Goal: Task Accomplishment & Management: Manage account settings

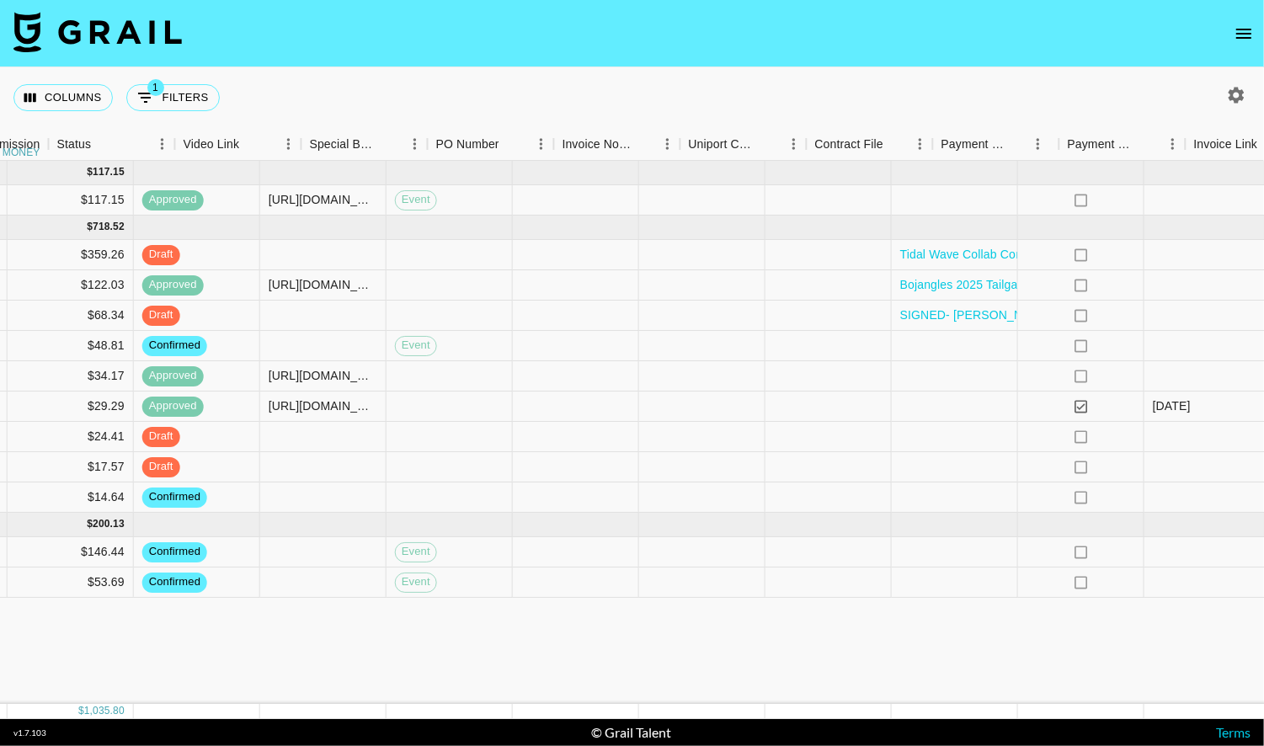
scroll to position [0, 1531]
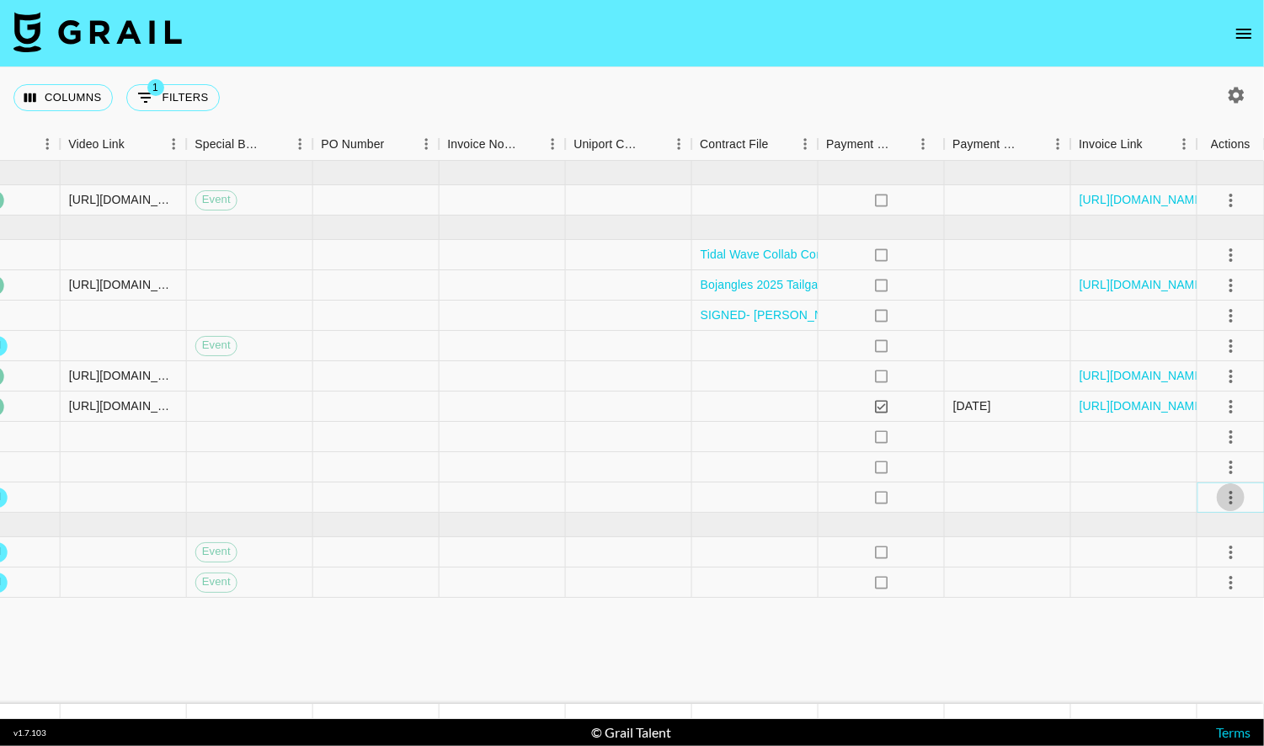
click at [1228, 493] on icon "select merge strategy" at bounding box center [1231, 498] width 20 height 20
click at [1193, 589] on li "Draft Created" at bounding box center [1209, 594] width 109 height 30
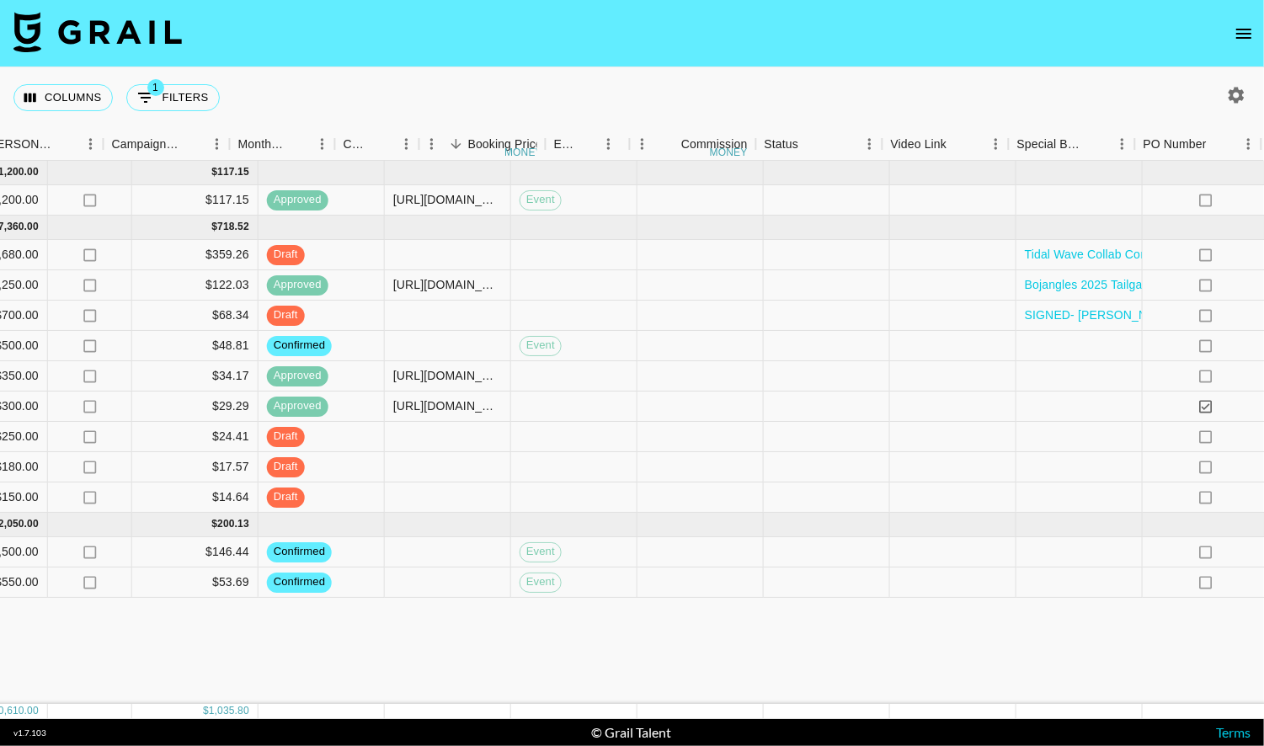
scroll to position [0, 709]
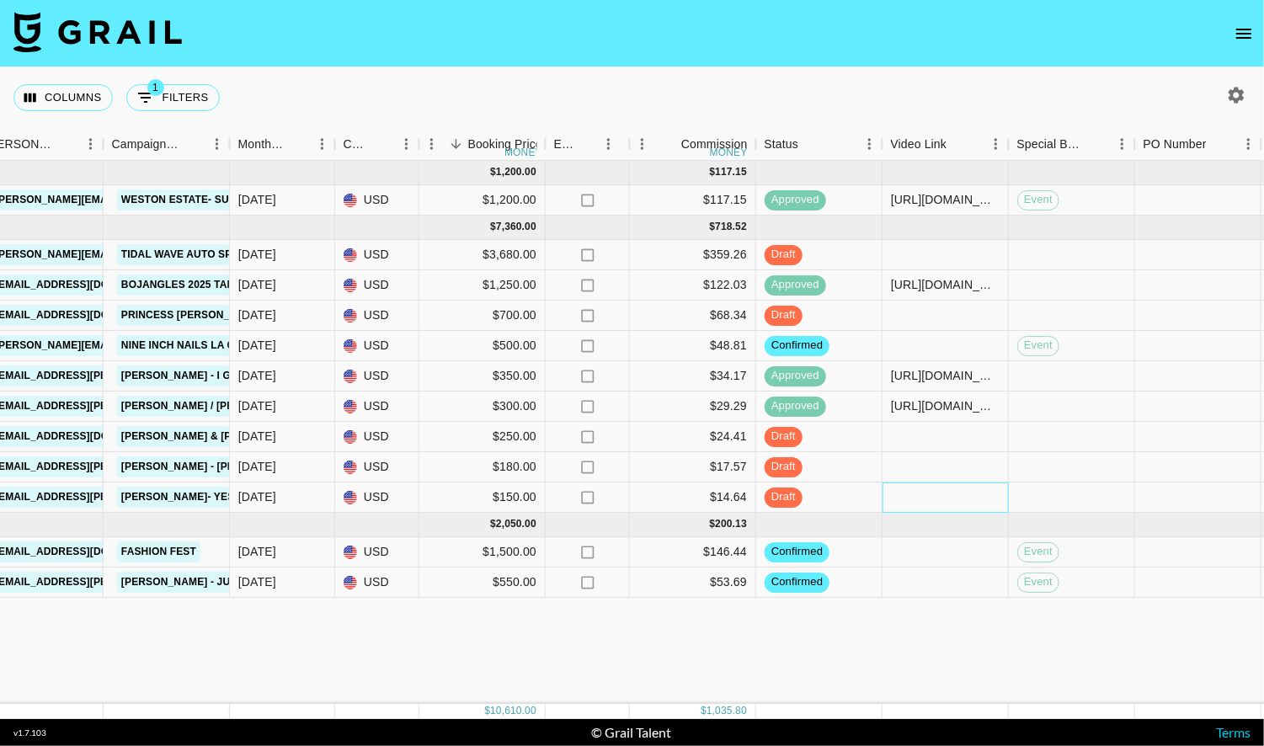
click at [922, 494] on div at bounding box center [946, 498] width 126 height 30
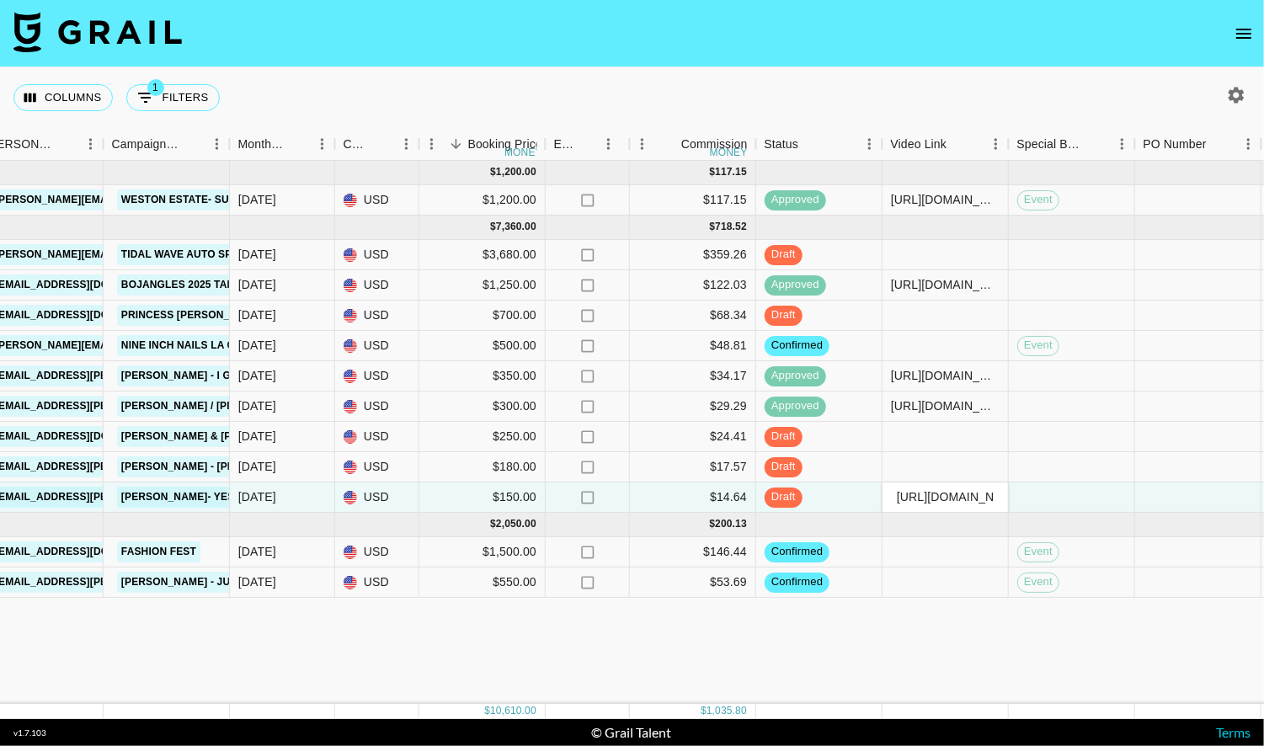
scroll to position [0, 667]
type input "[URL][DOMAIN_NAME]"
click at [1052, 494] on div at bounding box center [1072, 498] width 126 height 30
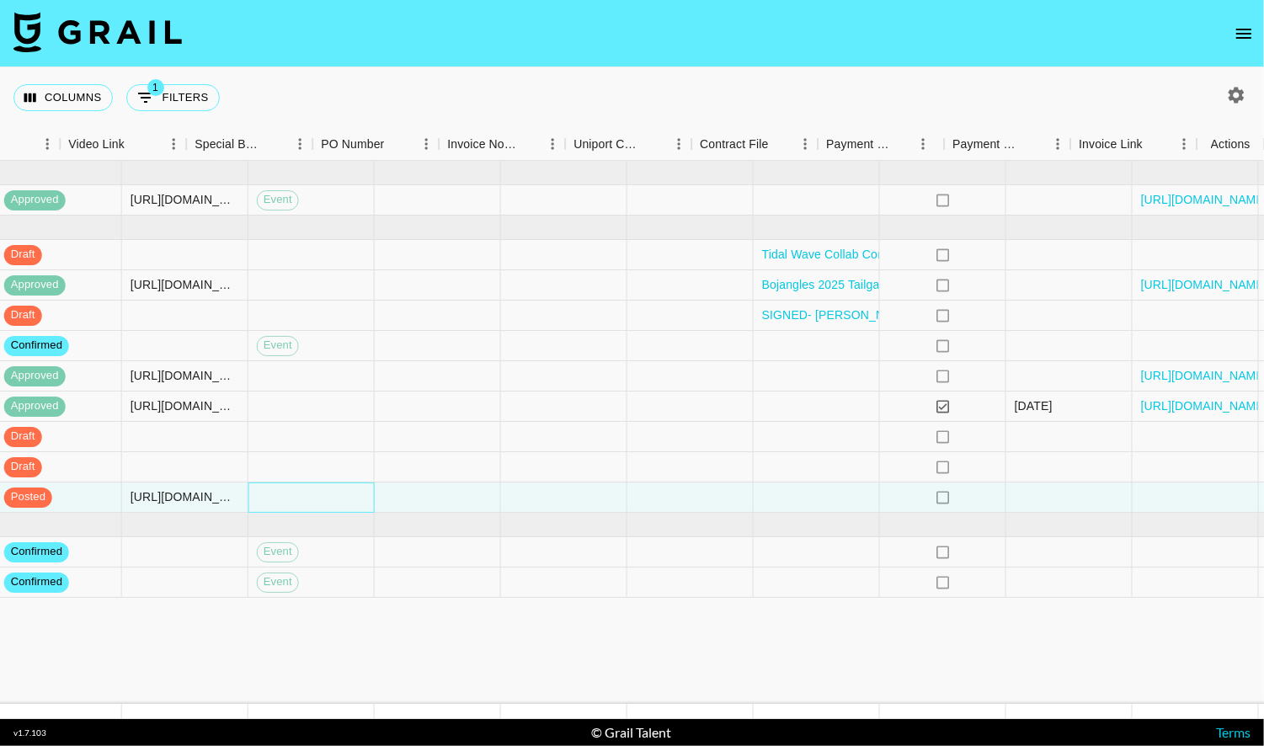
scroll to position [0, 1531]
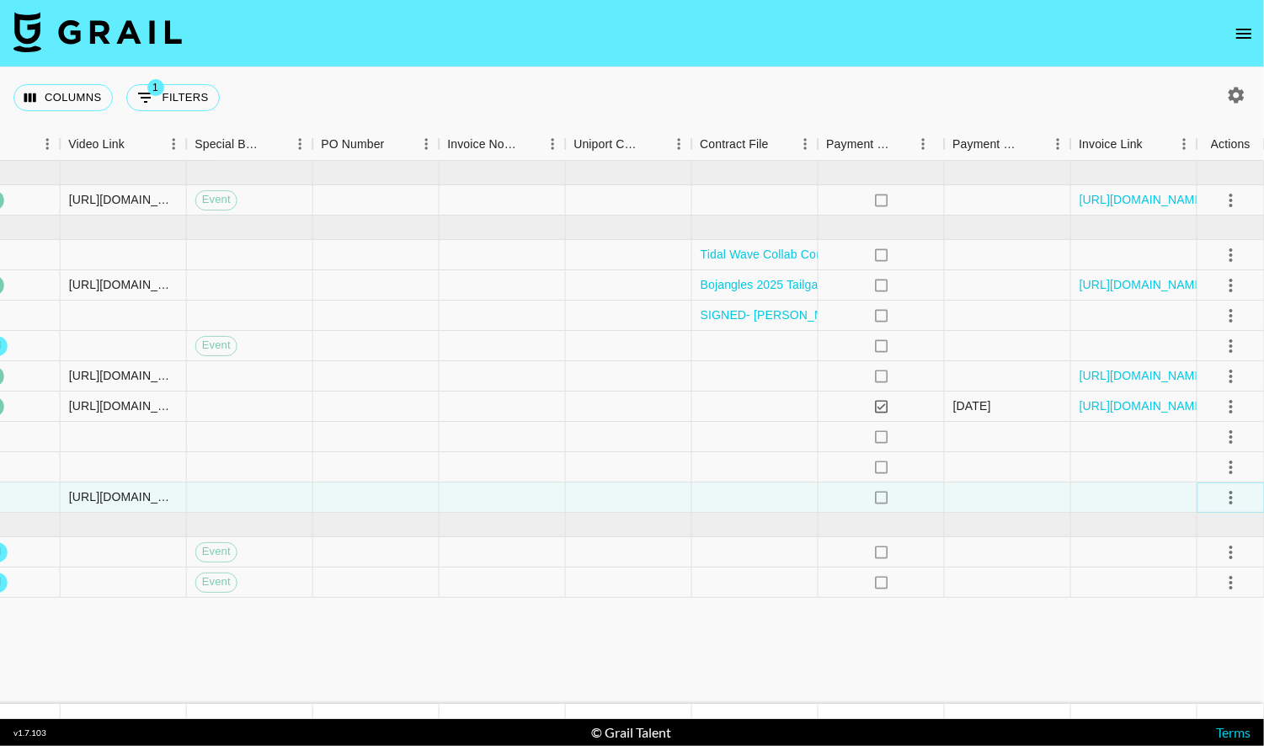
click at [1231, 499] on icon "select merge strategy" at bounding box center [1231, 498] width 20 height 20
click at [1182, 649] on div "Approve" at bounding box center [1193, 654] width 51 height 20
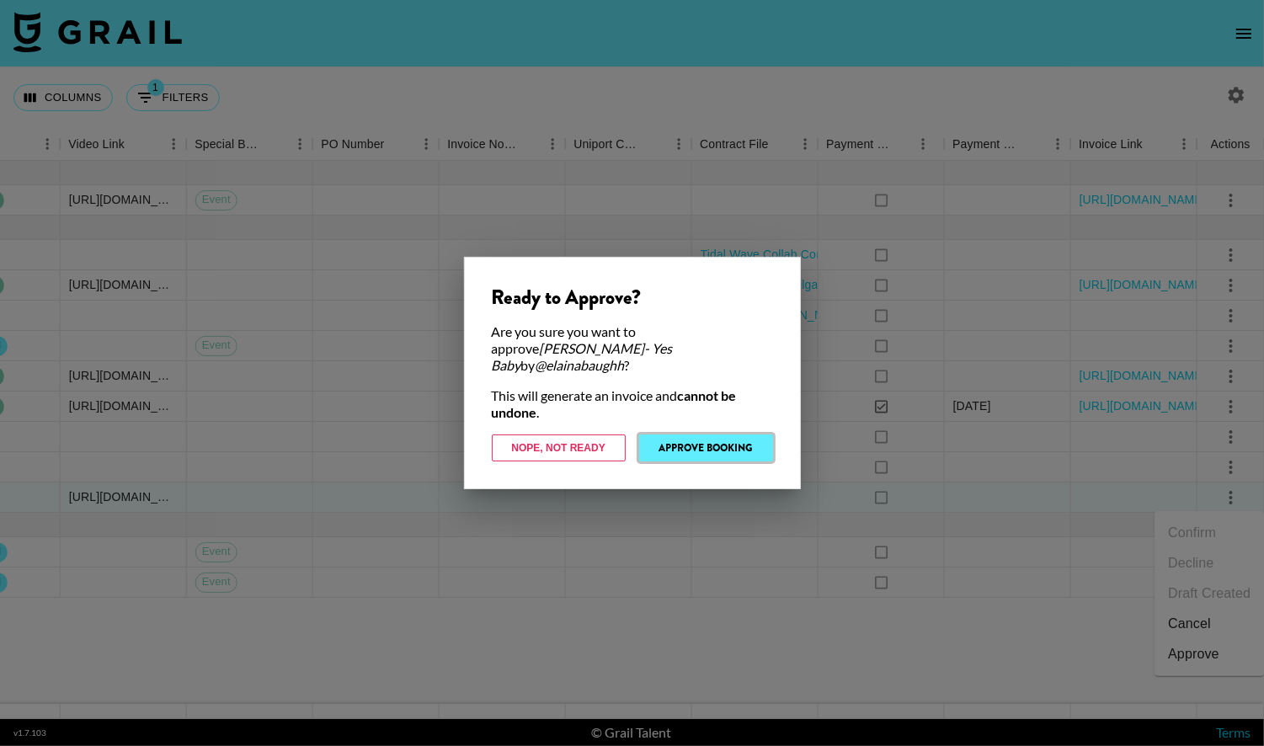
click at [700, 436] on button "Approve Booking" at bounding box center [706, 448] width 134 height 27
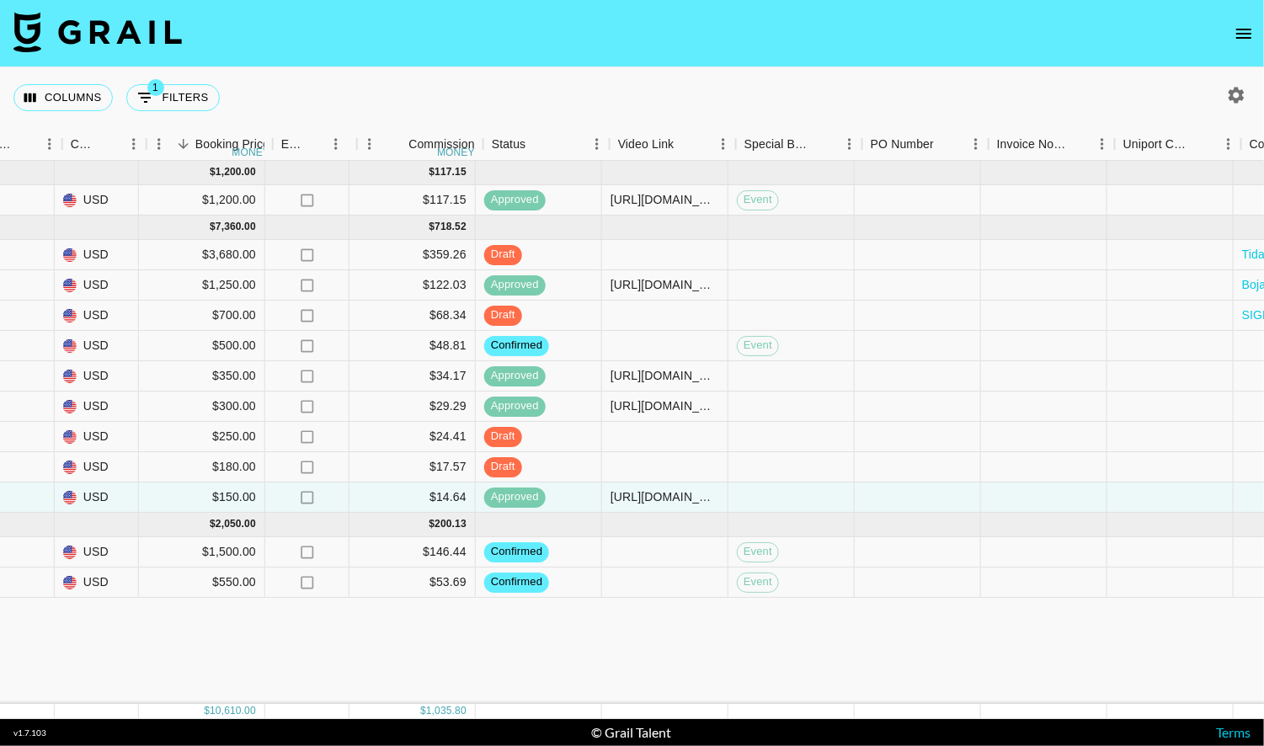
scroll to position [0, 991]
click at [681, 252] on div at bounding box center [663, 255] width 126 height 30
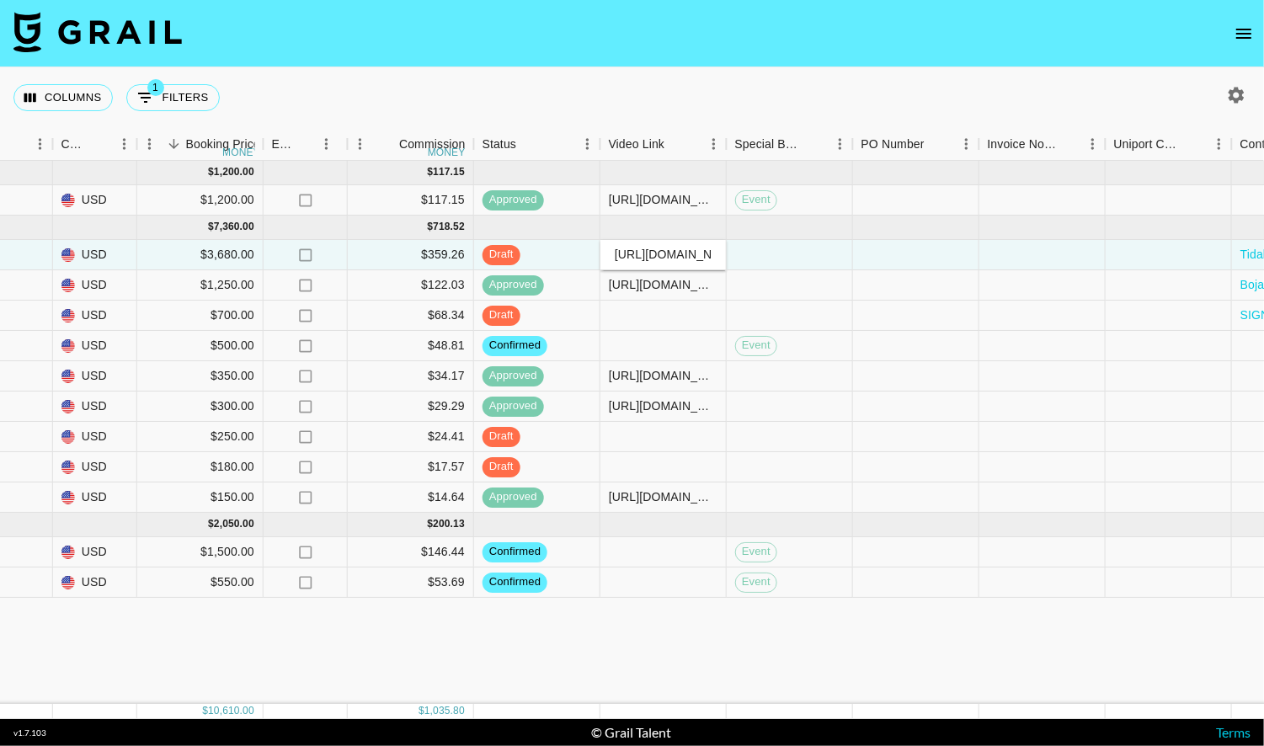
scroll to position [0, 683]
type input "[URL][DOMAIN_NAME]"
click at [816, 256] on div at bounding box center [790, 255] width 126 height 30
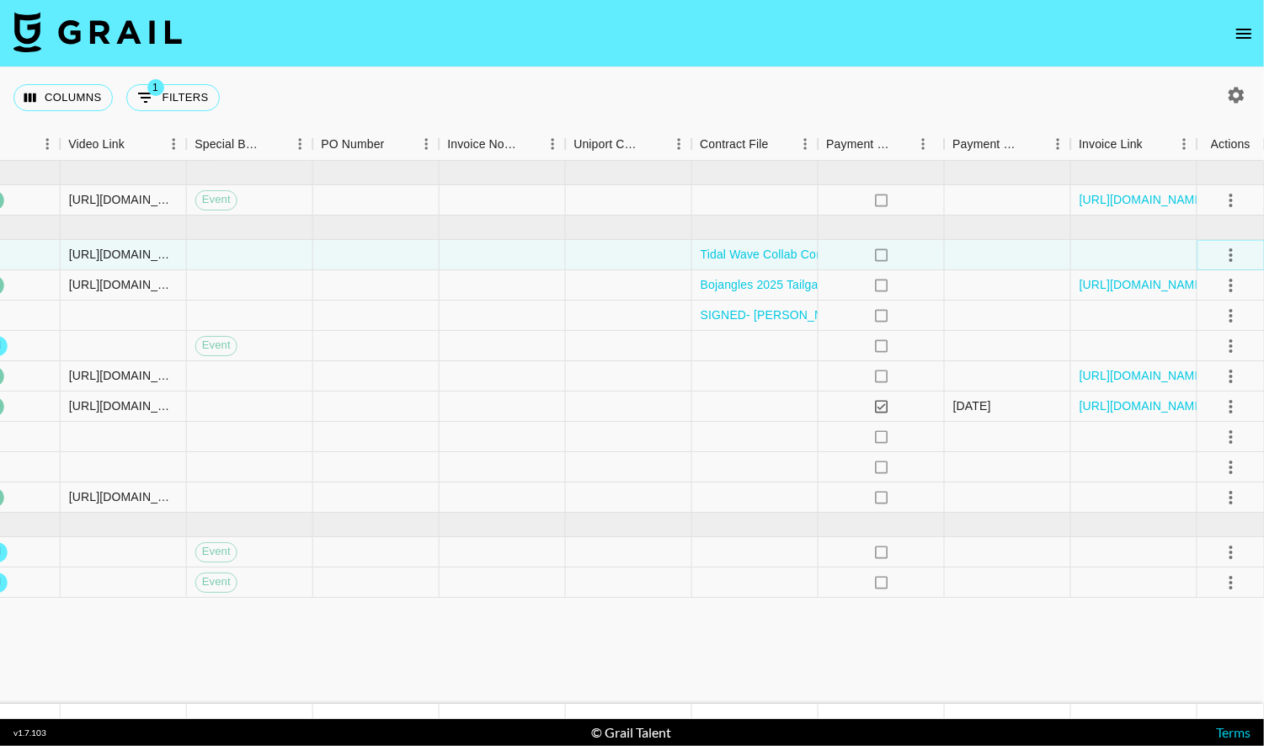
click at [1227, 254] on icon "select merge strategy" at bounding box center [1231, 255] width 20 height 20
click at [1196, 411] on div "Approve" at bounding box center [1193, 412] width 51 height 20
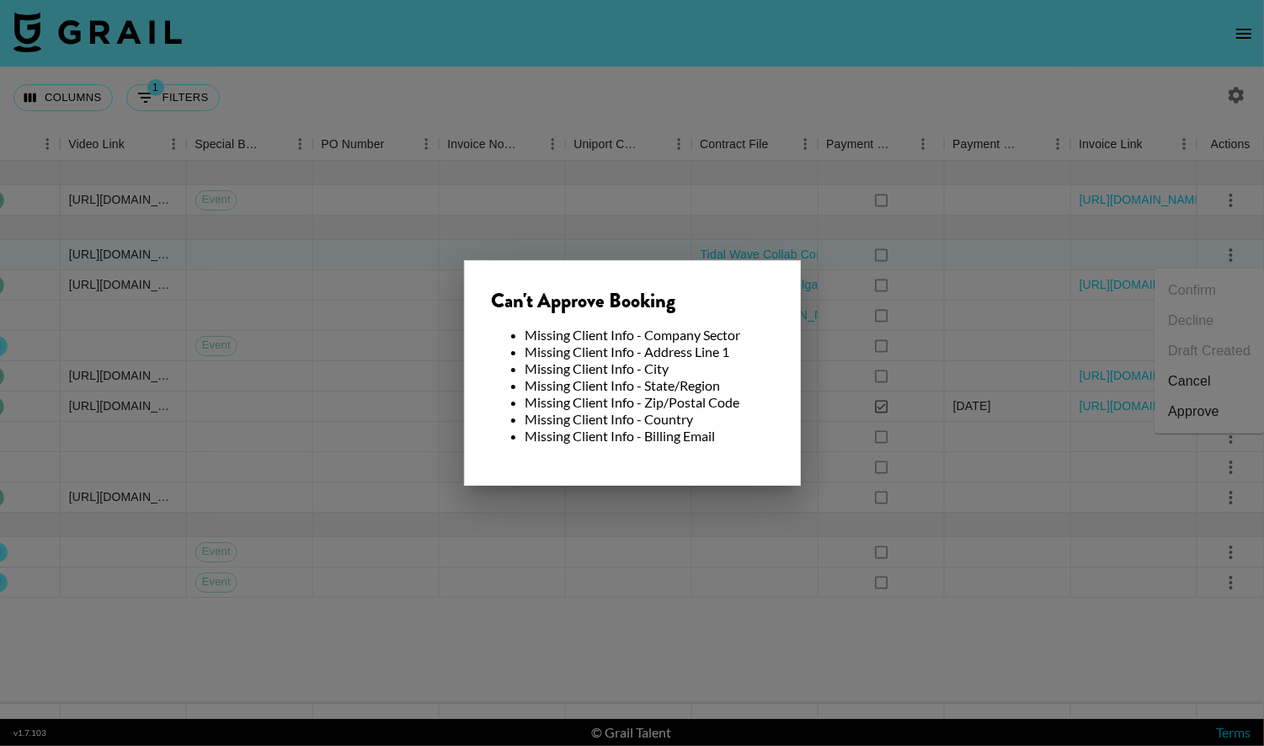
click at [1037, 243] on div at bounding box center [632, 373] width 1264 height 746
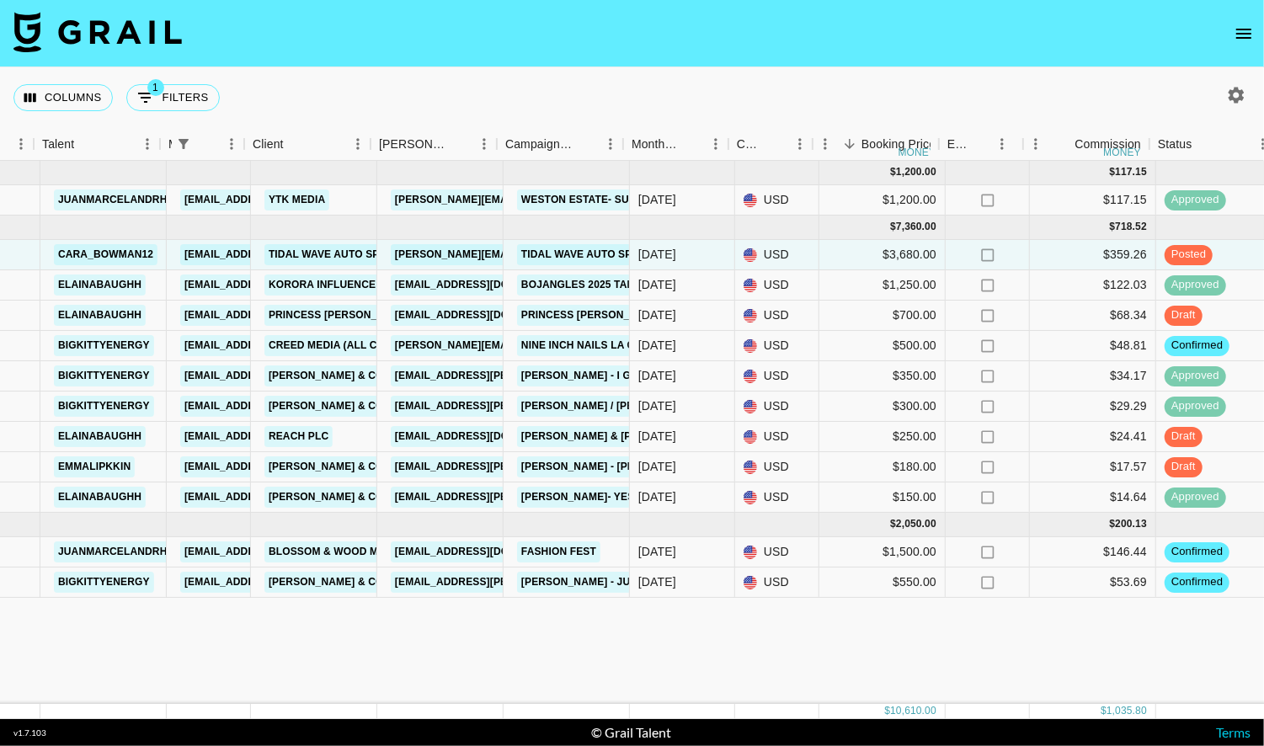
scroll to position [0, 316]
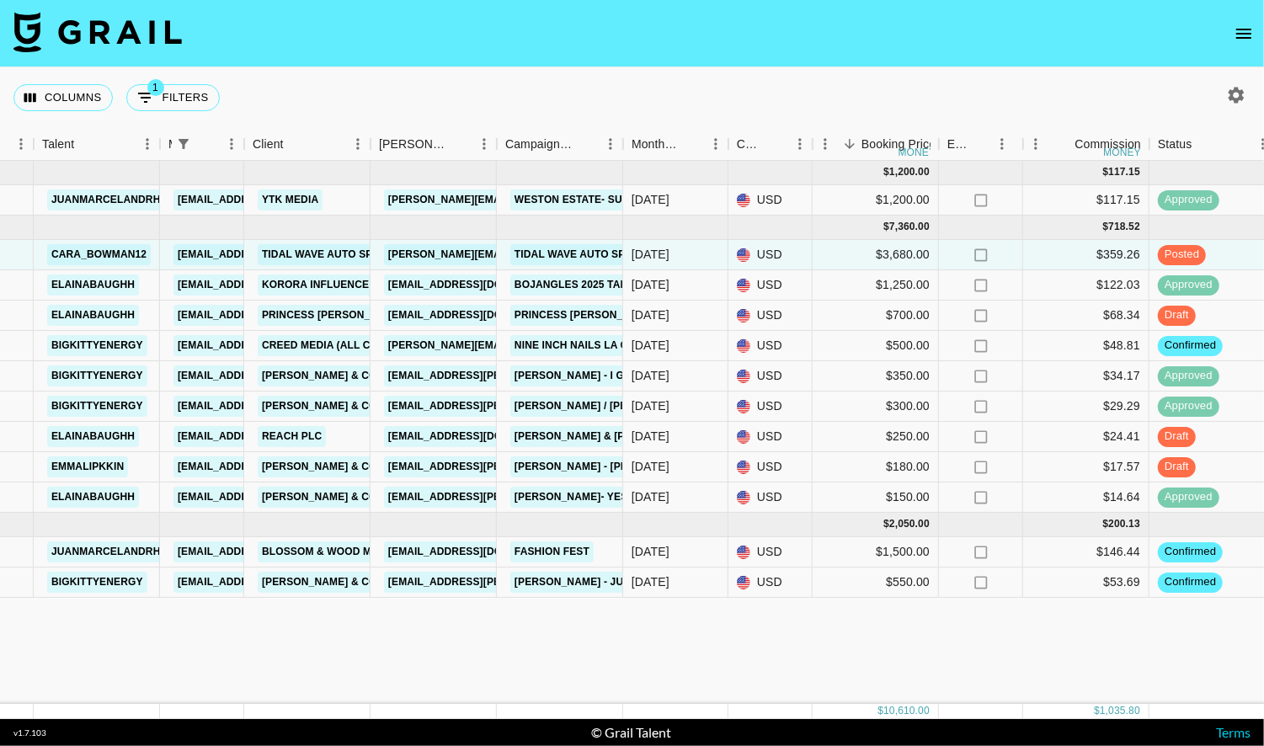
click at [780, 641] on div "Aug '25 ( 1 ) $ 1,200.00 $ 117.15 recsF81zIME3Oc3p1 juanmarcelandrhylan alyx.wi…" at bounding box center [1082, 432] width 2796 height 543
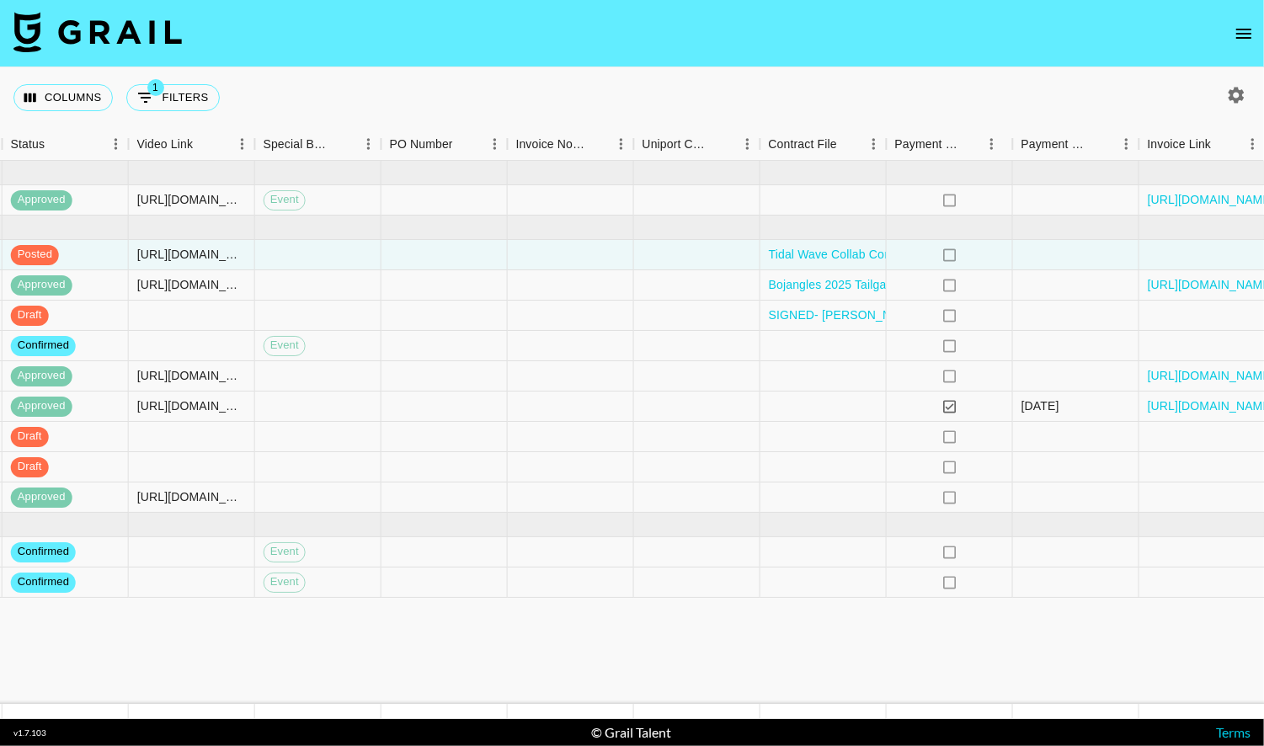
scroll to position [0, 1531]
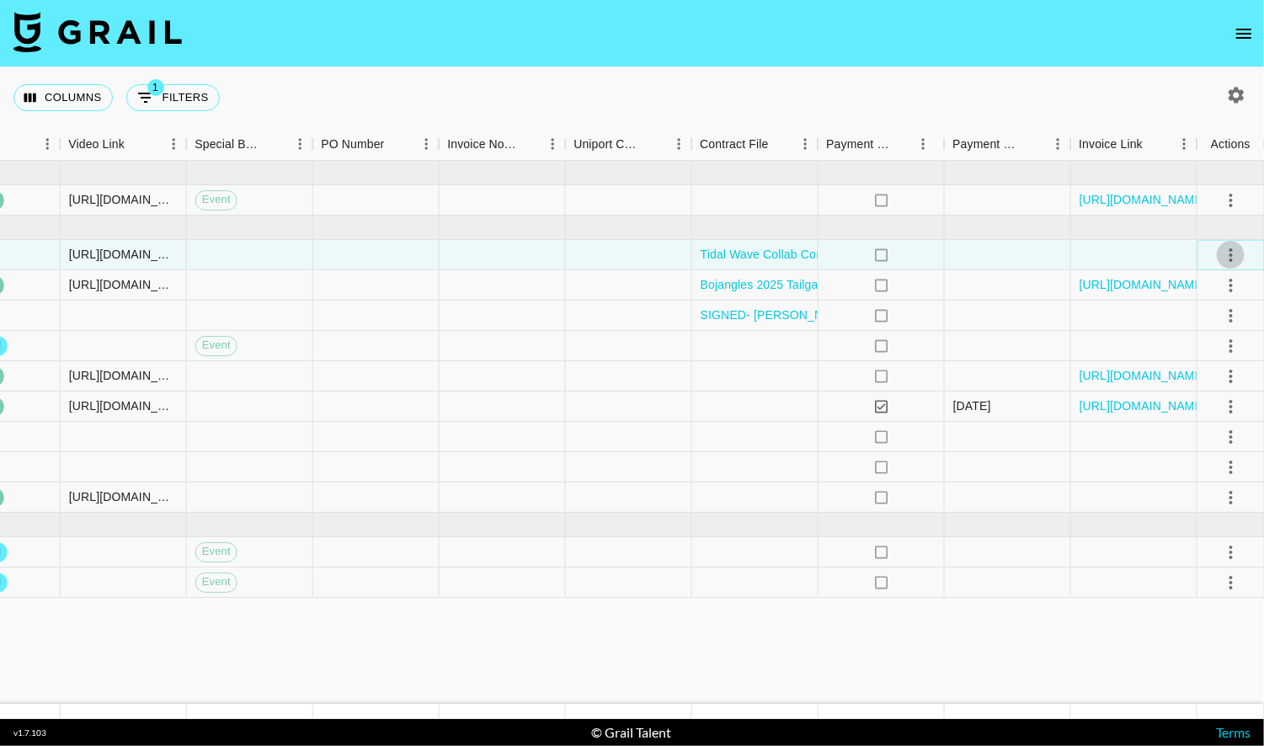
click at [1228, 252] on icon "select merge strategy" at bounding box center [1231, 255] width 20 height 20
click at [1175, 416] on div "Approve" at bounding box center [1193, 412] width 51 height 20
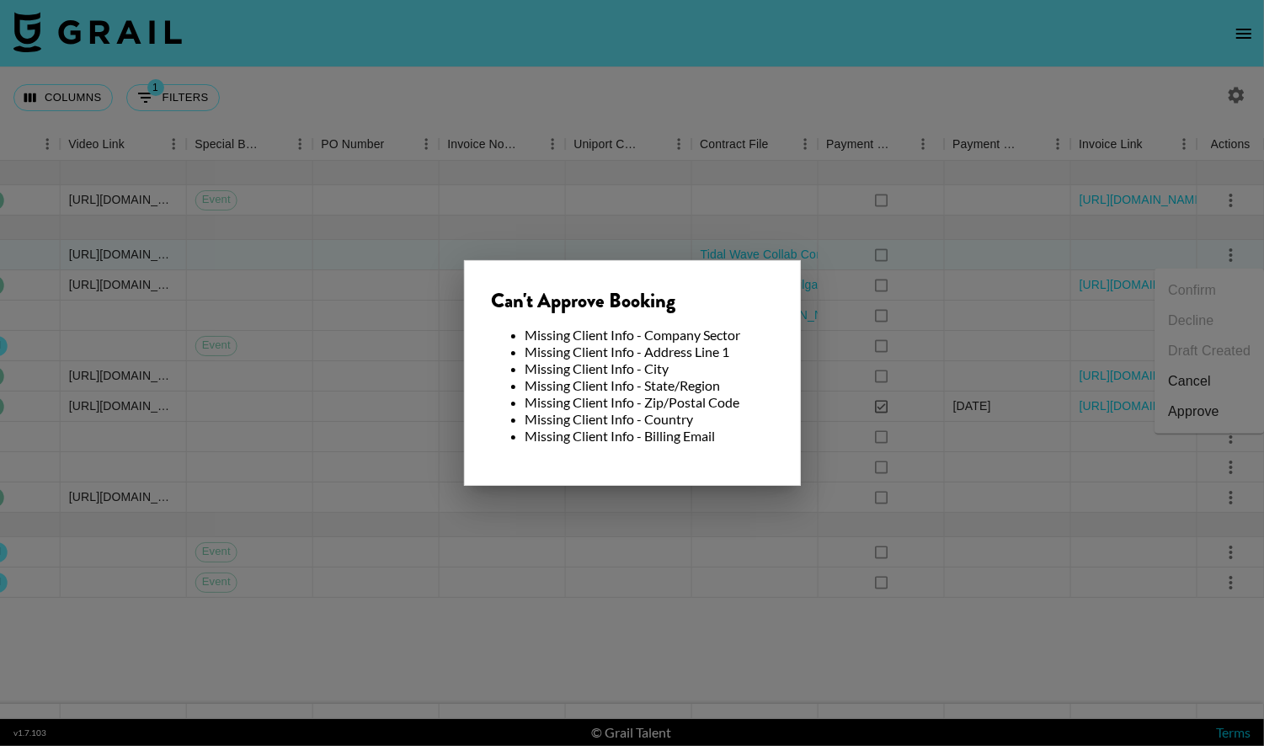
click at [678, 594] on div at bounding box center [632, 373] width 1264 height 746
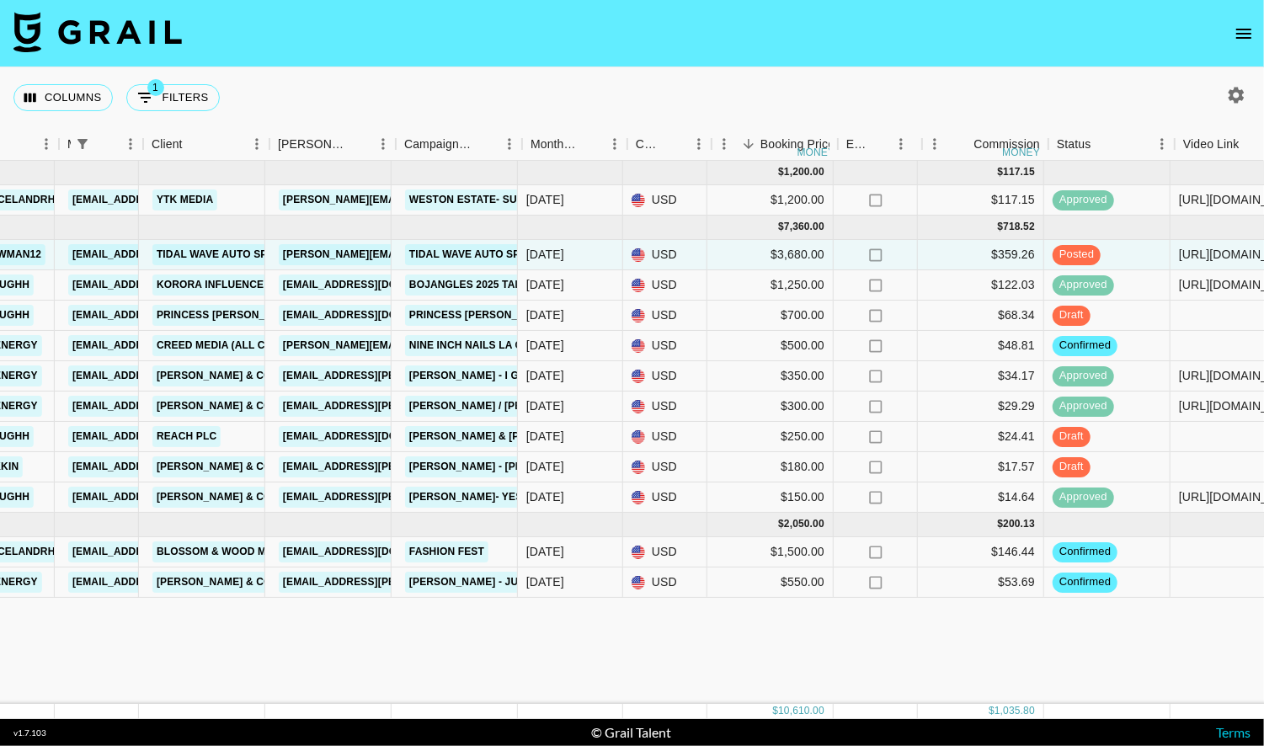
scroll to position [0, 405]
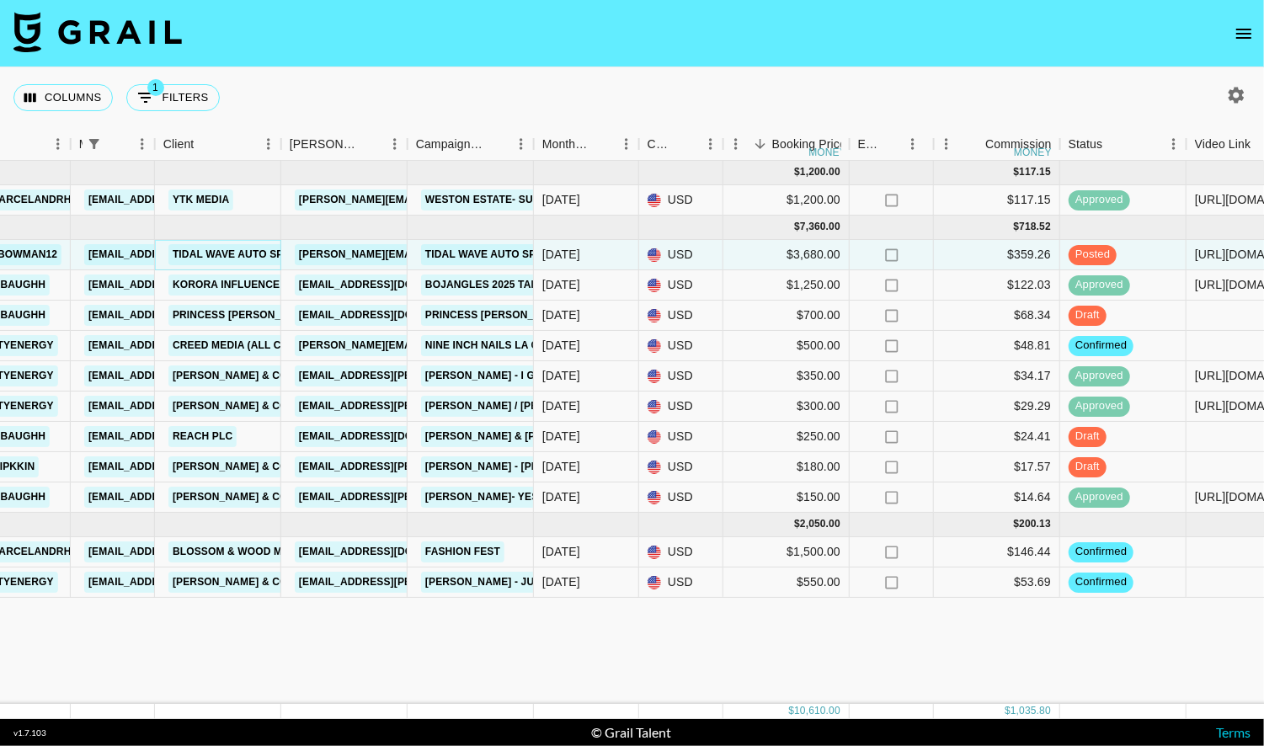
click at [245, 248] on link "Tidal Wave Auto Spa" at bounding box center [231, 254] width 126 height 21
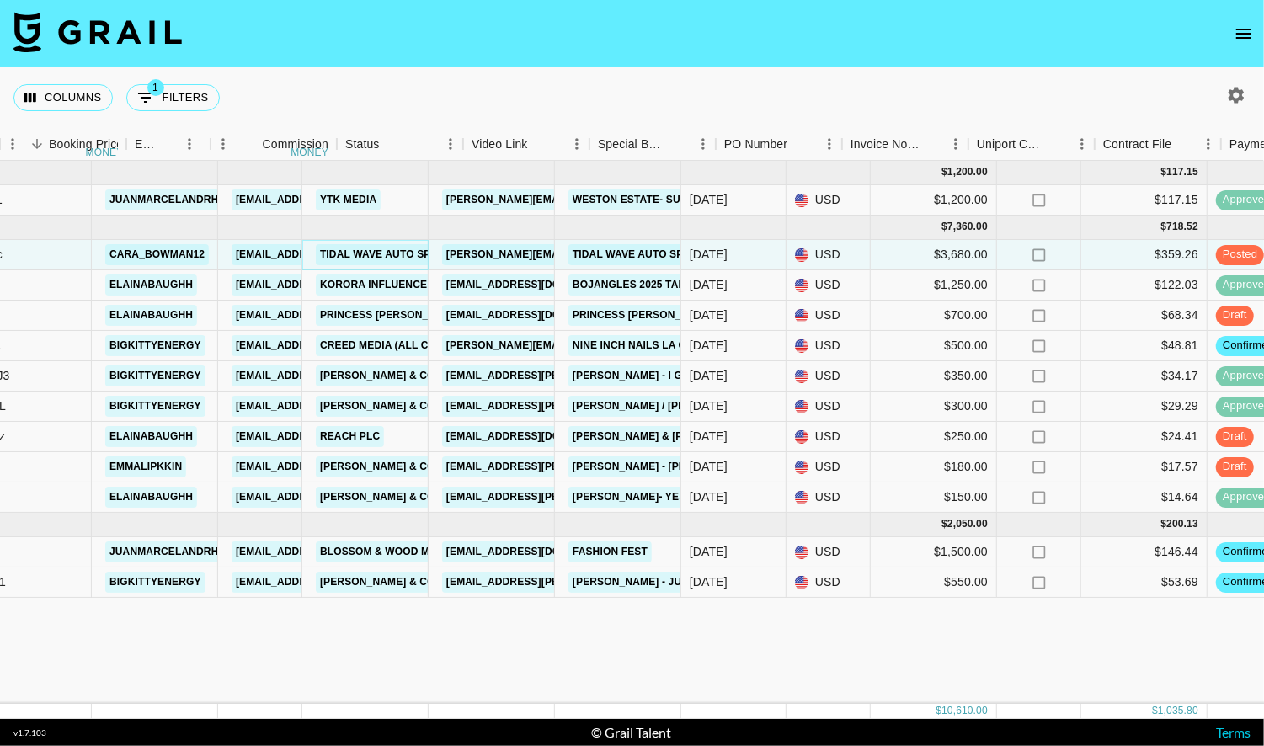
scroll to position [0, 0]
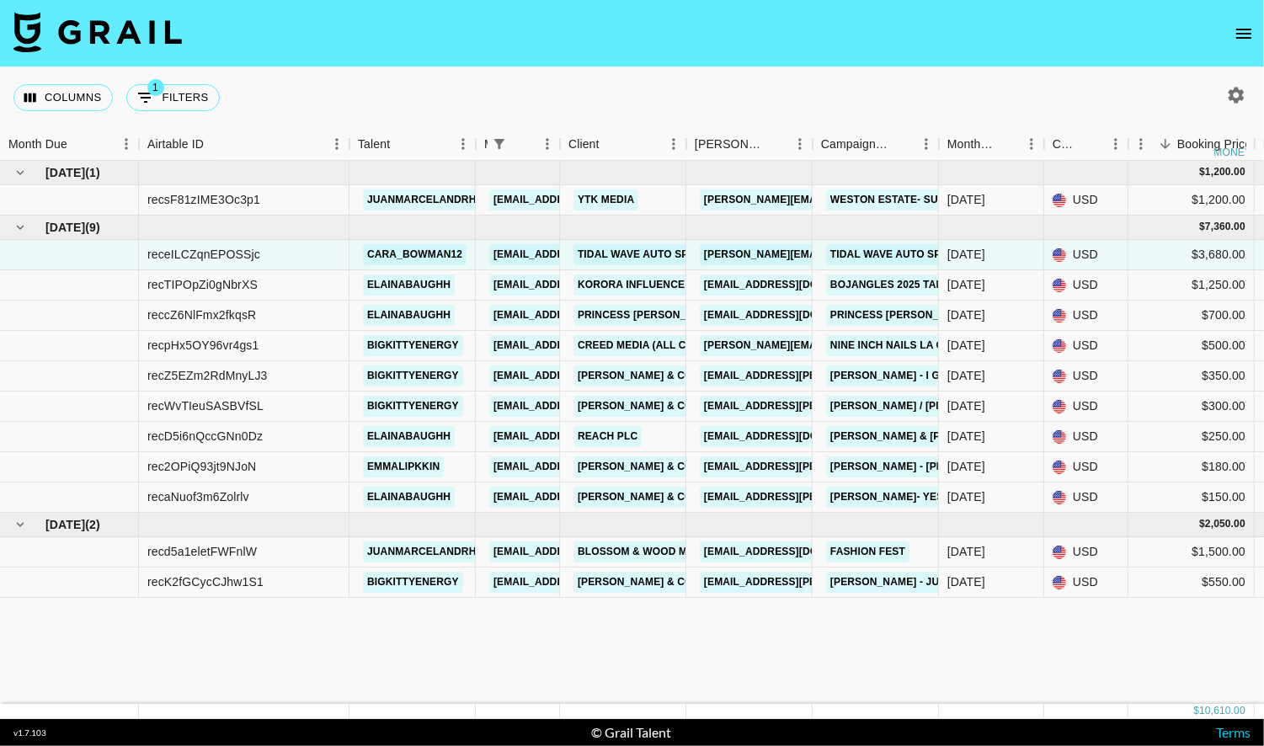
click at [1242, 31] on icon "open drawer" at bounding box center [1244, 34] width 20 height 20
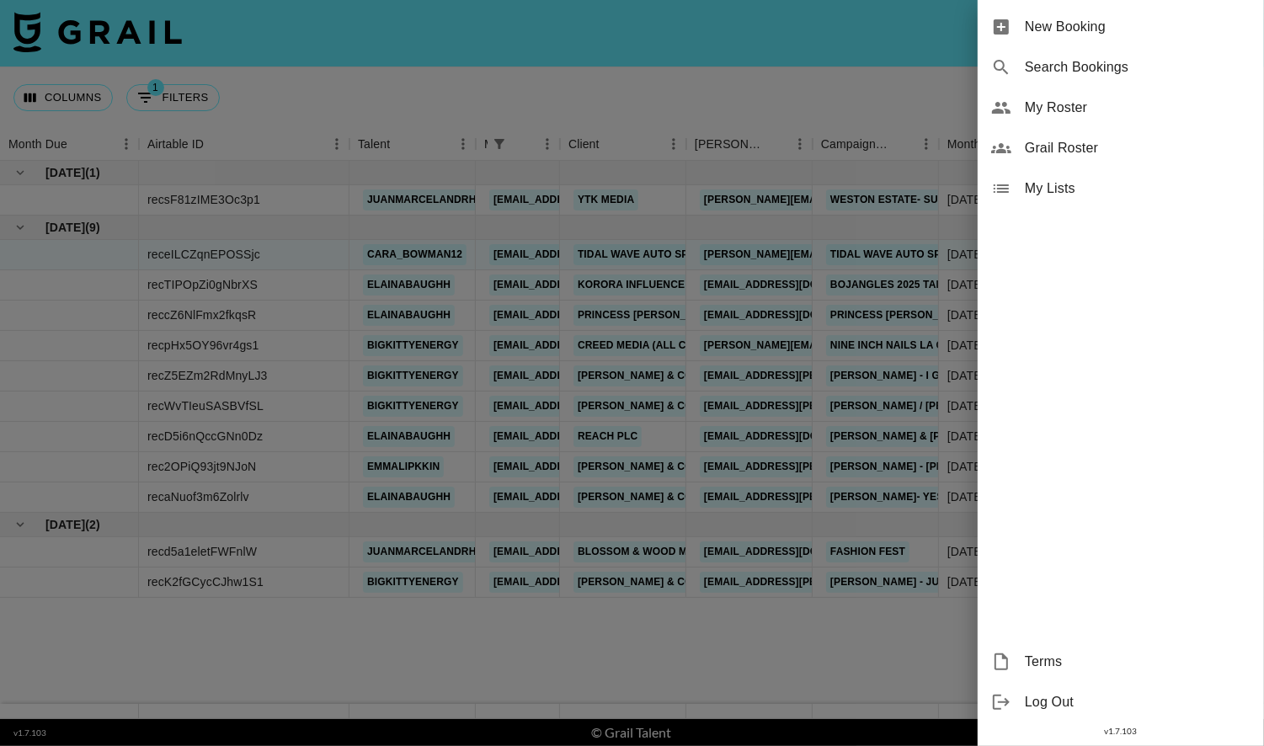
click at [1136, 108] on span "My Roster" at bounding box center [1138, 108] width 226 height 20
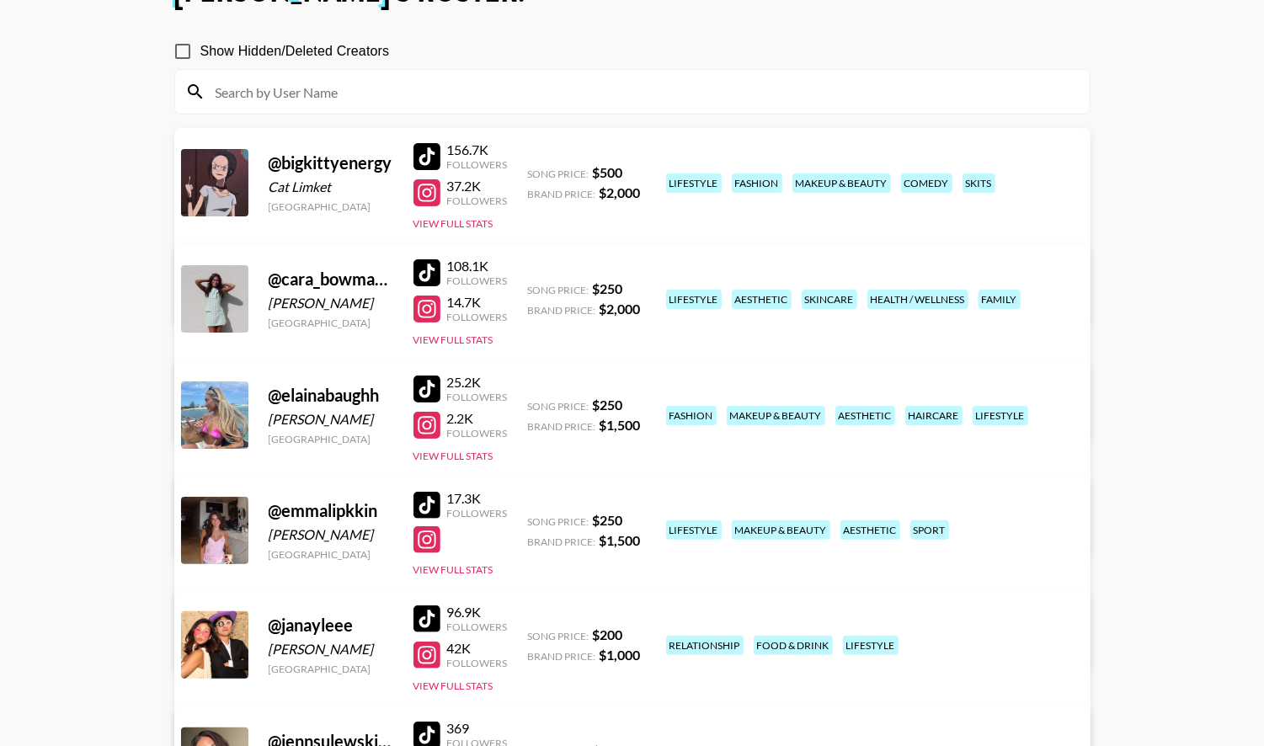
scroll to position [771, 0]
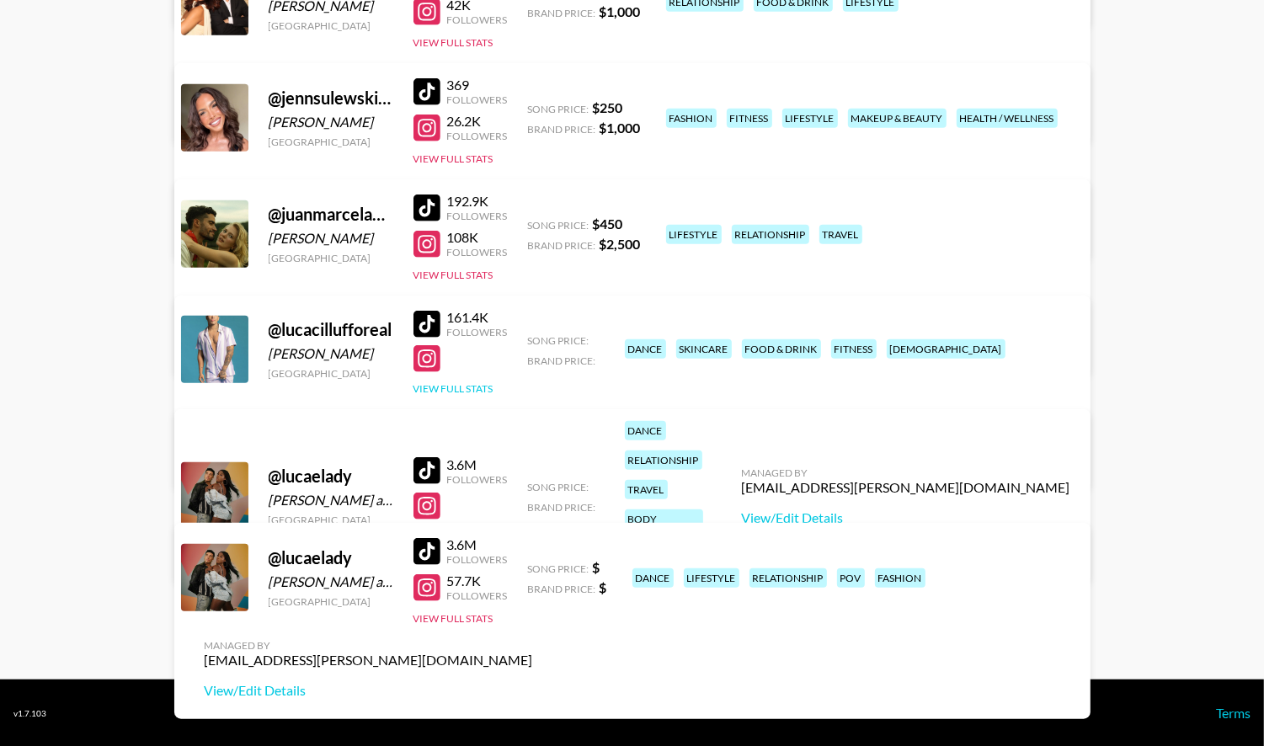
click at [489, 383] on button "View Full Stats" at bounding box center [454, 388] width 80 height 13
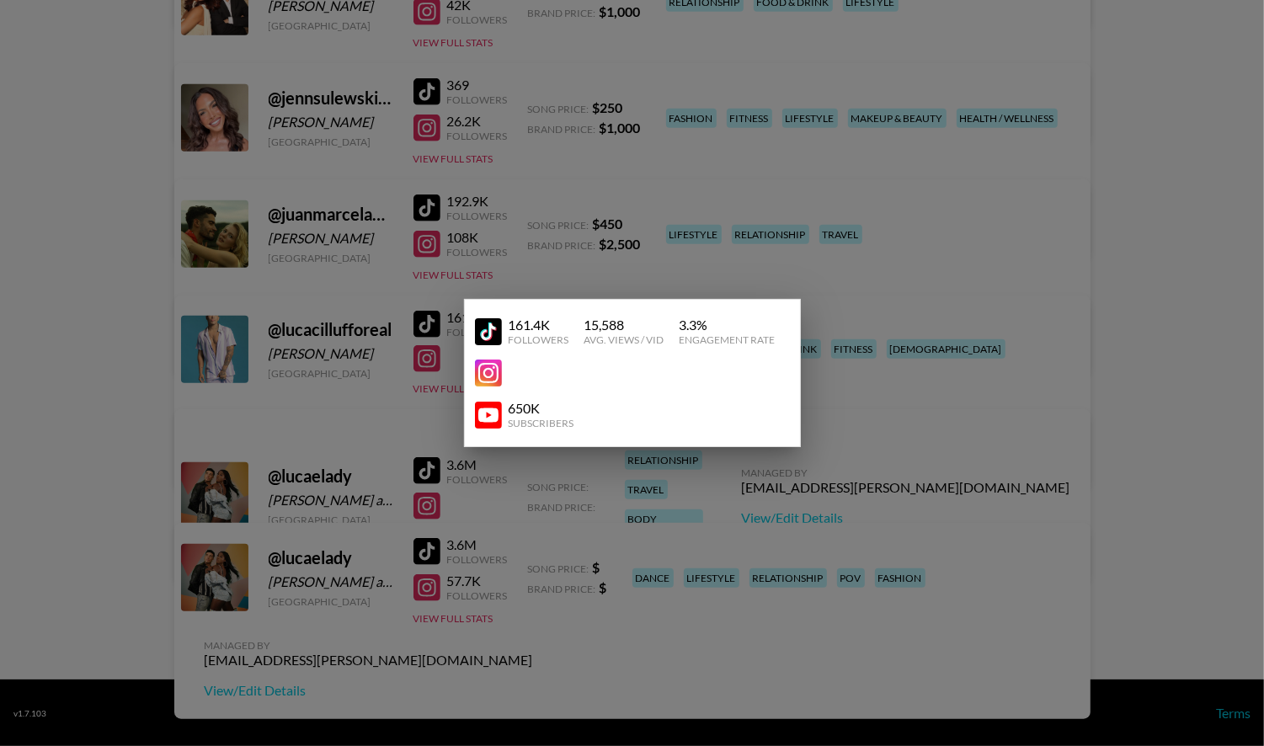
click at [129, 496] on div at bounding box center [632, 373] width 1264 height 746
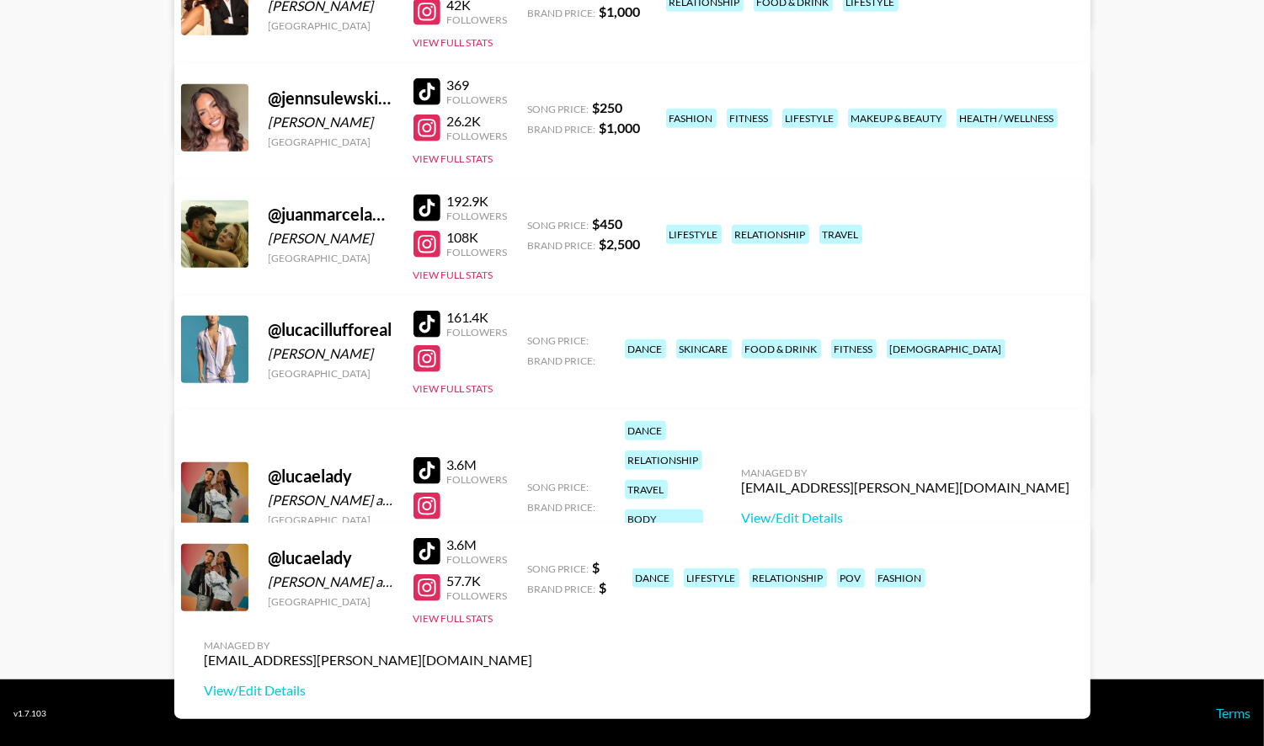
click at [449, 530] on button "View Full Stats" at bounding box center [454, 536] width 80 height 13
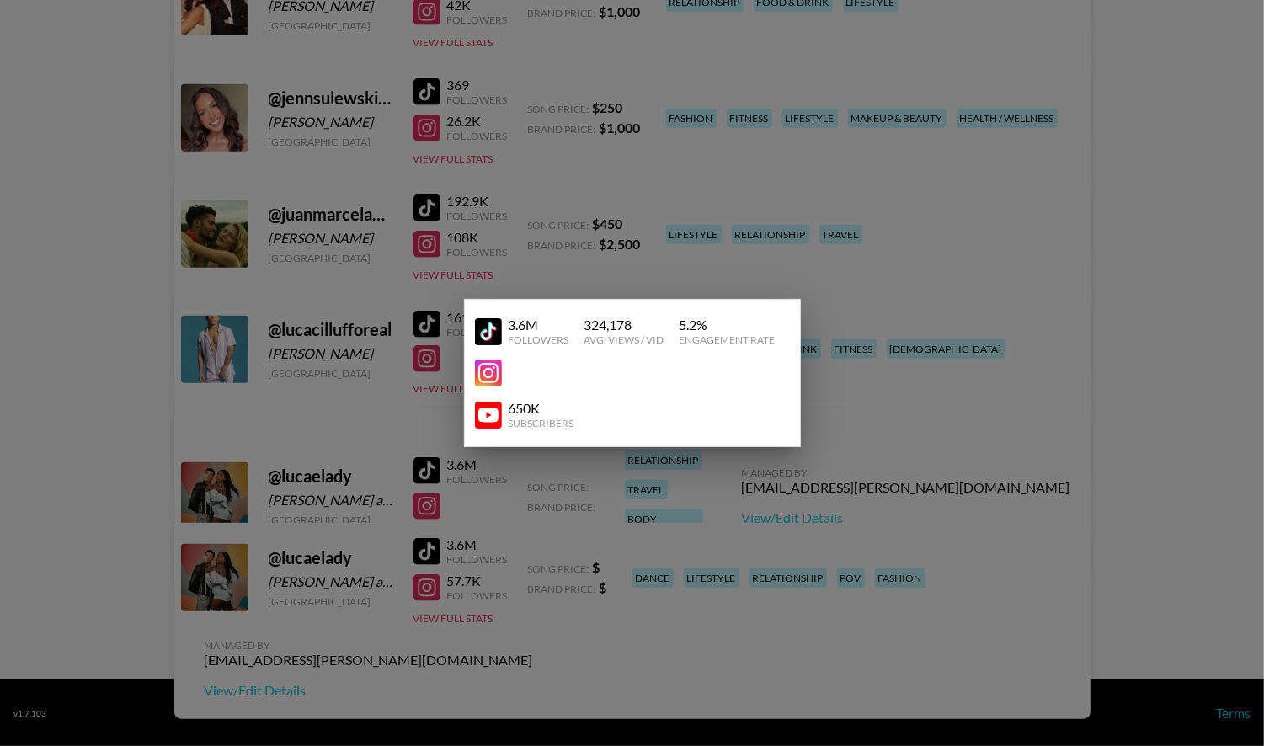
click at [422, 662] on div at bounding box center [632, 373] width 1264 height 746
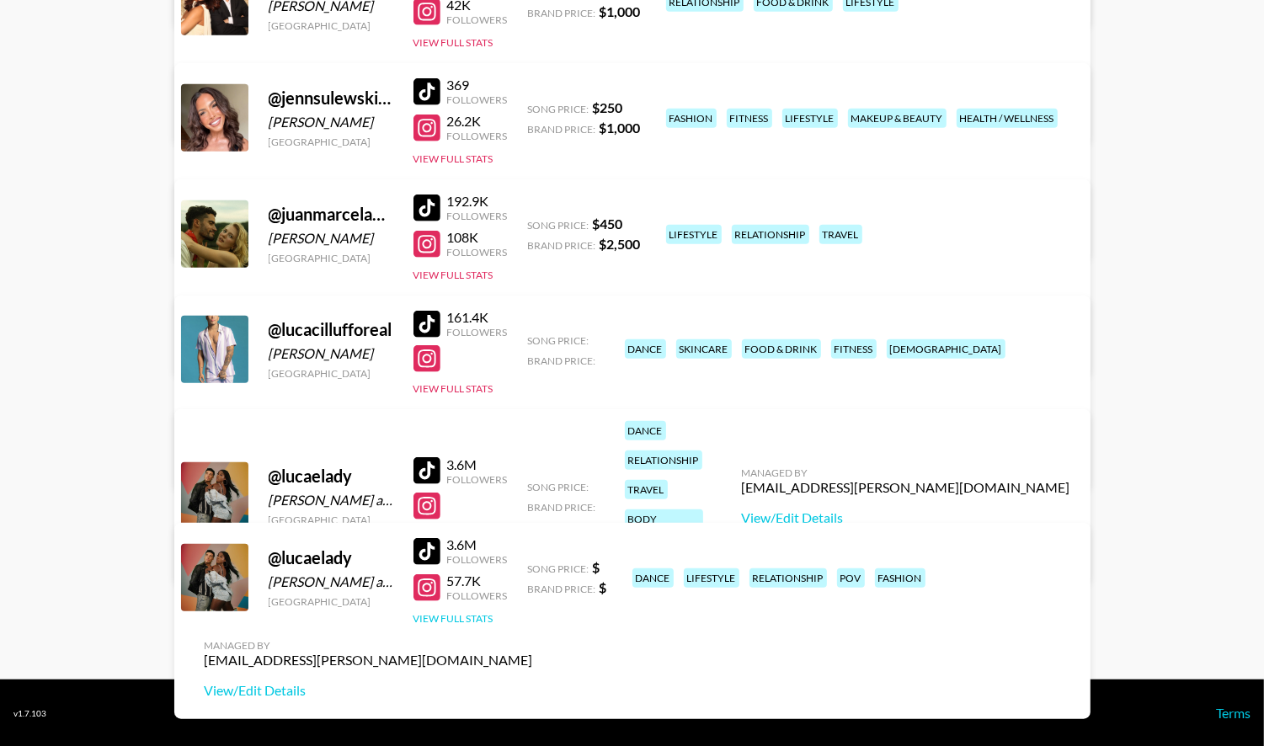
click at [458, 618] on button "View Full Stats" at bounding box center [454, 618] width 80 height 13
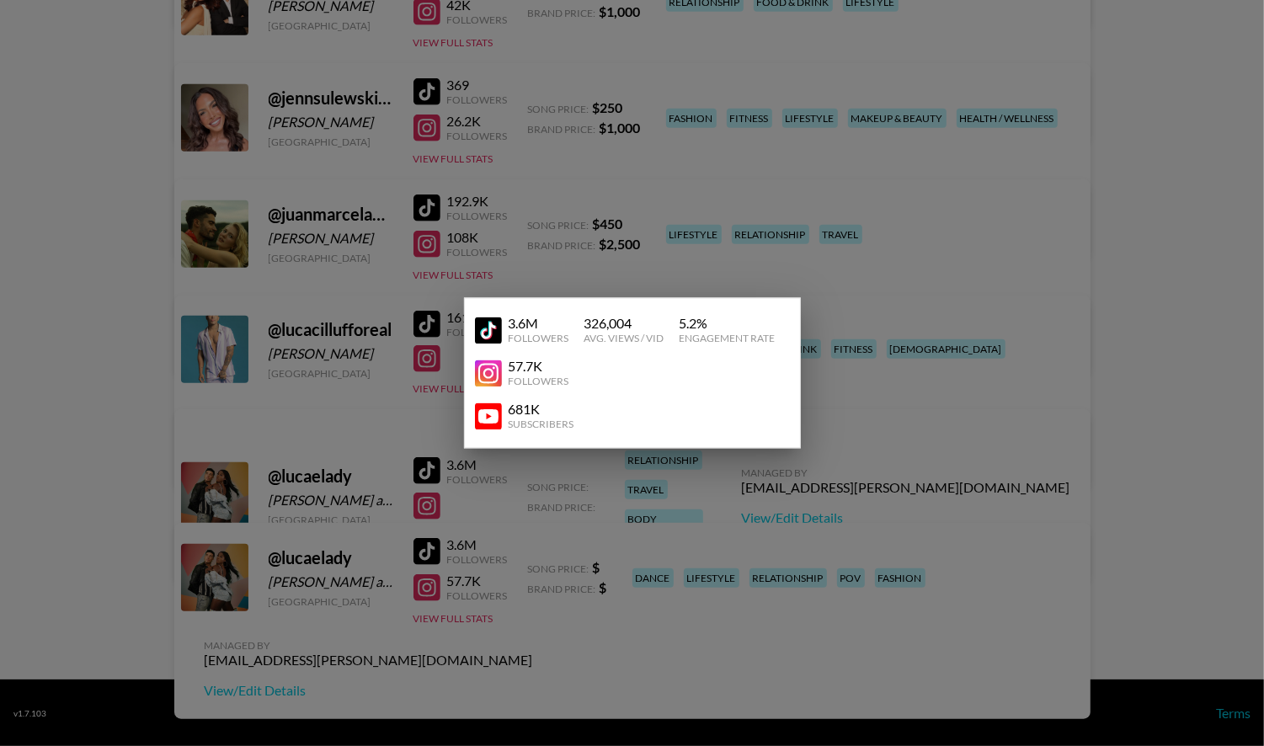
click at [442, 642] on div at bounding box center [632, 373] width 1264 height 746
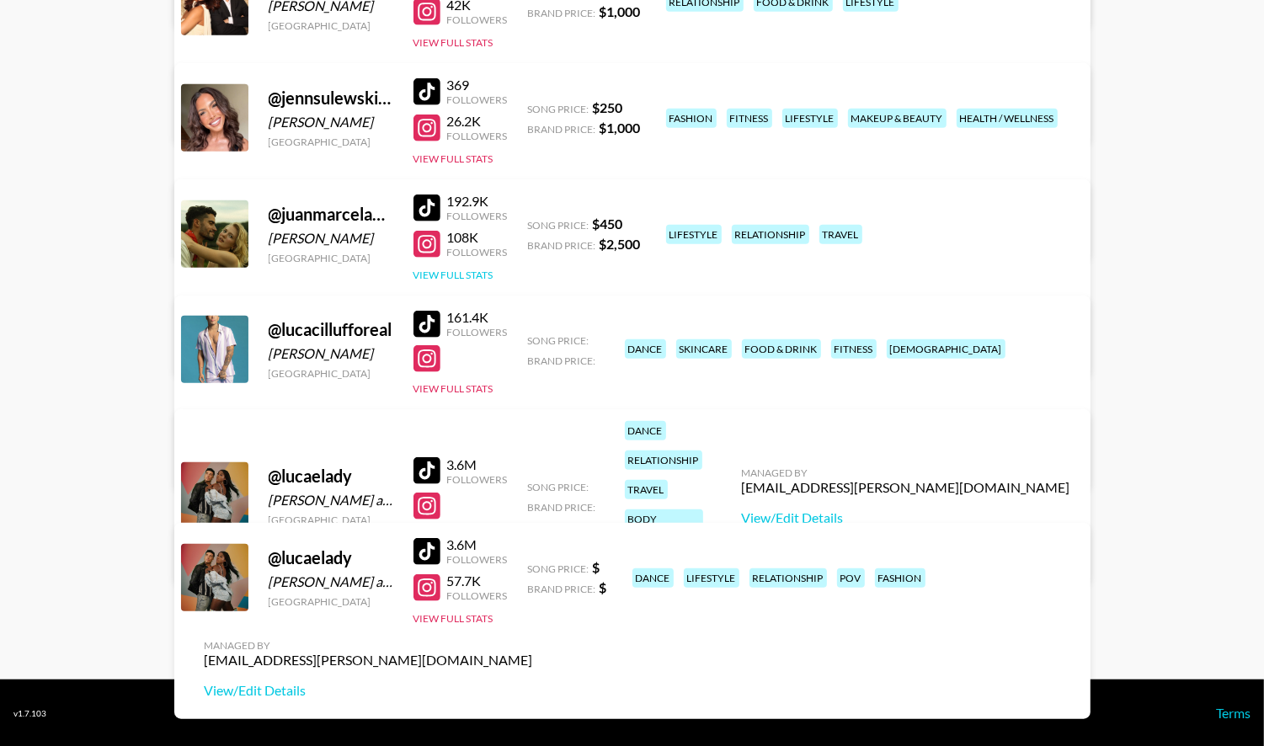
click at [481, 277] on button "View Full Stats" at bounding box center [454, 275] width 80 height 13
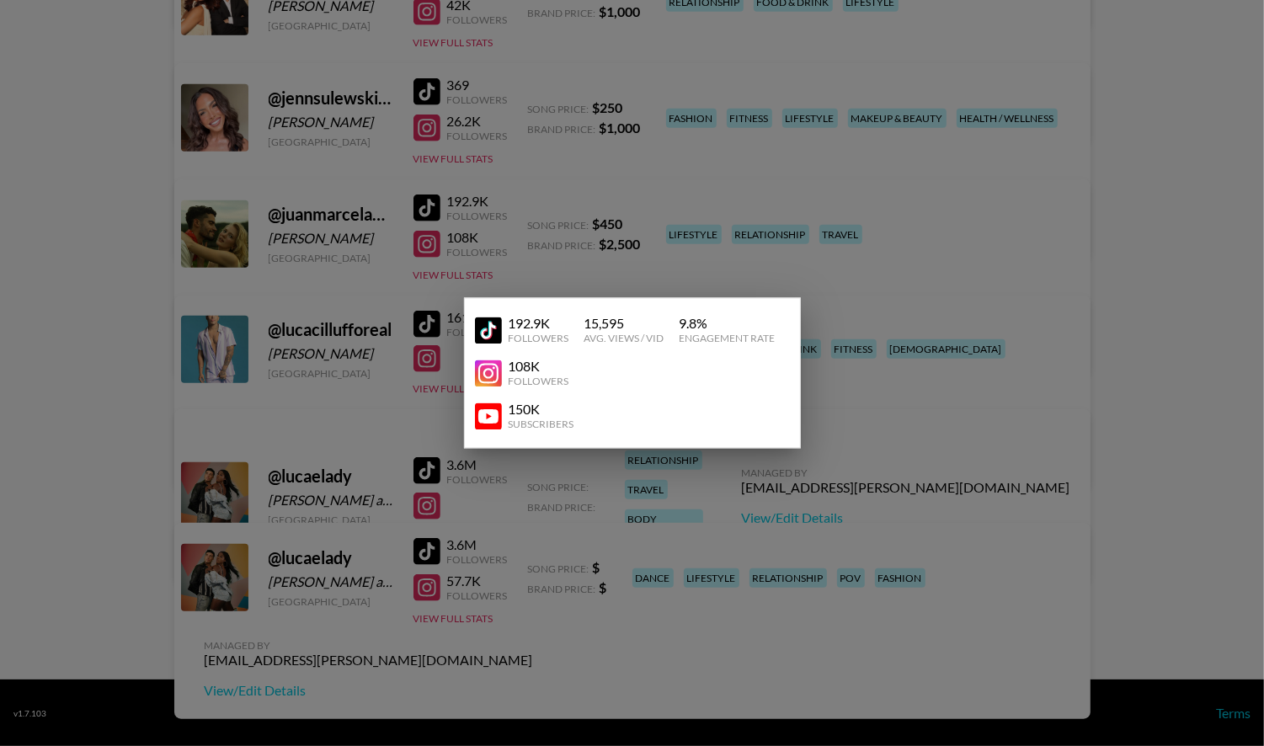
click at [123, 393] on div at bounding box center [632, 373] width 1264 height 746
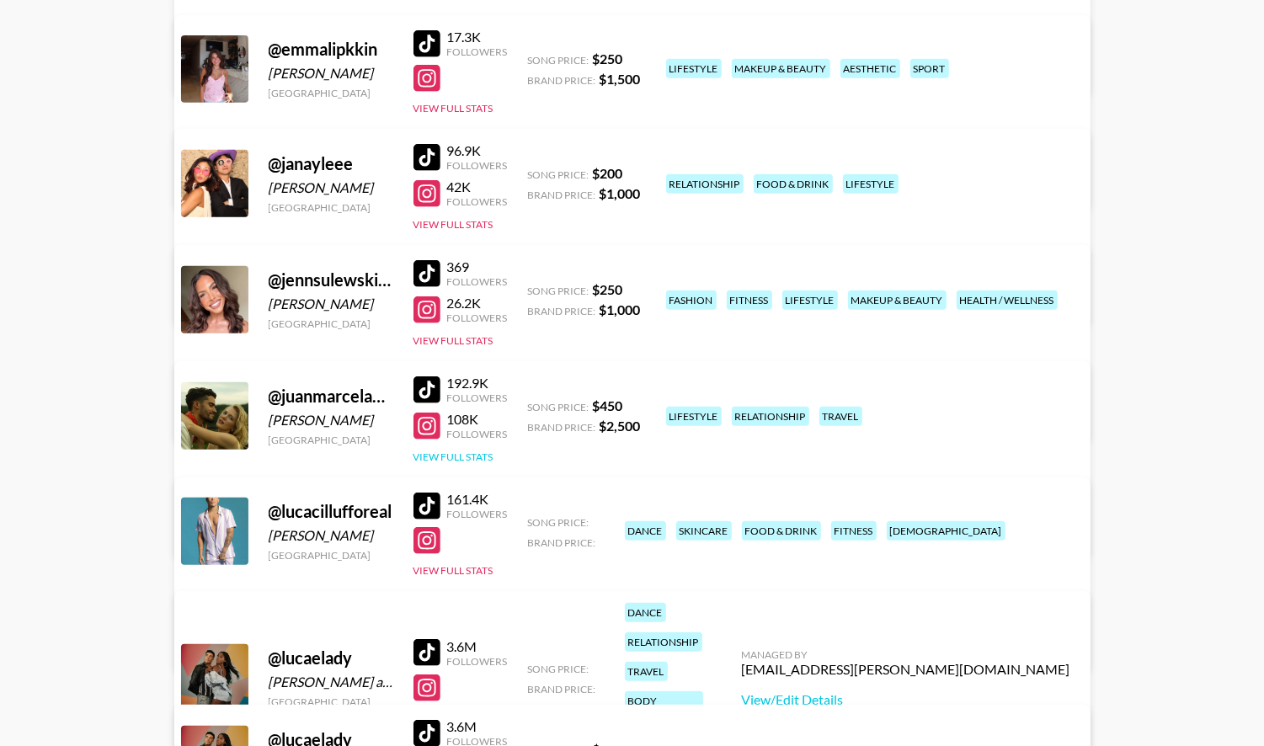
scroll to position [0, 0]
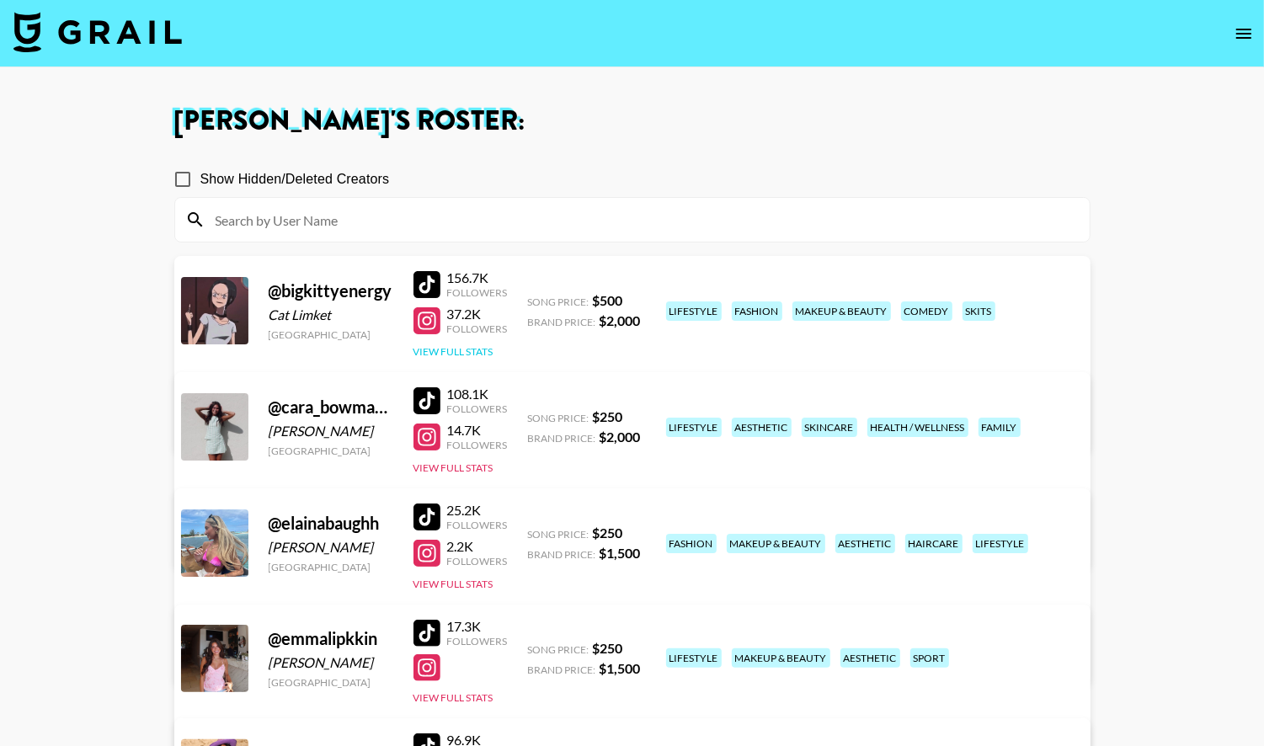
click at [466, 345] on button "View Full Stats" at bounding box center [454, 351] width 80 height 13
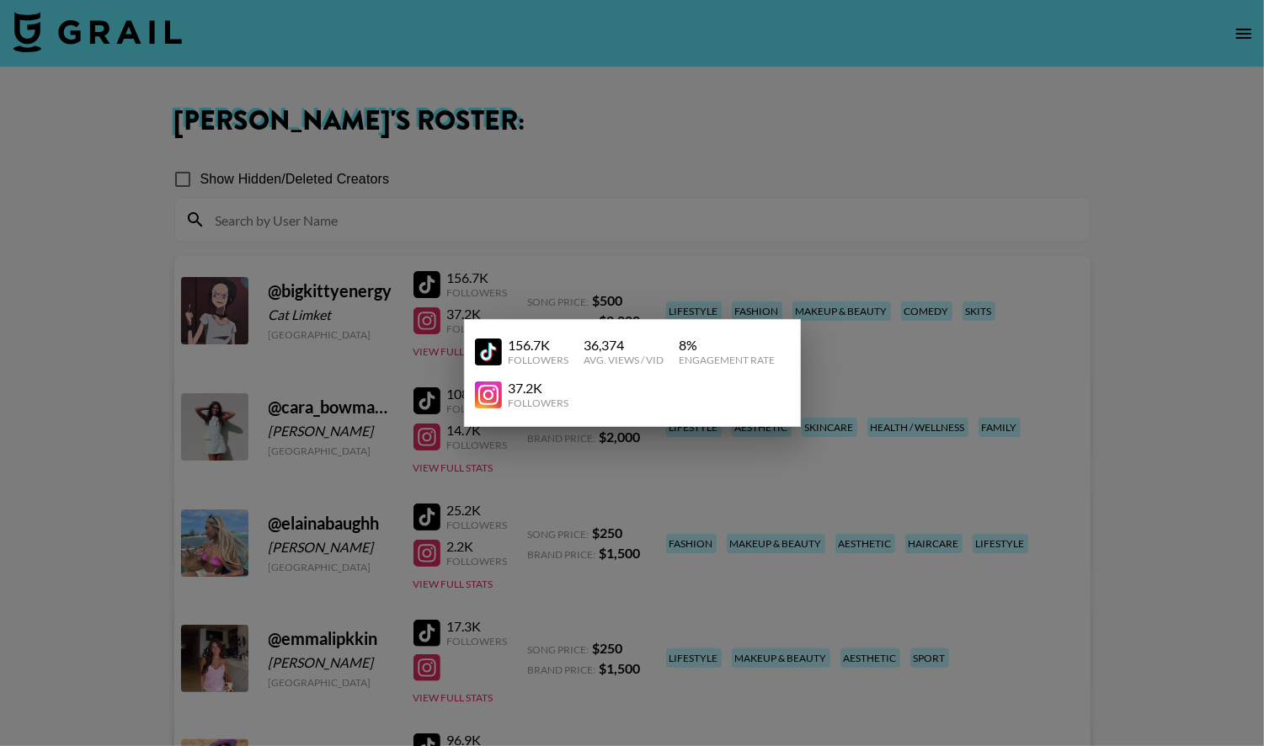
click at [128, 467] on div at bounding box center [632, 373] width 1264 height 746
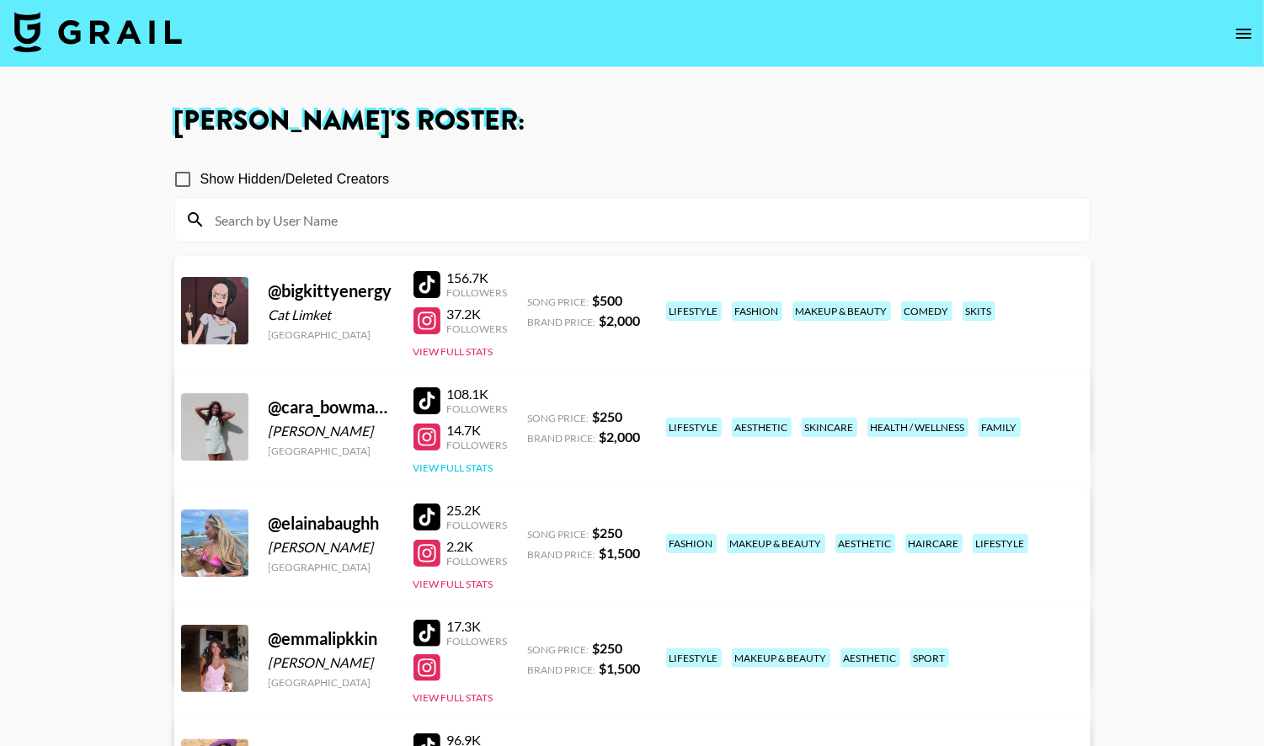
click at [438, 466] on button "View Full Stats" at bounding box center [454, 468] width 80 height 13
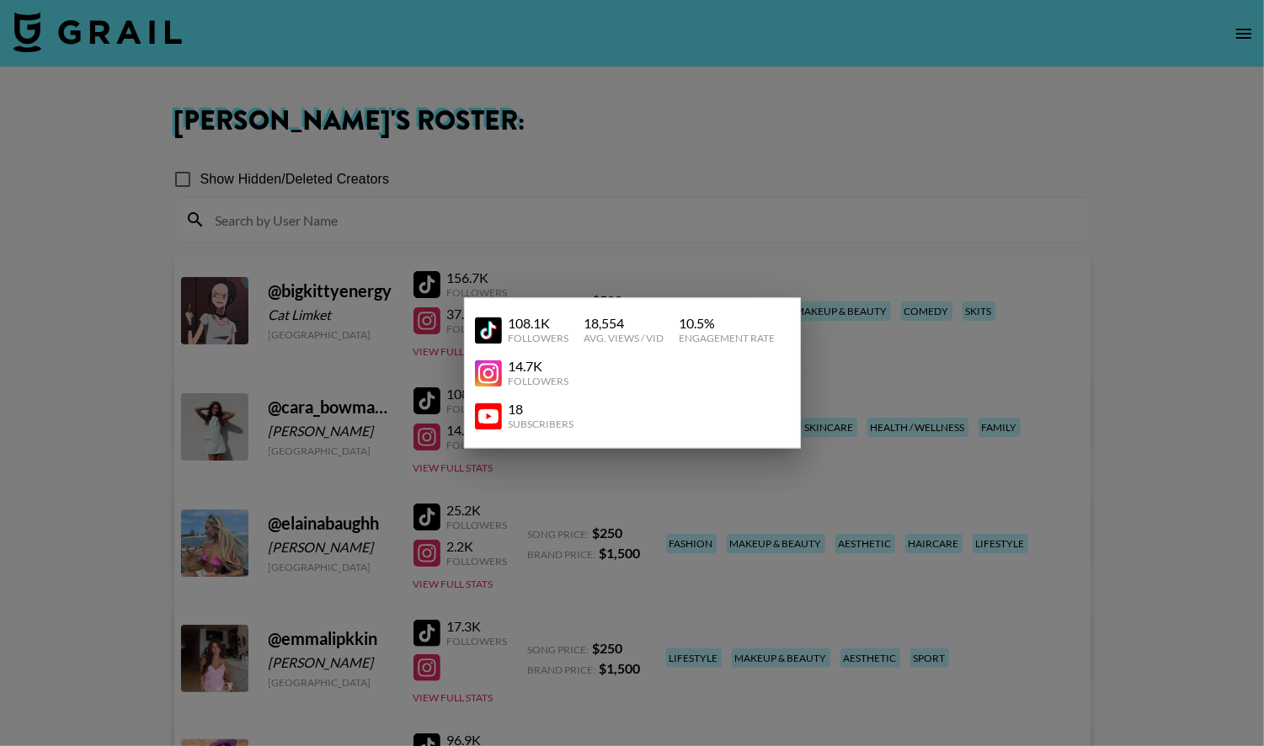
click at [147, 508] on div at bounding box center [632, 373] width 1264 height 746
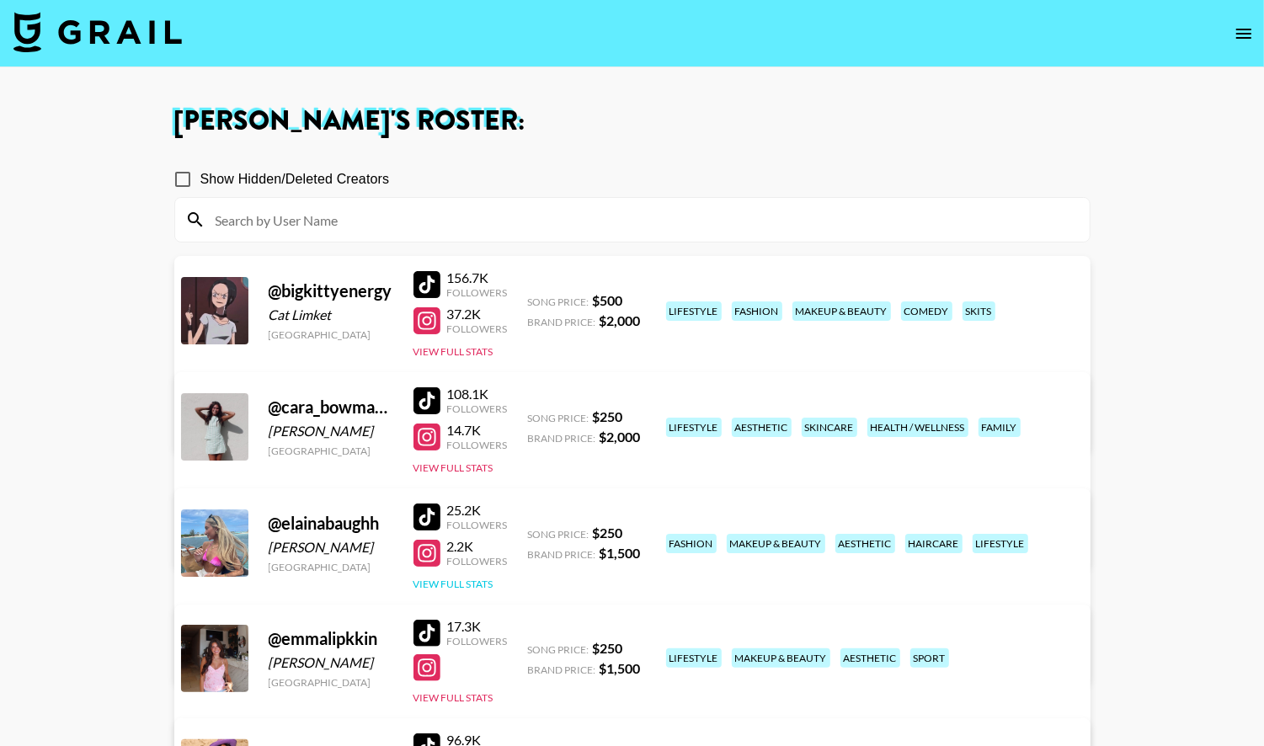
click at [477, 579] on button "View Full Stats" at bounding box center [454, 584] width 80 height 13
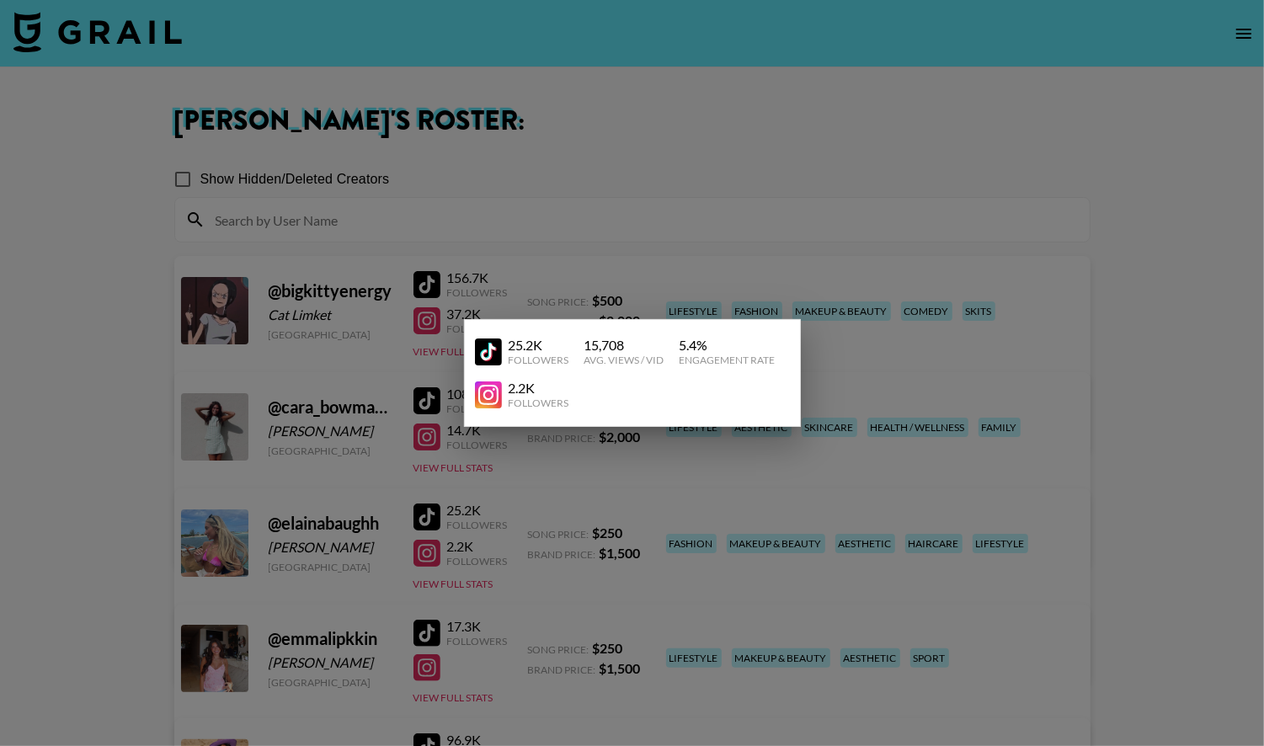
click at [548, 698] on div at bounding box center [632, 373] width 1264 height 746
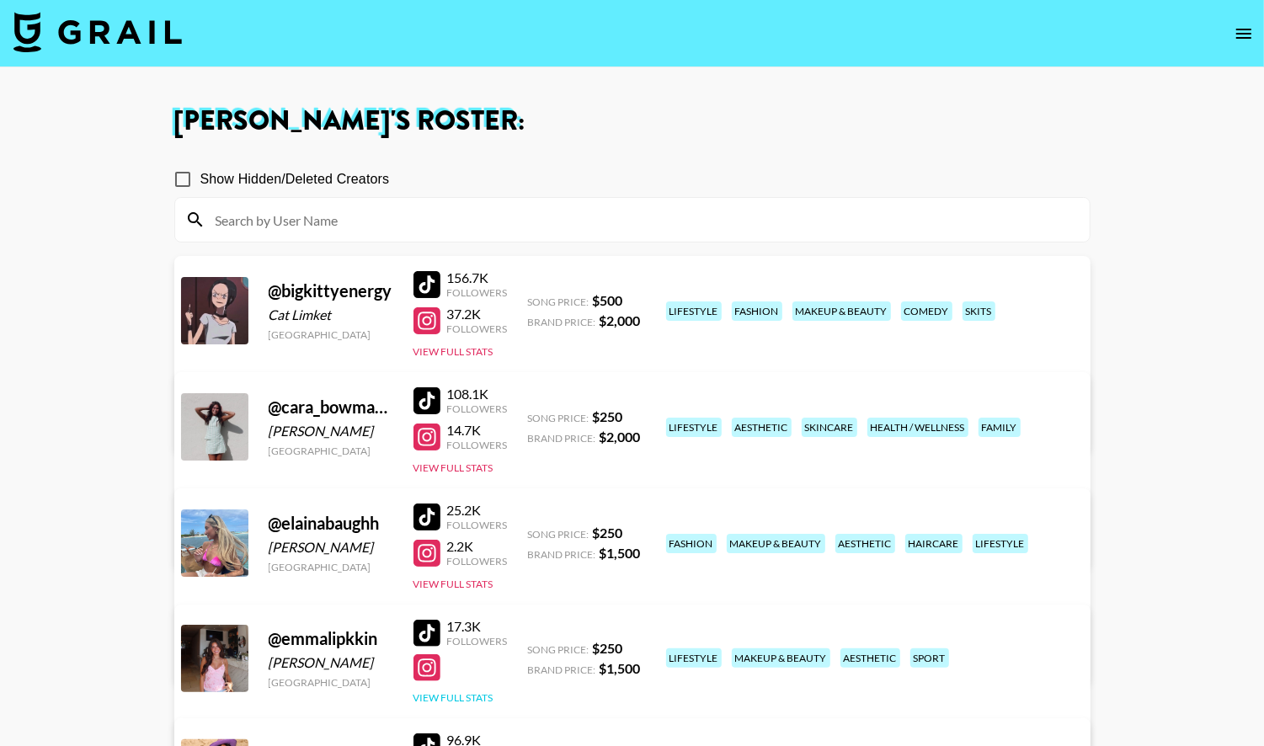
click at [473, 697] on button "View Full Stats" at bounding box center [454, 697] width 80 height 13
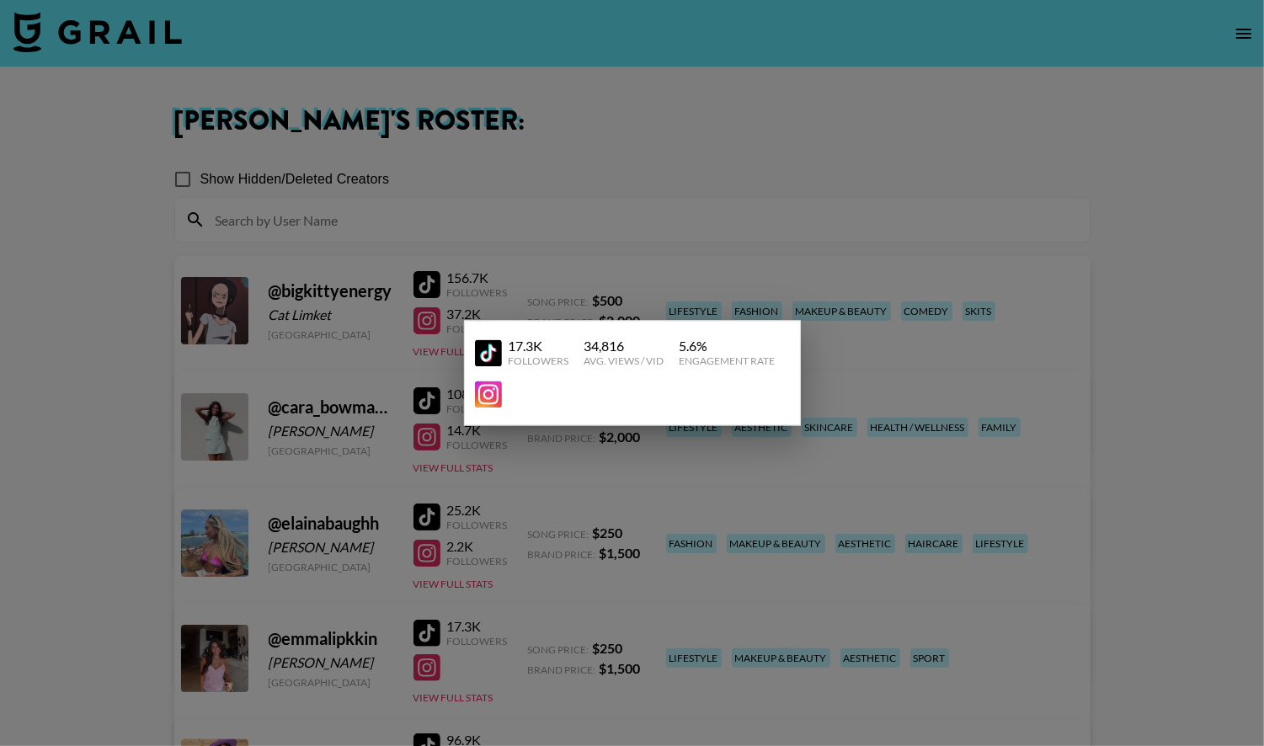
click at [134, 633] on div at bounding box center [632, 373] width 1264 height 746
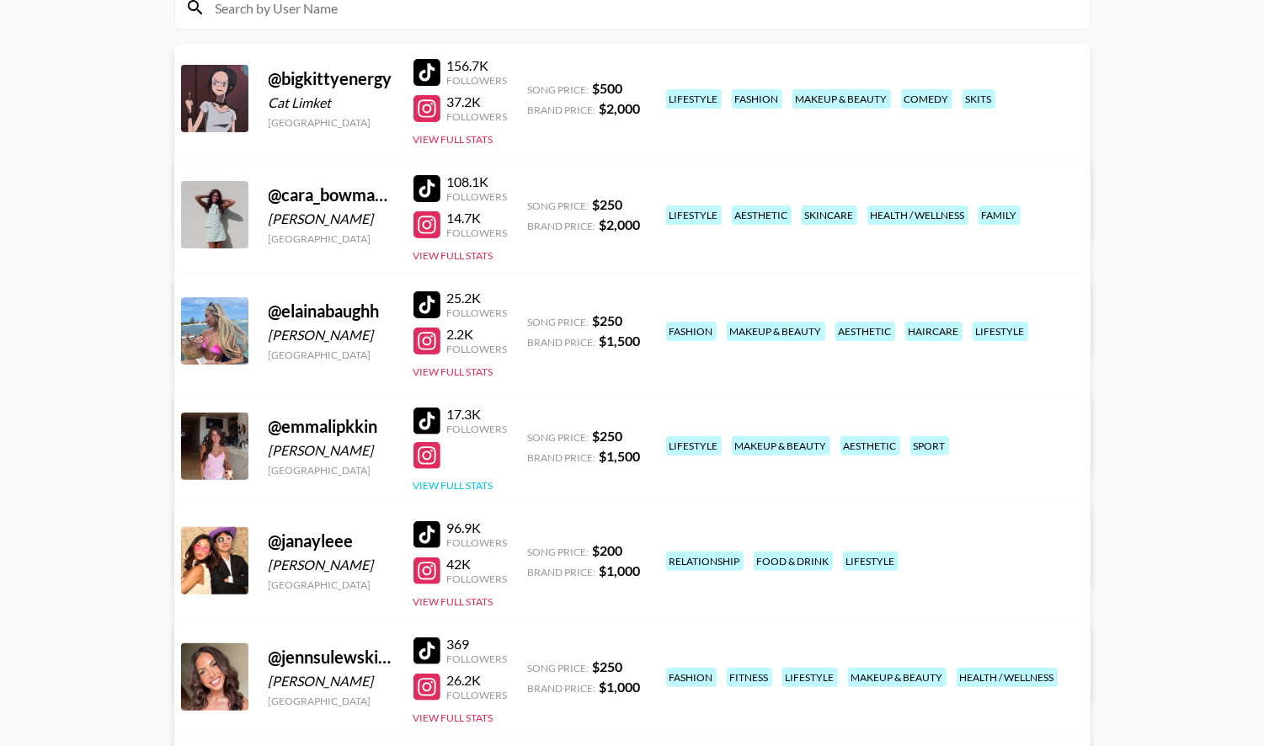
scroll to position [221, 0]
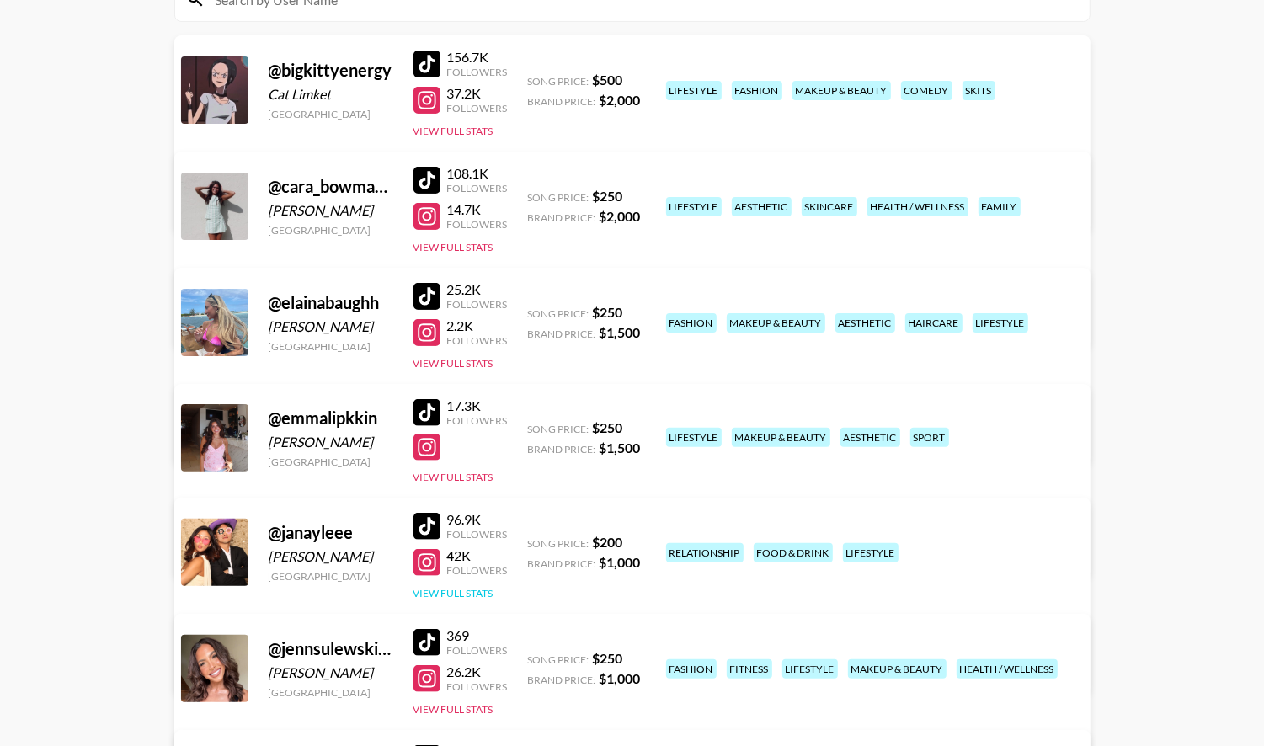
click at [472, 591] on button "View Full Stats" at bounding box center [454, 593] width 80 height 13
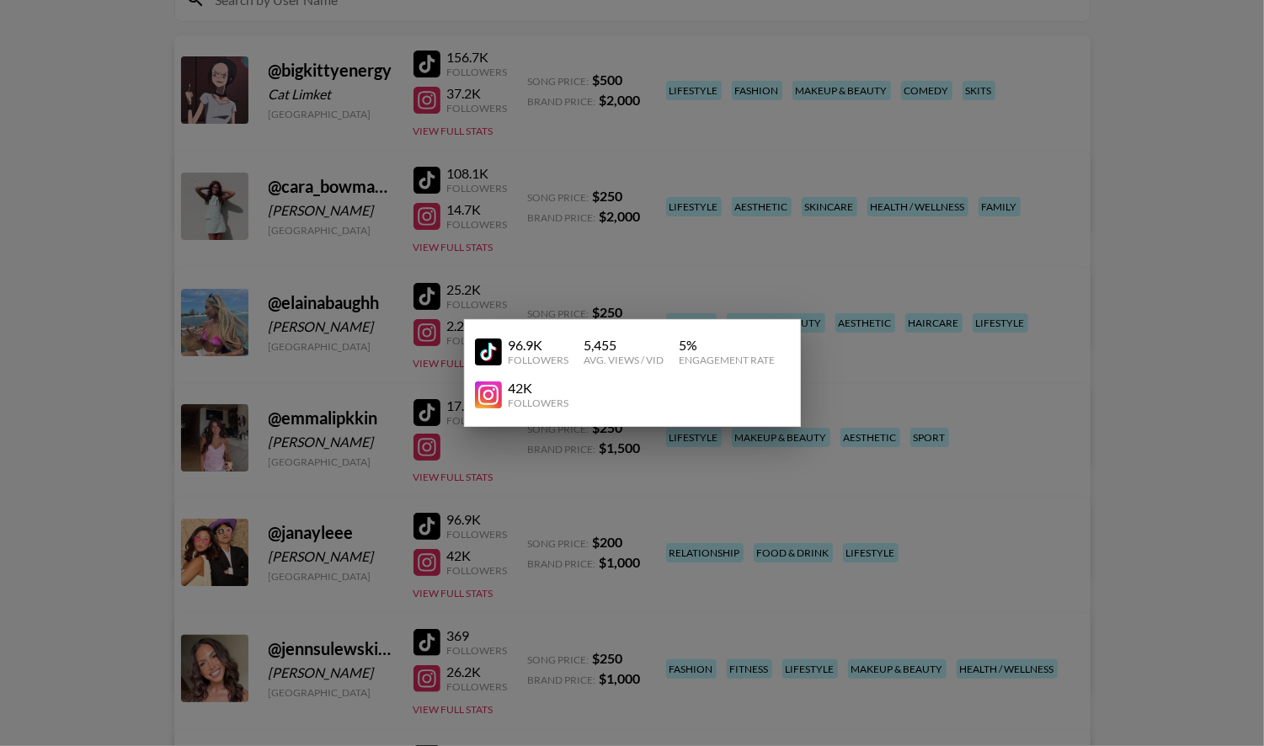
click at [97, 648] on div at bounding box center [632, 373] width 1264 height 746
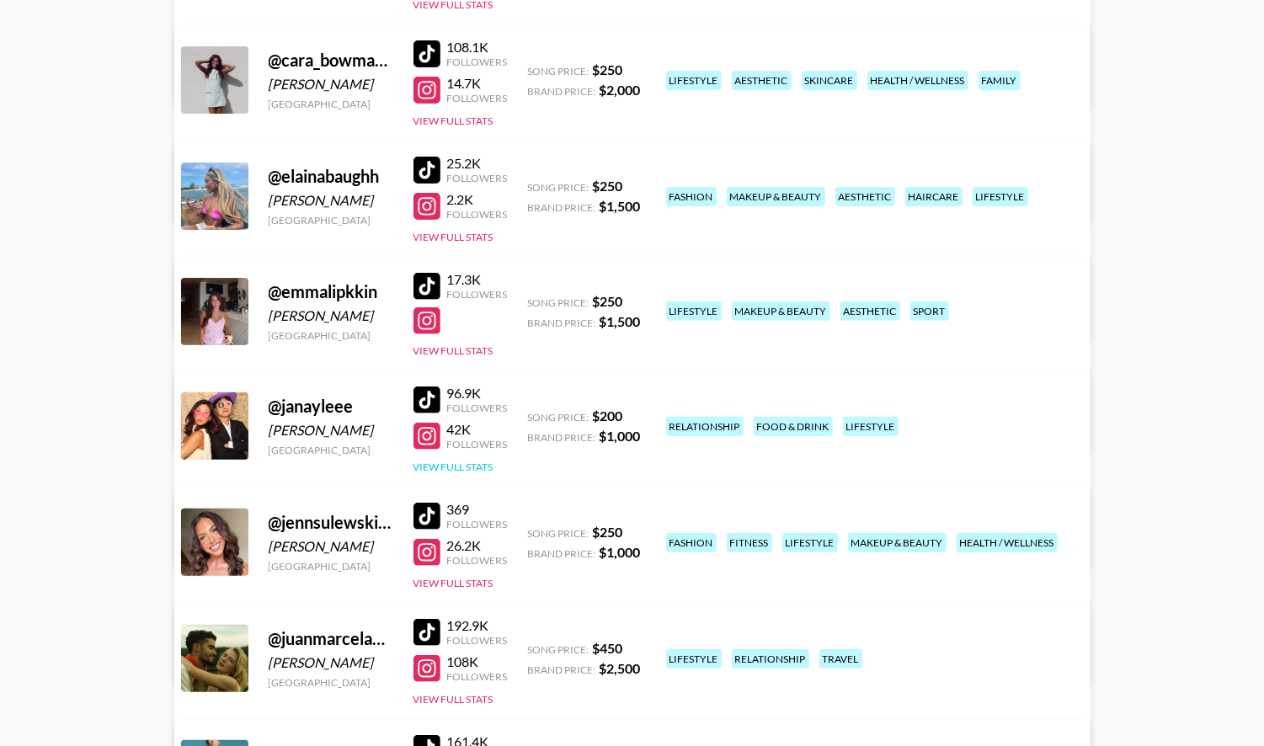
scroll to position [396, 0]
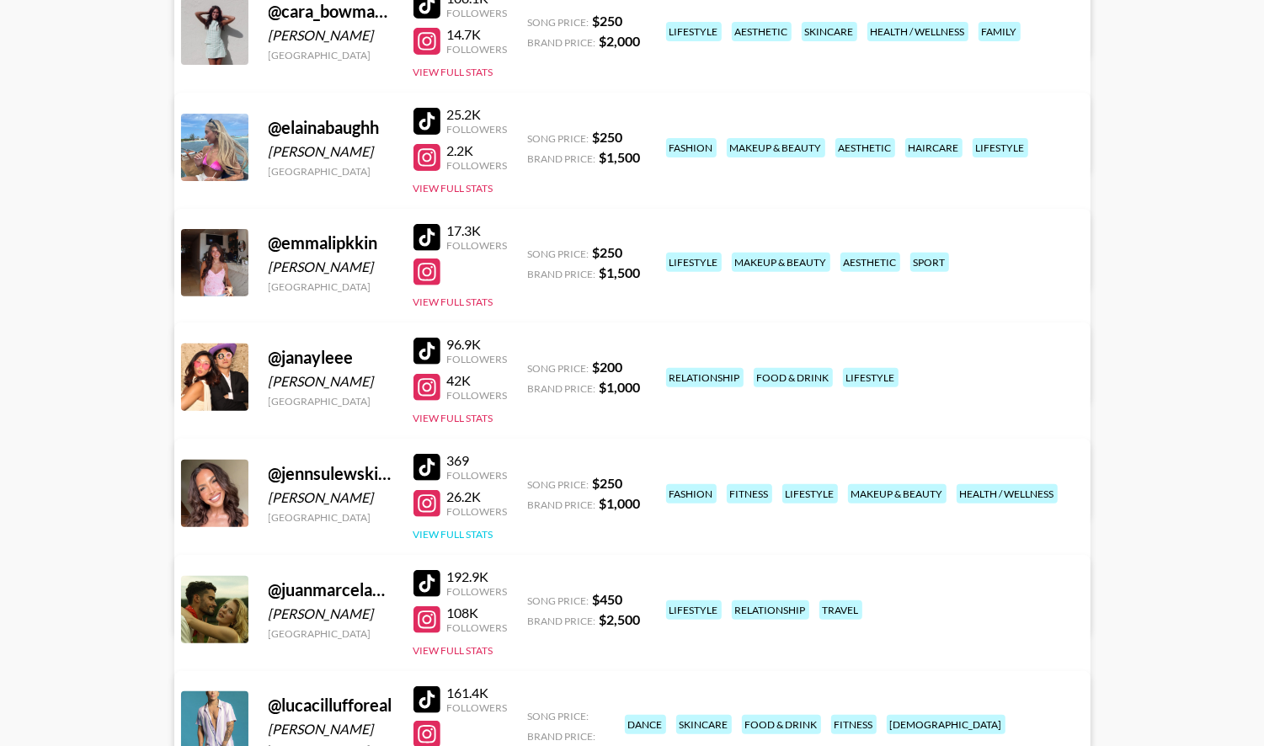
click at [471, 536] on button "View Full Stats" at bounding box center [454, 534] width 80 height 13
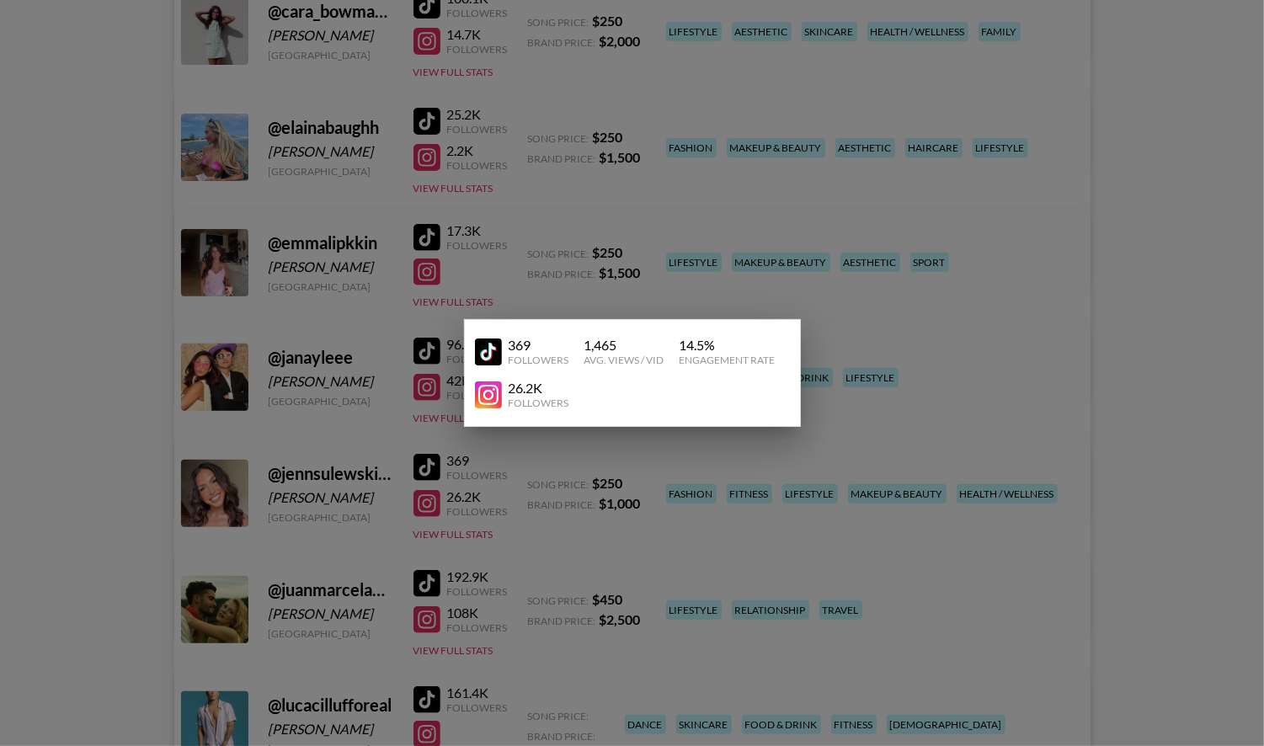
click at [119, 587] on div at bounding box center [632, 373] width 1264 height 746
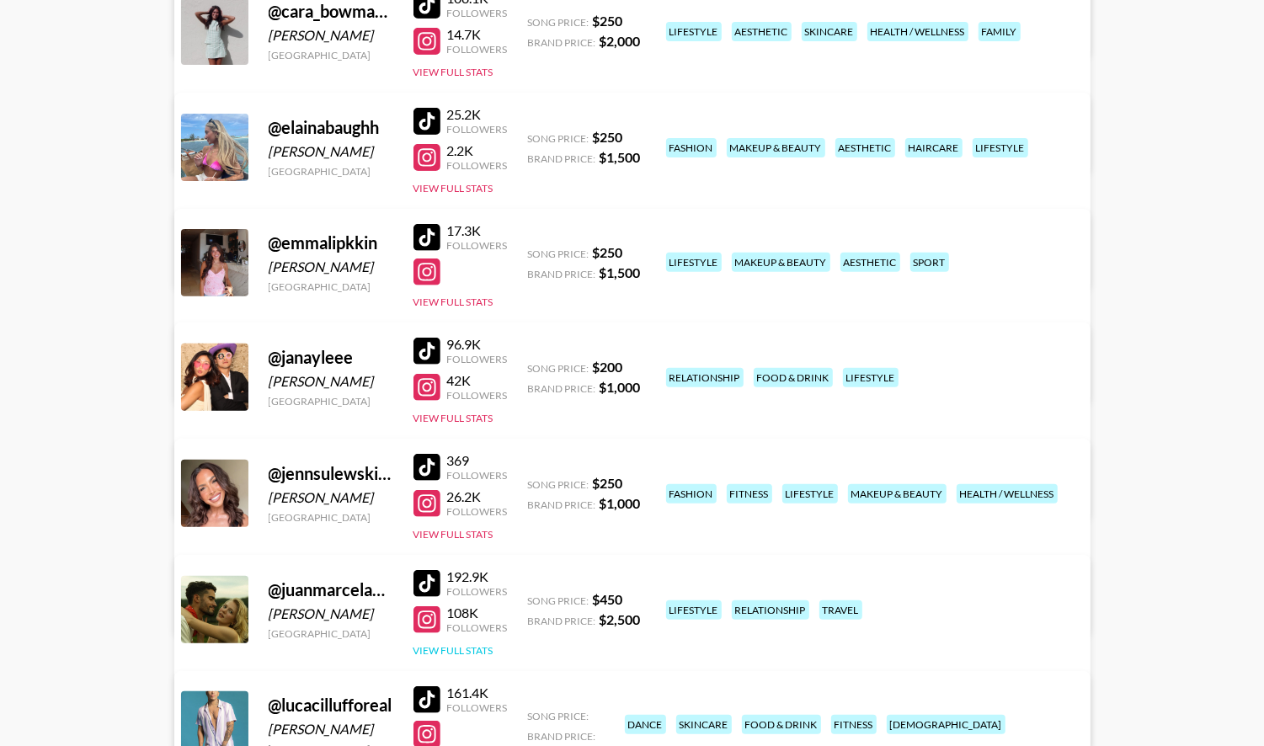
click at [459, 647] on button "View Full Stats" at bounding box center [454, 650] width 80 height 13
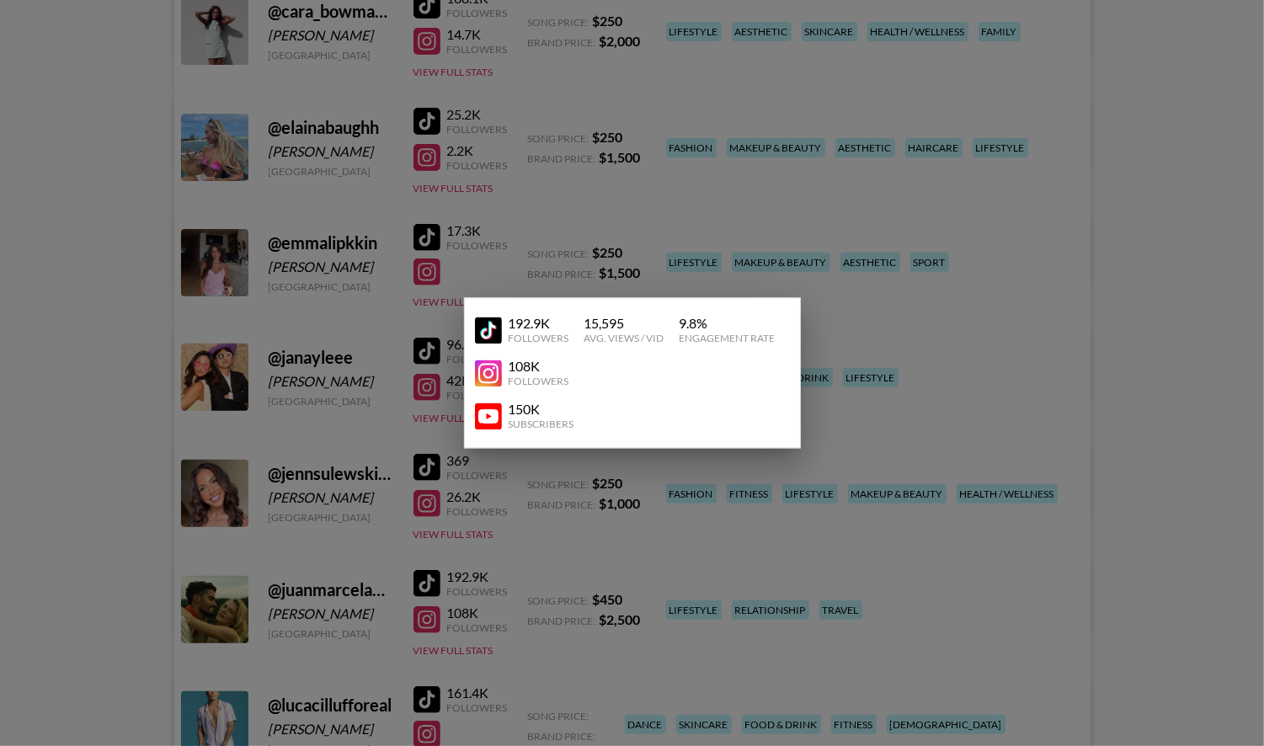
click at [133, 556] on div at bounding box center [632, 373] width 1264 height 746
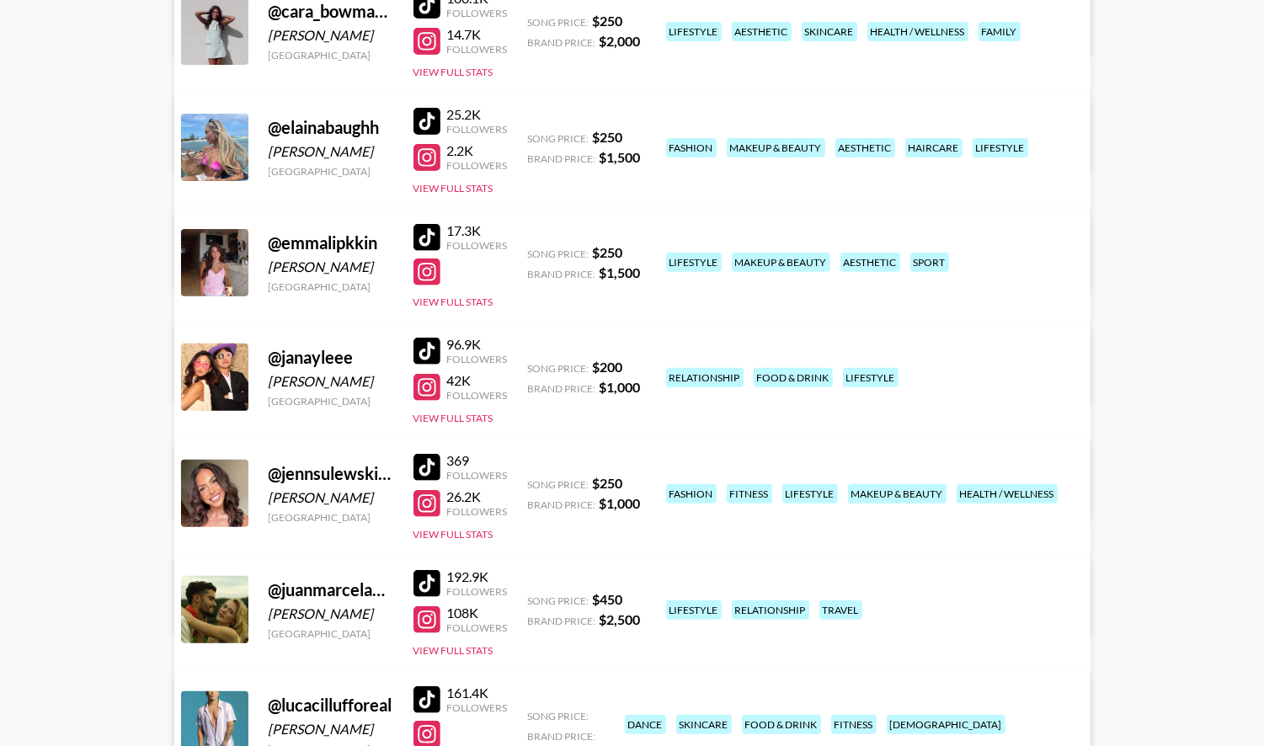
scroll to position [0, 0]
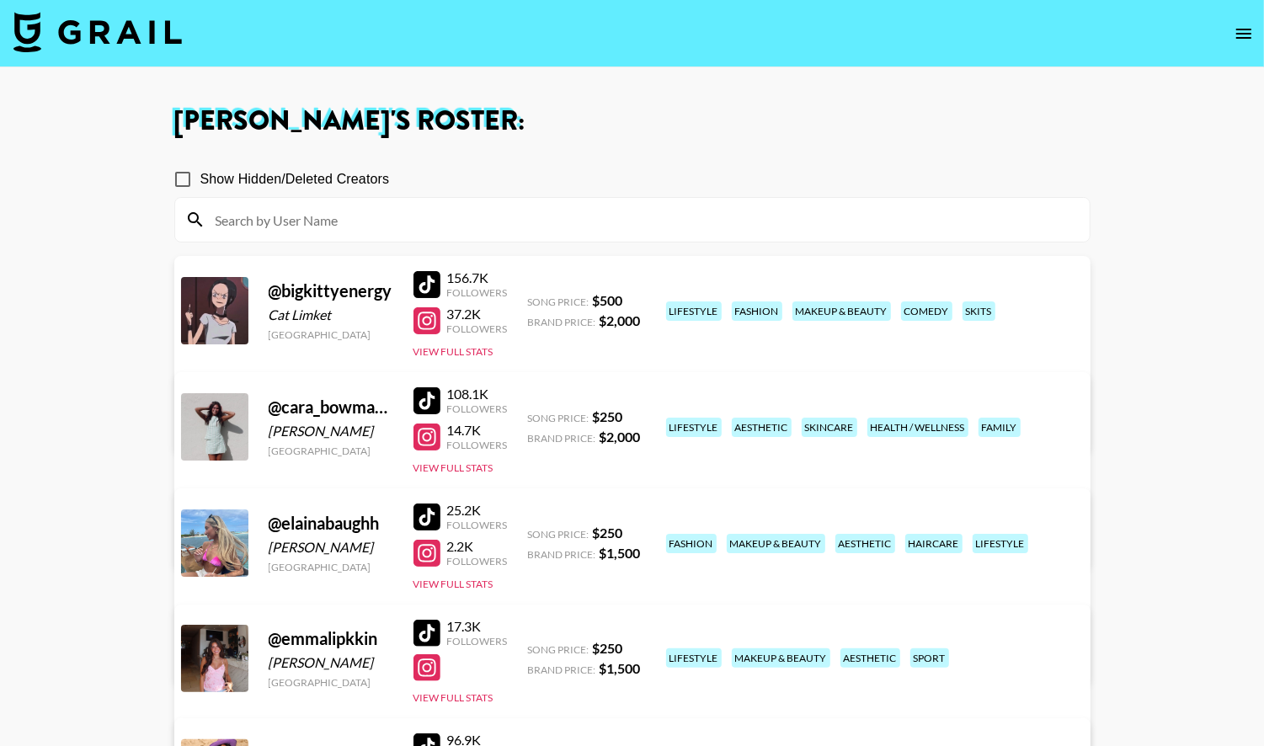
click at [140, 35] on img at bounding box center [97, 32] width 168 height 40
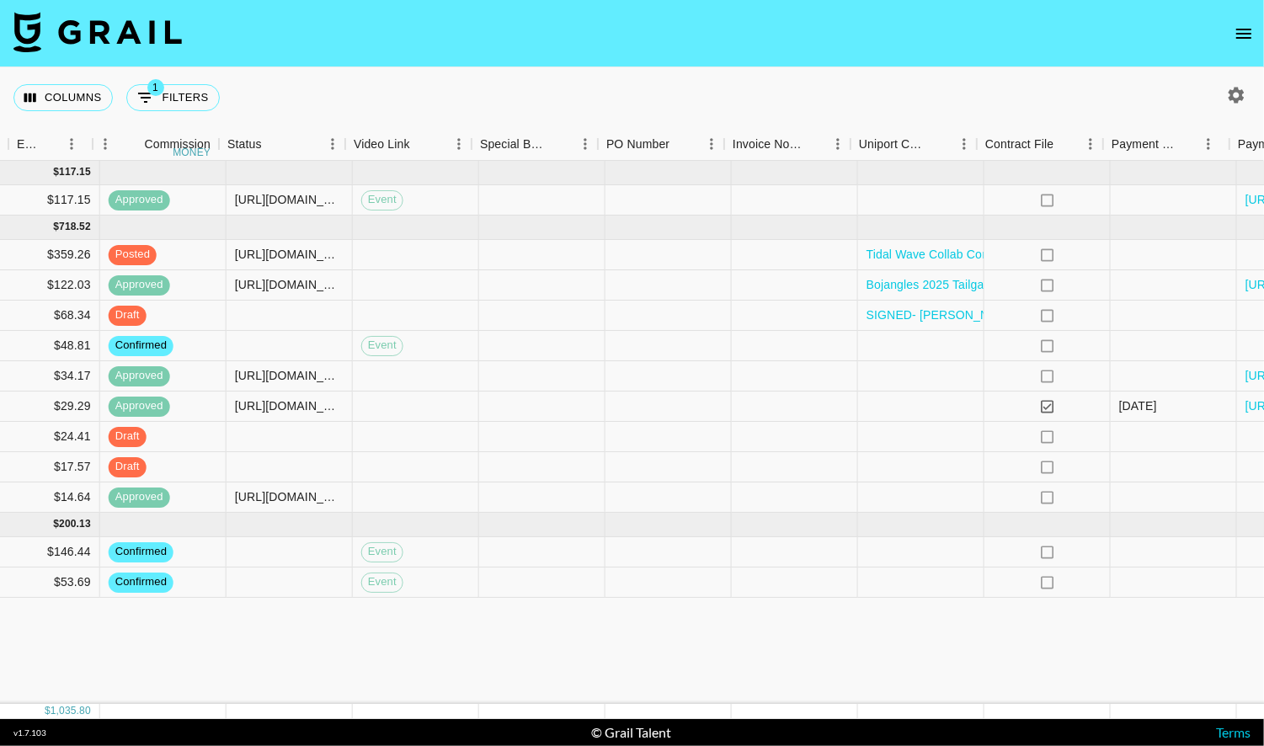
scroll to position [0, 1531]
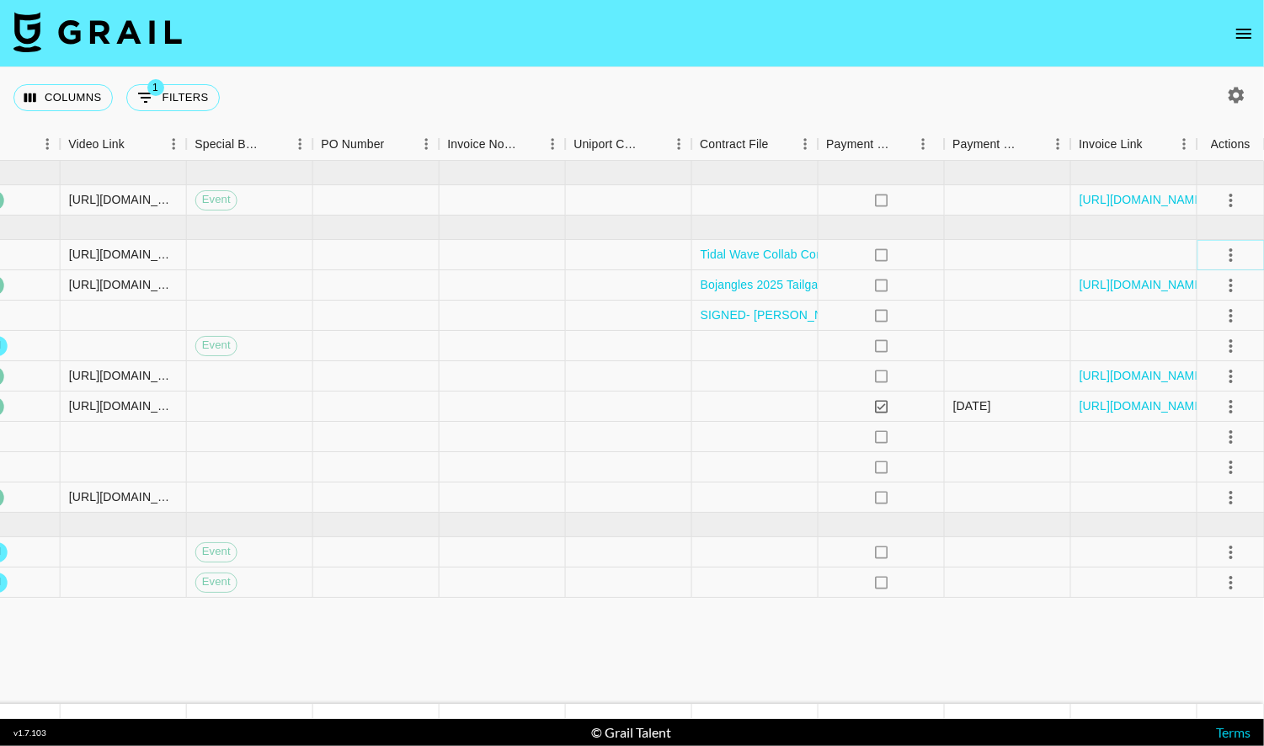
click at [1232, 255] on icon "select merge strategy" at bounding box center [1231, 255] width 20 height 20
click at [1204, 412] on div "Approve" at bounding box center [1193, 412] width 51 height 20
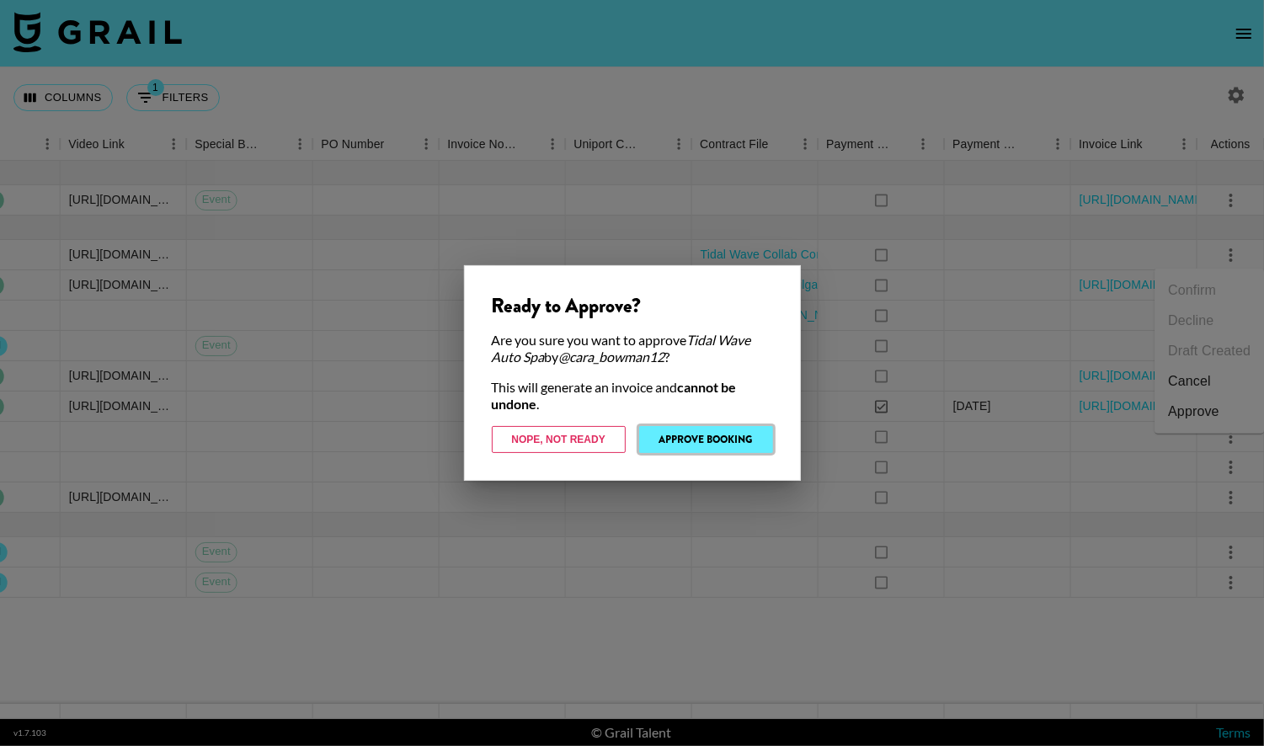
click at [747, 440] on button "Approve Booking" at bounding box center [706, 439] width 134 height 27
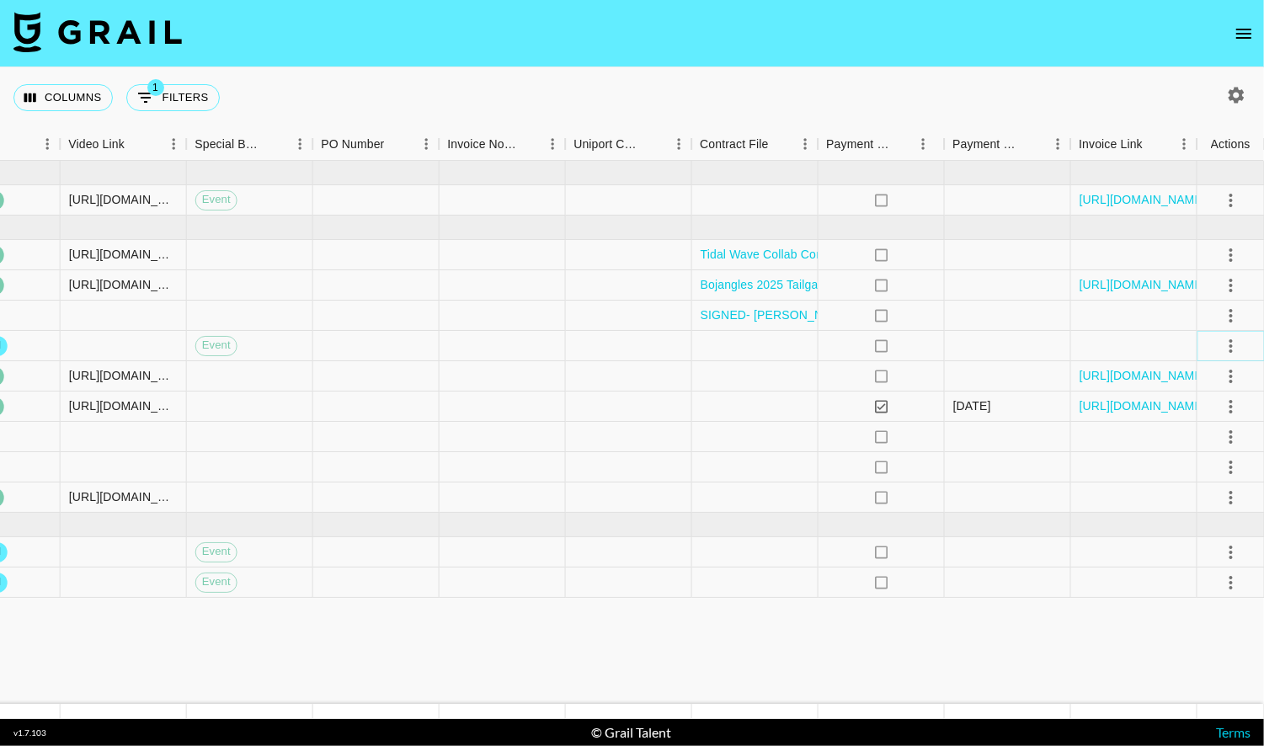
click at [1224, 346] on icon "select merge strategy" at bounding box center [1231, 346] width 20 height 20
click at [1209, 439] on li "Draft Created" at bounding box center [1209, 442] width 109 height 30
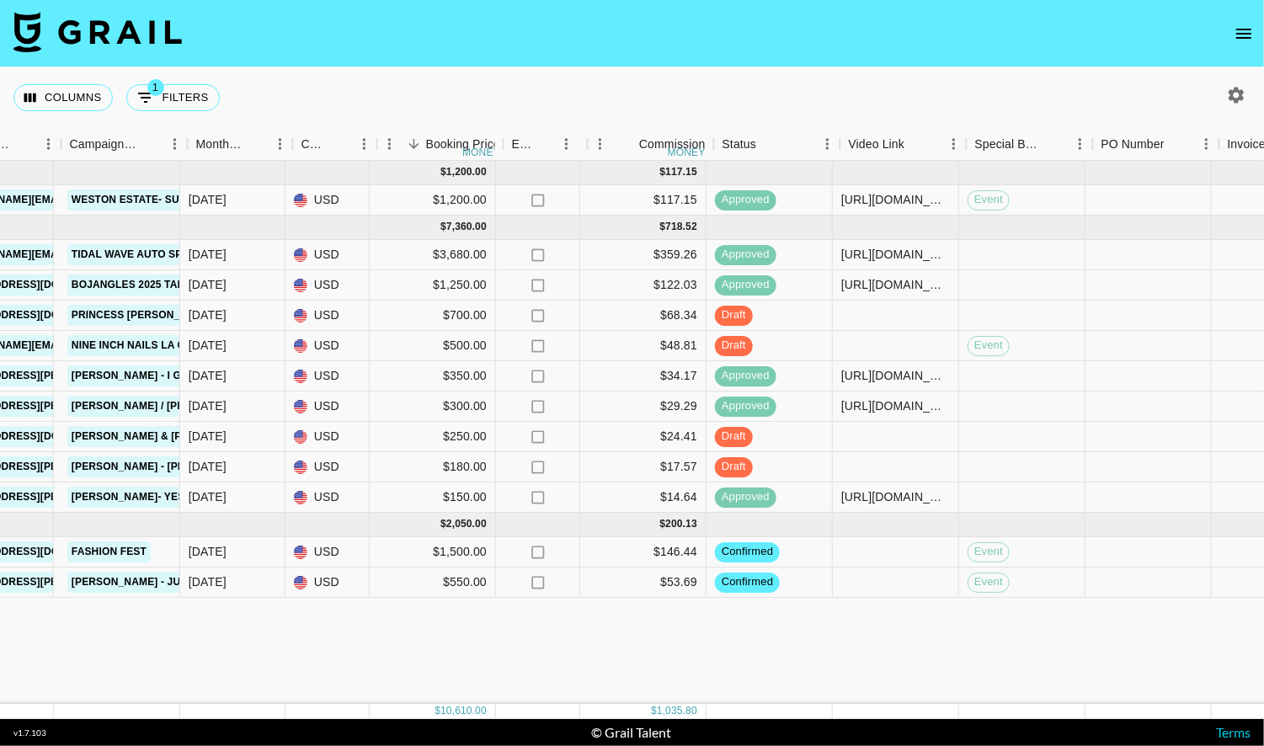
scroll to position [0, 767]
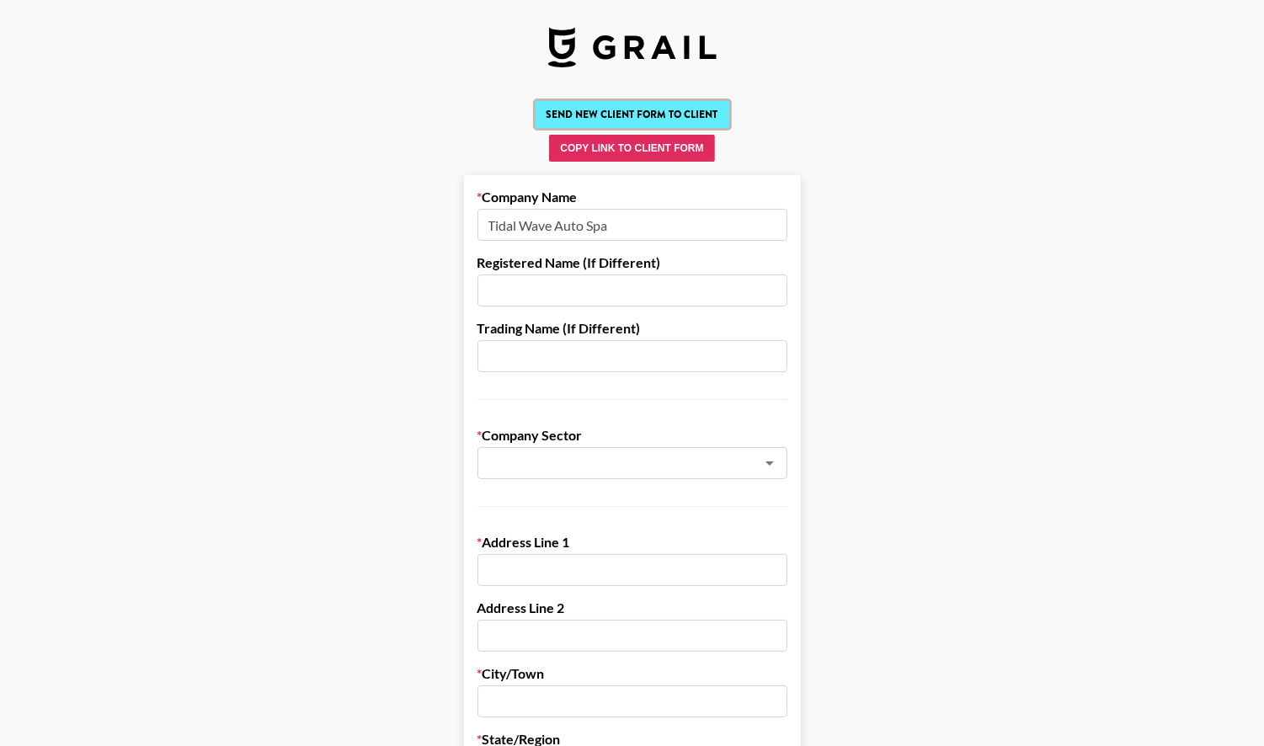
click at [686, 119] on button "Send New Client Form to Client" at bounding box center [633, 114] width 194 height 27
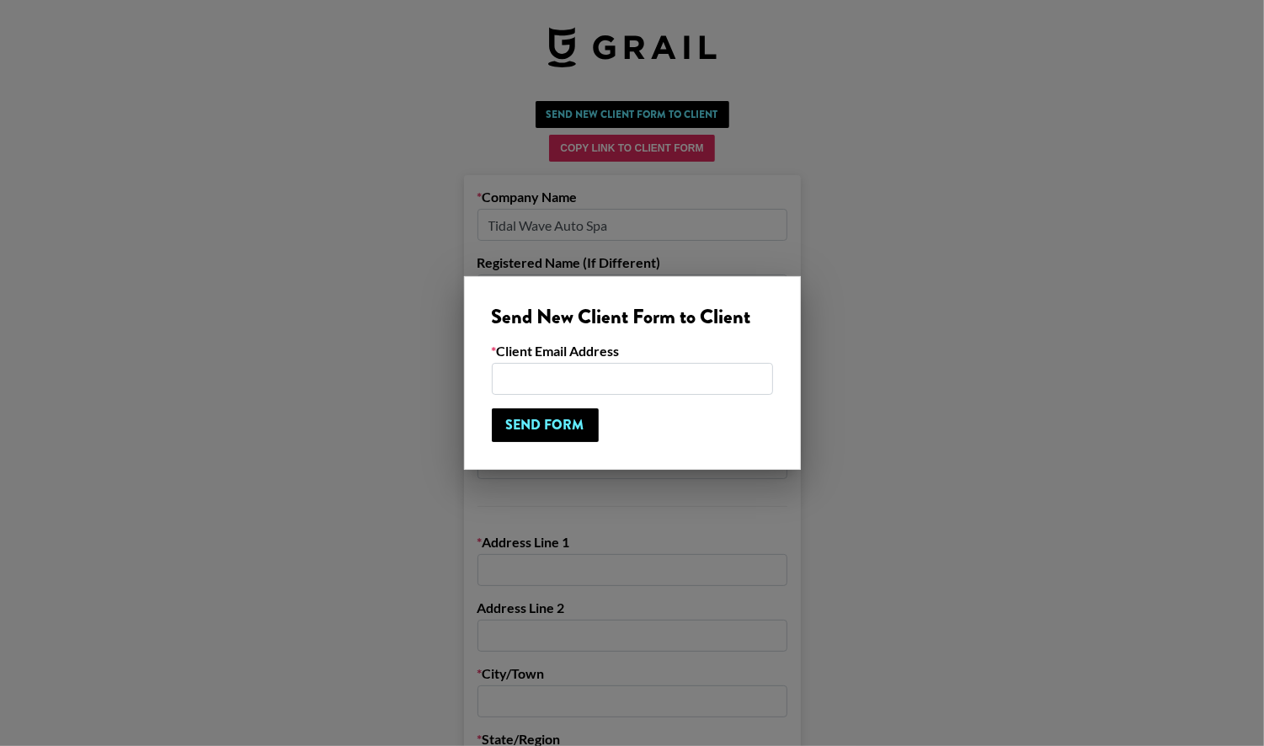
click at [626, 372] on input "email" at bounding box center [632, 379] width 281 height 32
paste input "katie.lindsay@twavelead.com"
type input "katie.lindsay@twavelead.com"
click at [556, 427] on input "Send Form" at bounding box center [545, 425] width 107 height 34
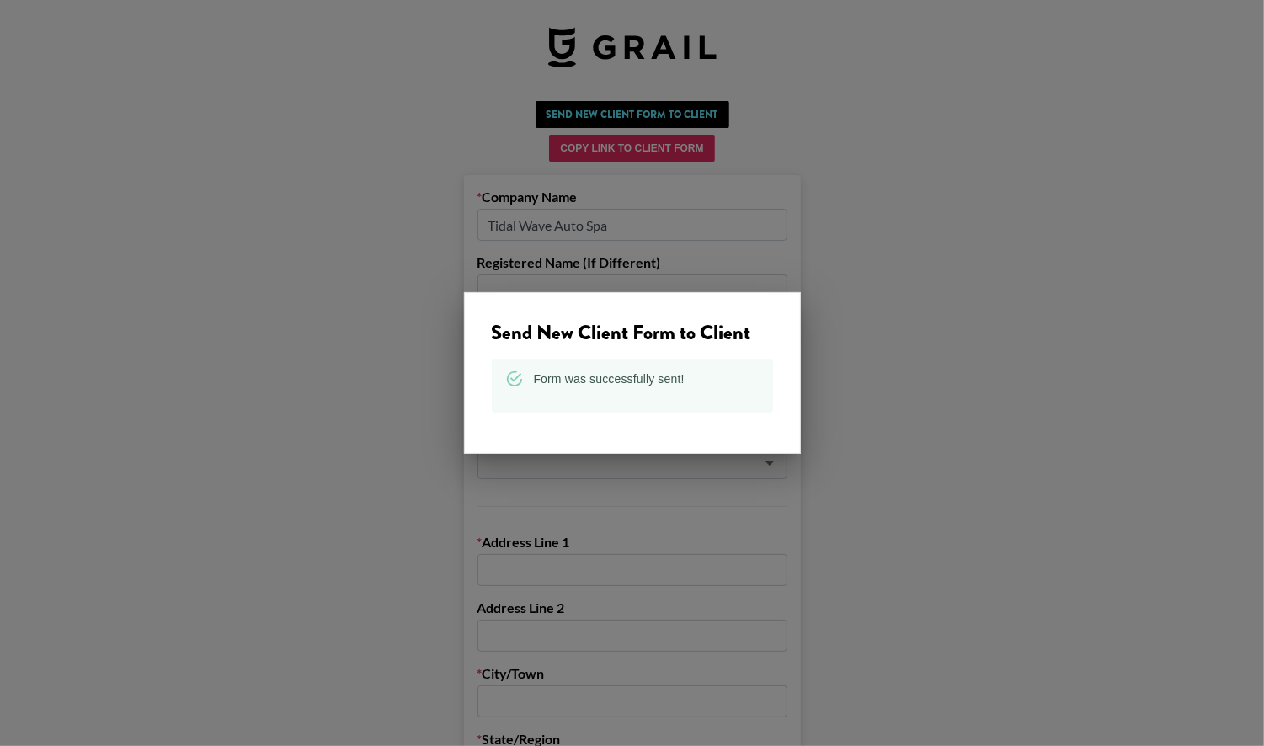
click at [923, 369] on div at bounding box center [632, 373] width 1264 height 746
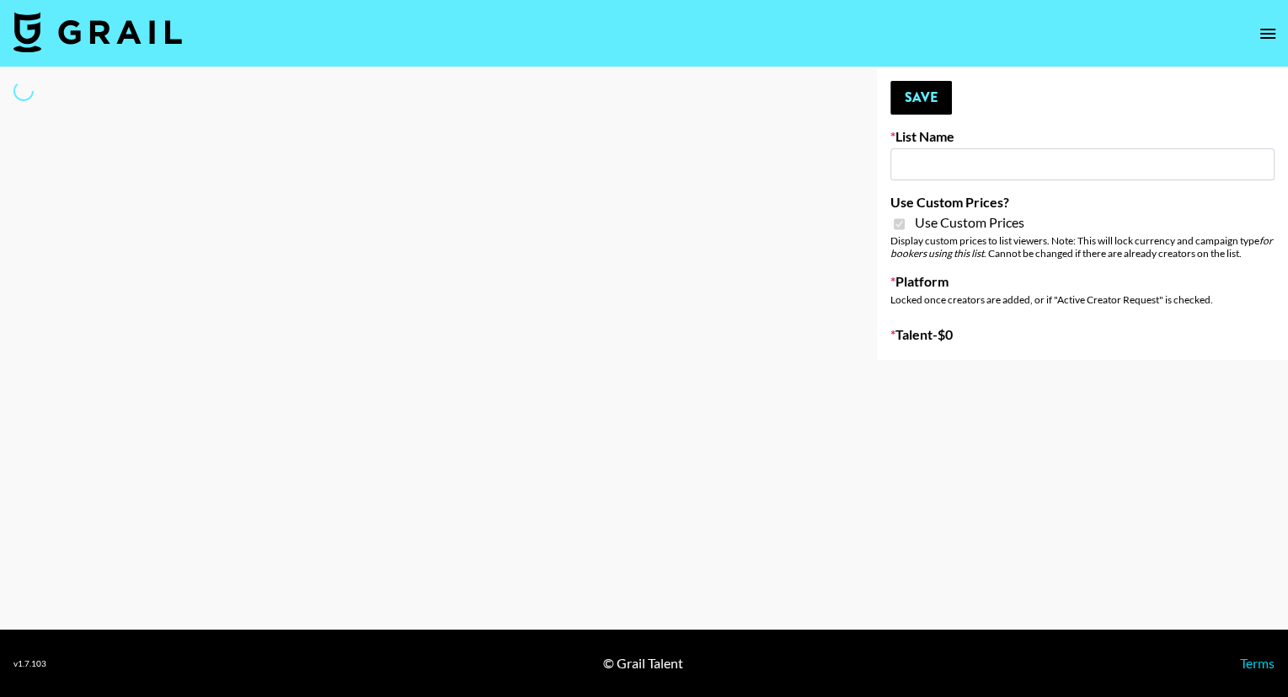
type input "Brickhouse - Relatable (20th Sept)"
checkbox input "true"
select select "Brand"
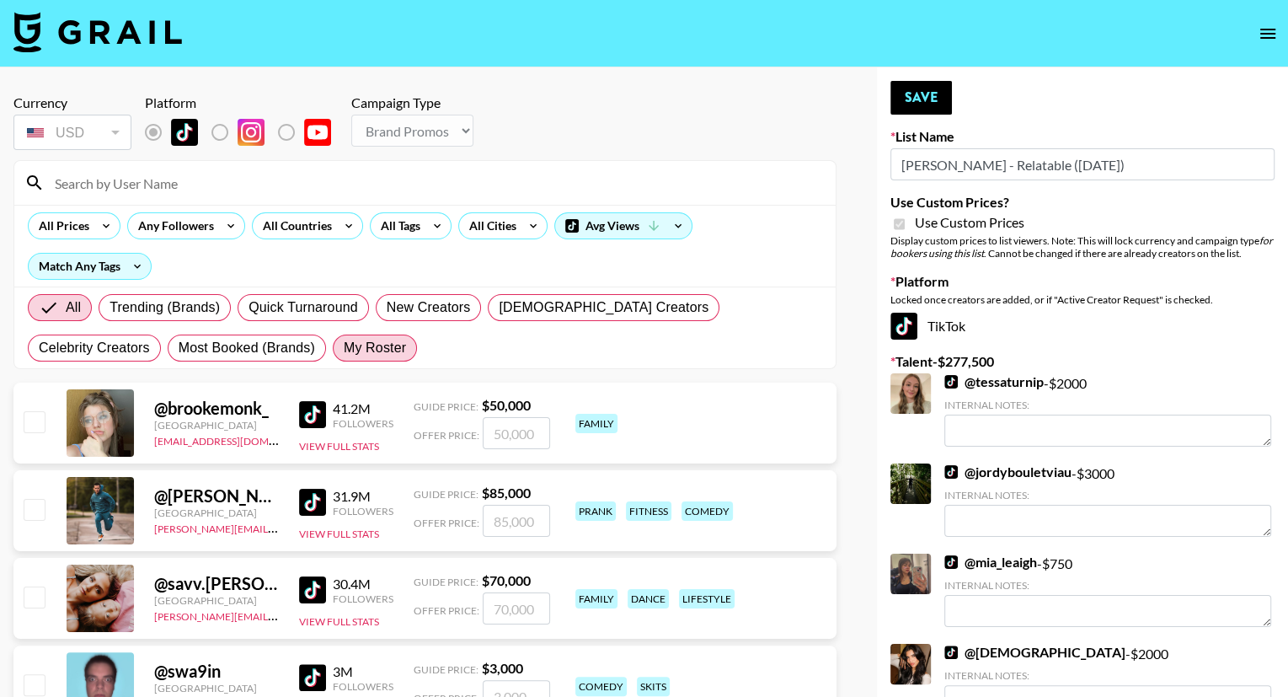
click at [344, 338] on span "My Roster" at bounding box center [375, 348] width 62 height 20
click at [344, 348] on input "My Roster" at bounding box center [344, 348] width 0 height 0
radio input "true"
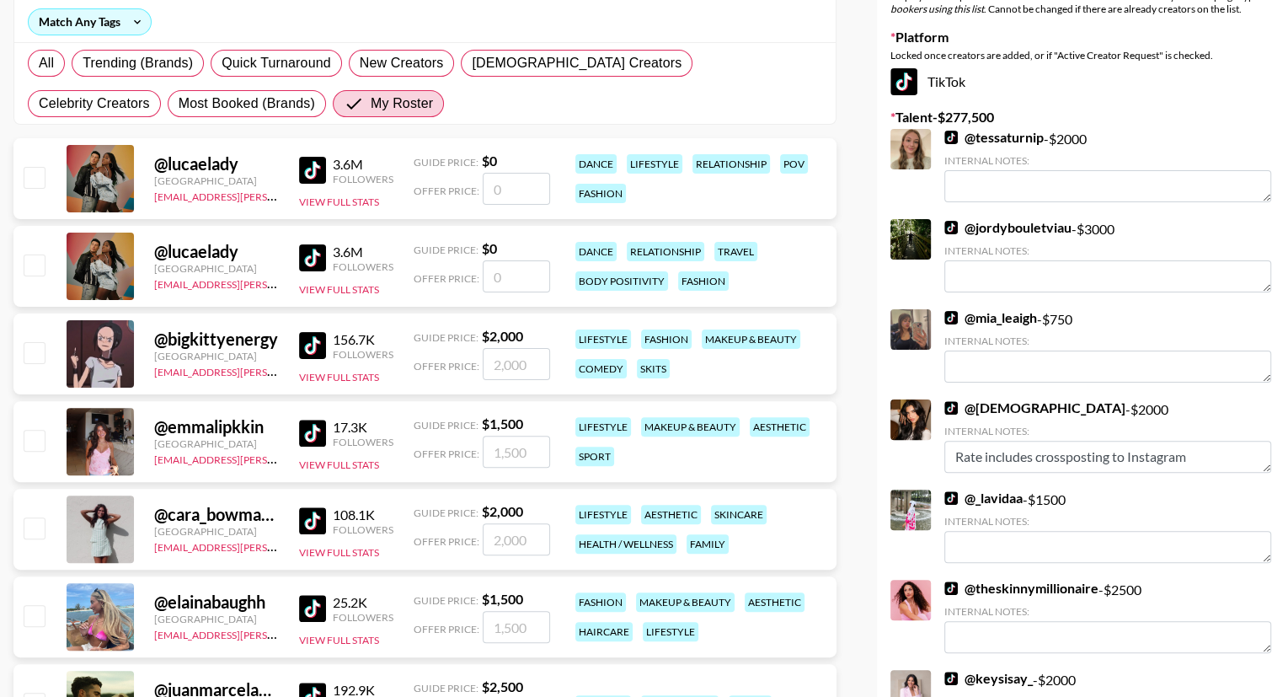
scroll to position [246, 0]
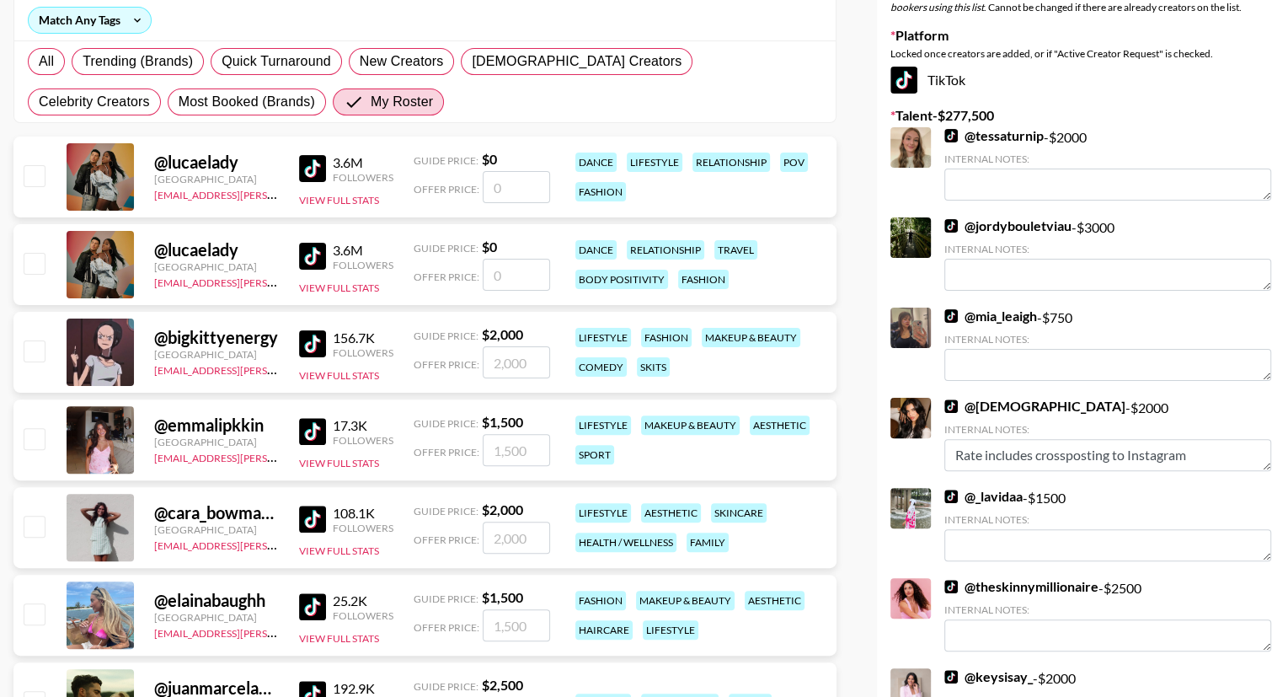
click at [33, 428] on input "checkbox" at bounding box center [34, 438] width 20 height 20
checkbox input "true"
type input "1500"
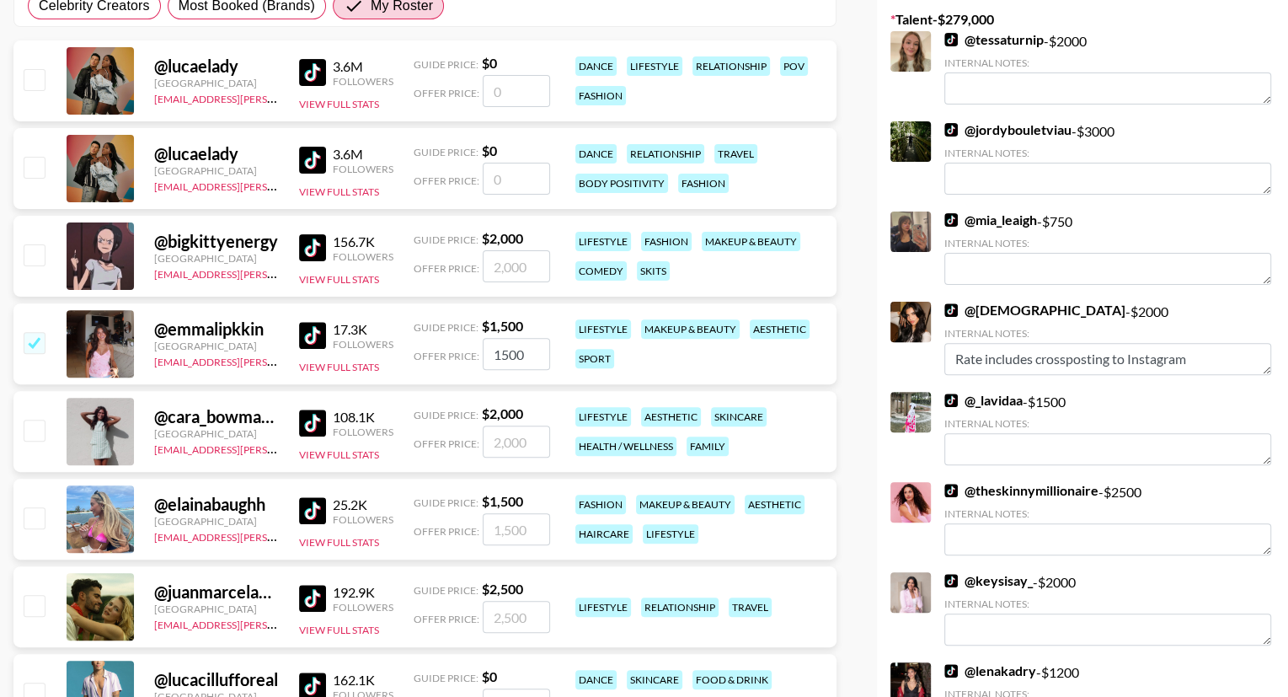
scroll to position [376, 0]
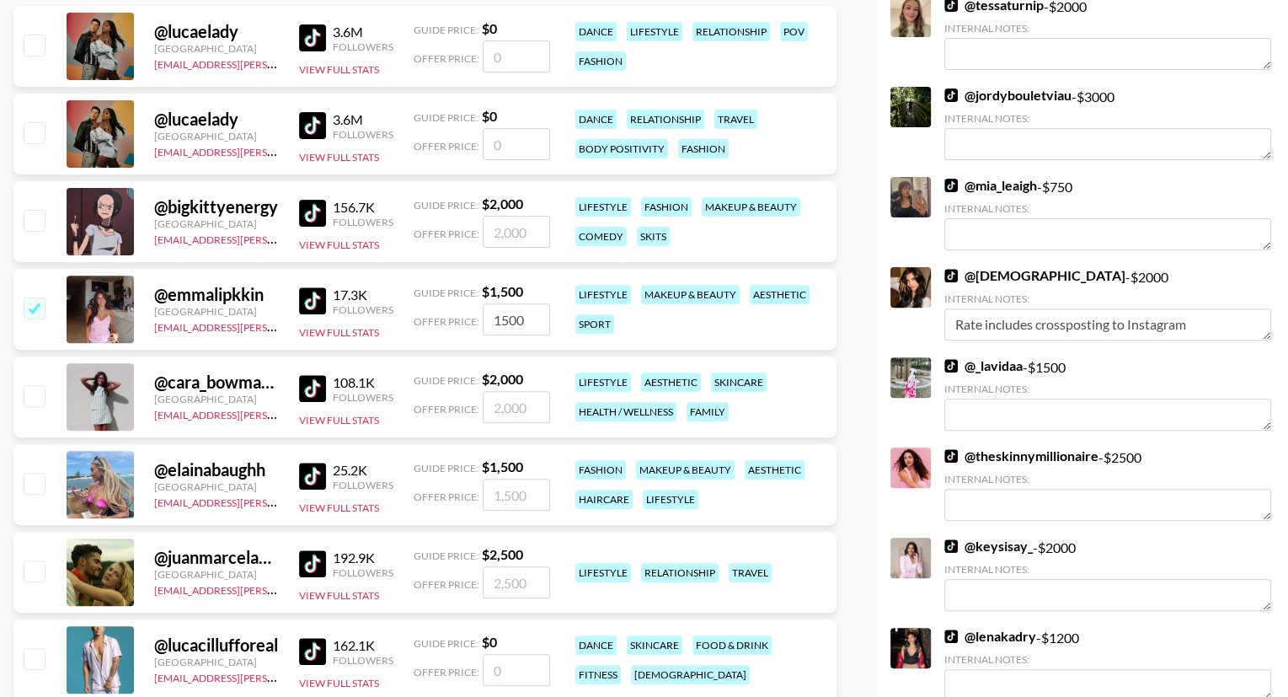
click at [37, 472] on input "checkbox" at bounding box center [34, 482] width 20 height 20
checkbox input "true"
type input "1500"
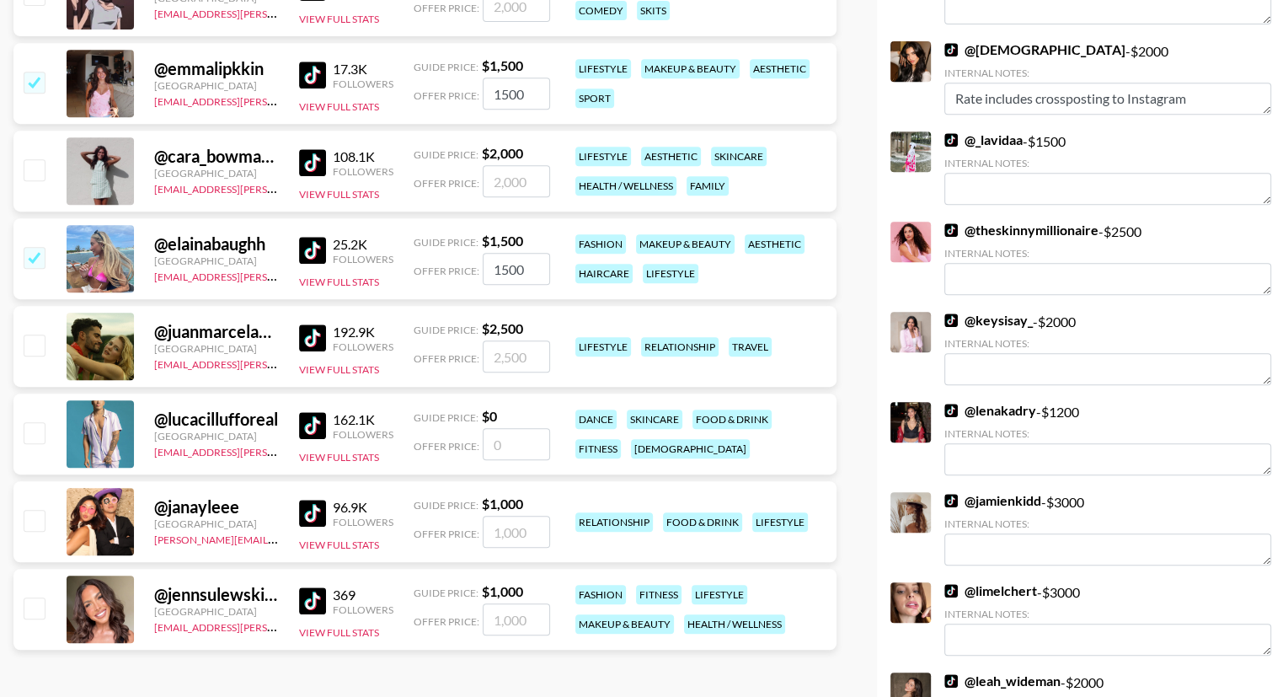
scroll to position [603, 0]
click at [38, 594] on div at bounding box center [33, 608] width 26 height 29
click at [37, 509] on input "checkbox" at bounding box center [34, 519] width 20 height 20
checkbox input "true"
type input "1000"
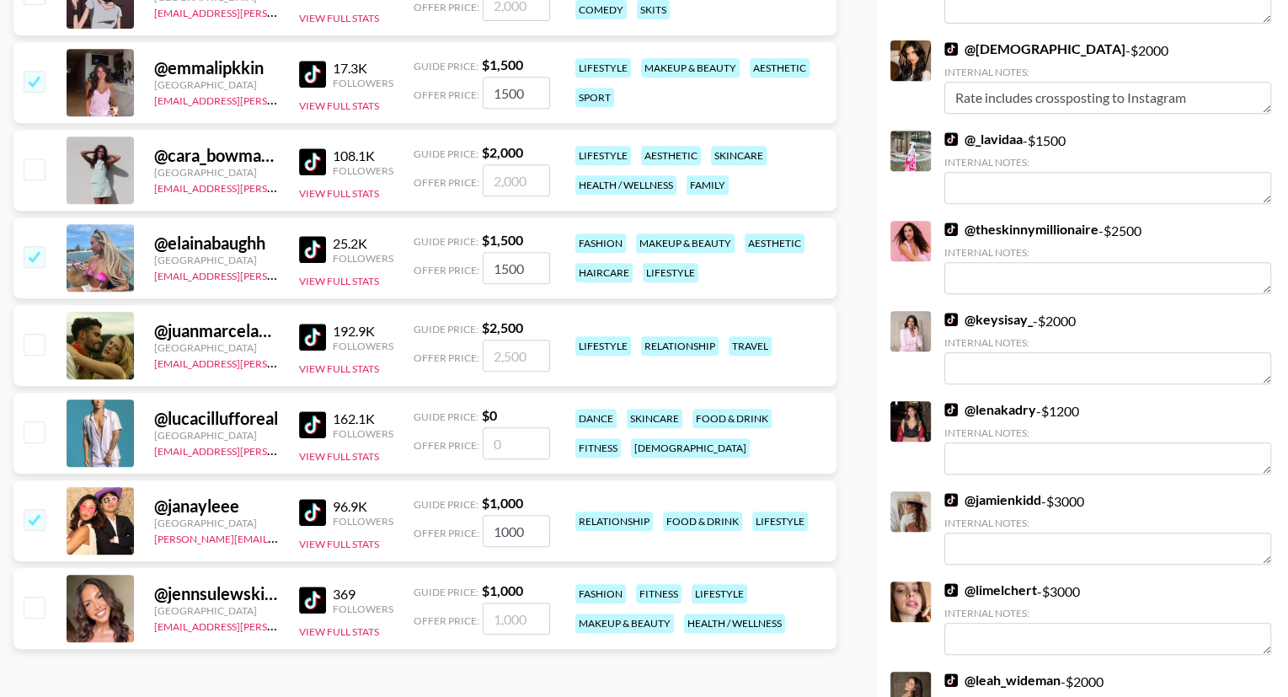
click at [38, 596] on input "checkbox" at bounding box center [34, 606] width 20 height 20
checkbox input "true"
type input "1000"
click at [39, 421] on input "checkbox" at bounding box center [34, 431] width 20 height 20
click at [37, 421] on input "checkbox" at bounding box center [34, 431] width 20 height 20
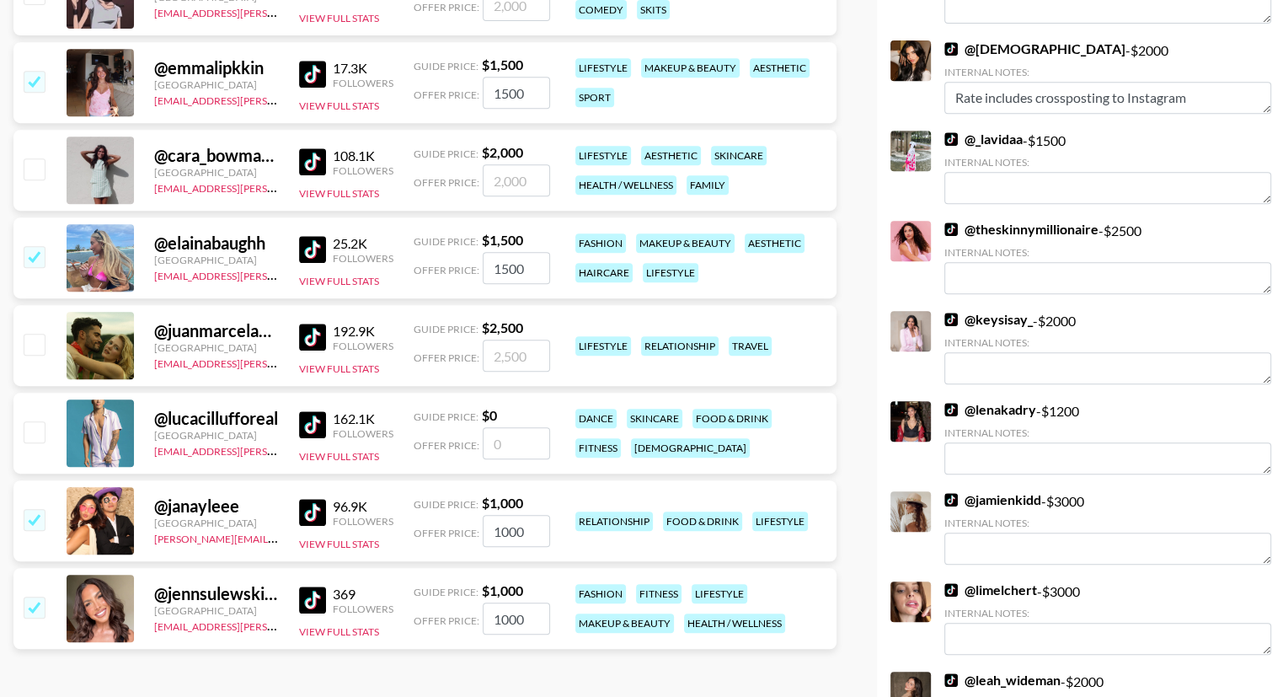
click at [39, 421] on input "checkbox" at bounding box center [34, 431] width 20 height 20
checkbox input "false"
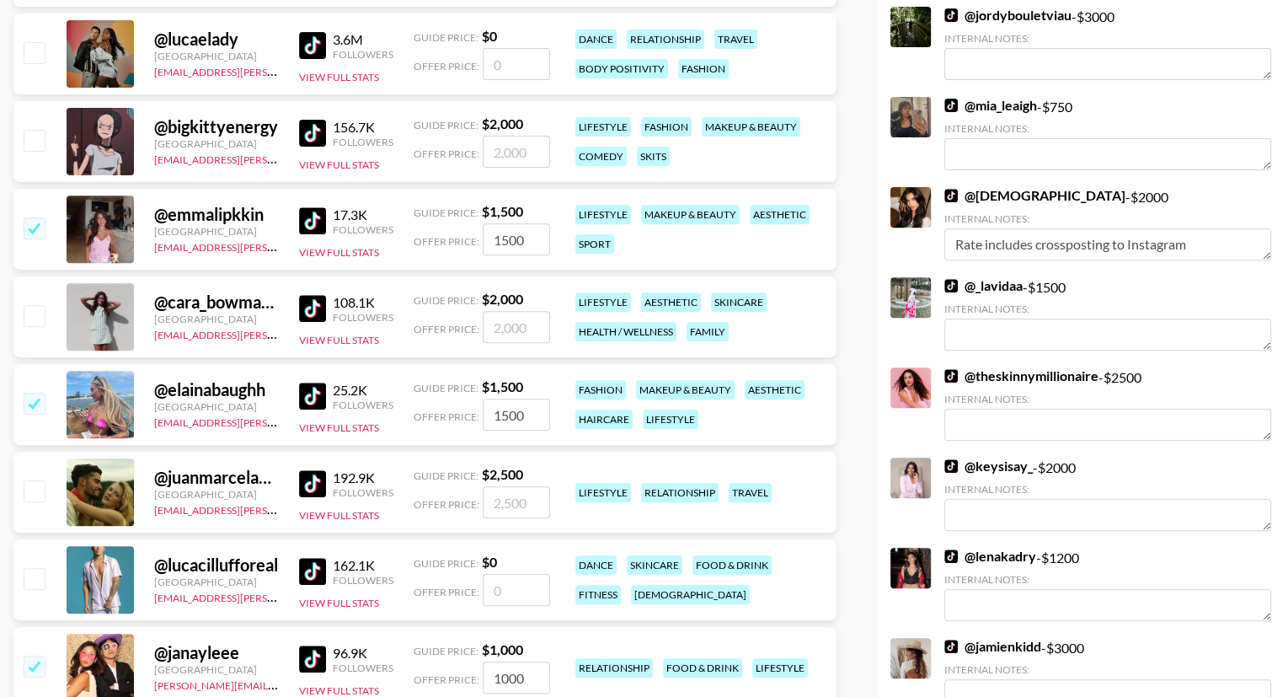
scroll to position [446, 0]
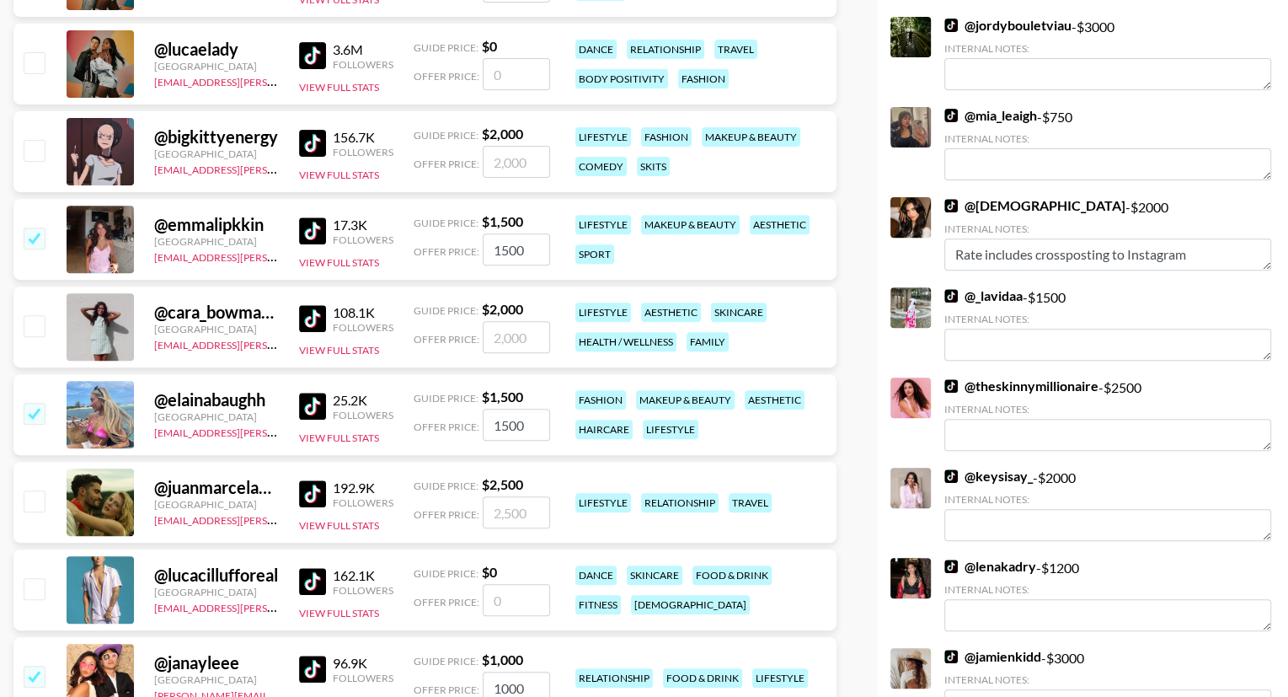
click at [35, 315] on input "checkbox" at bounding box center [34, 325] width 20 height 20
checkbox input "true"
type input "2000"
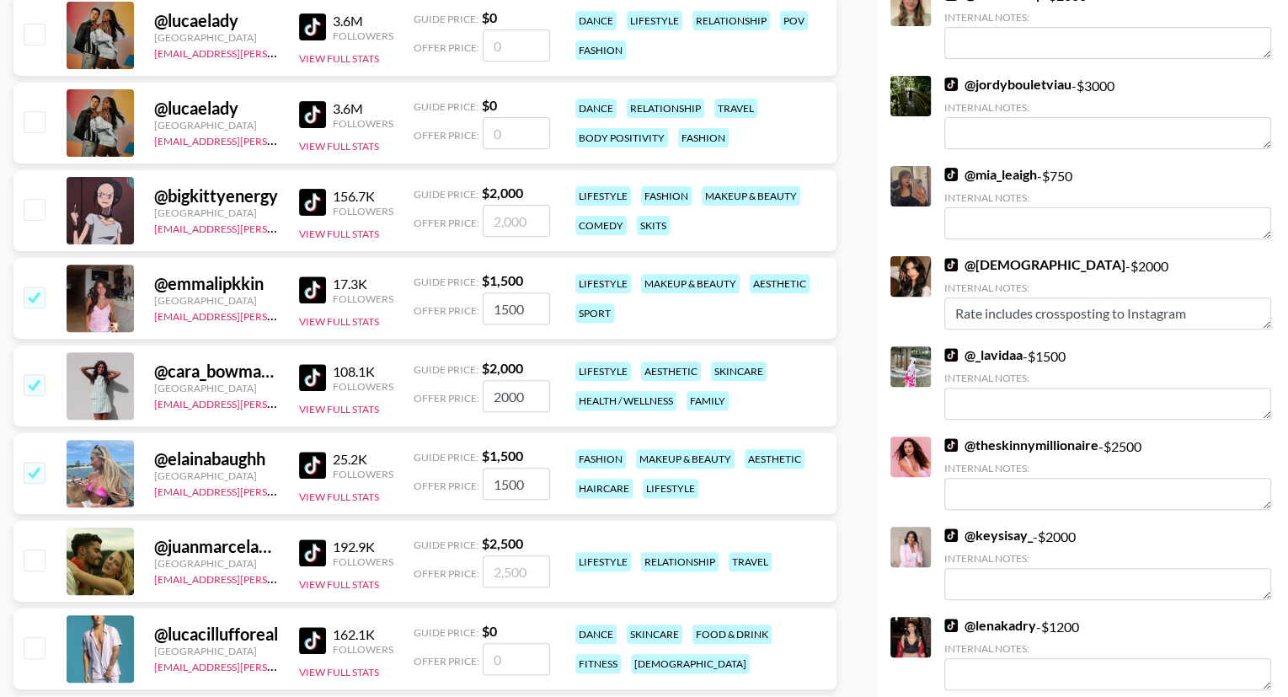
scroll to position [333, 0]
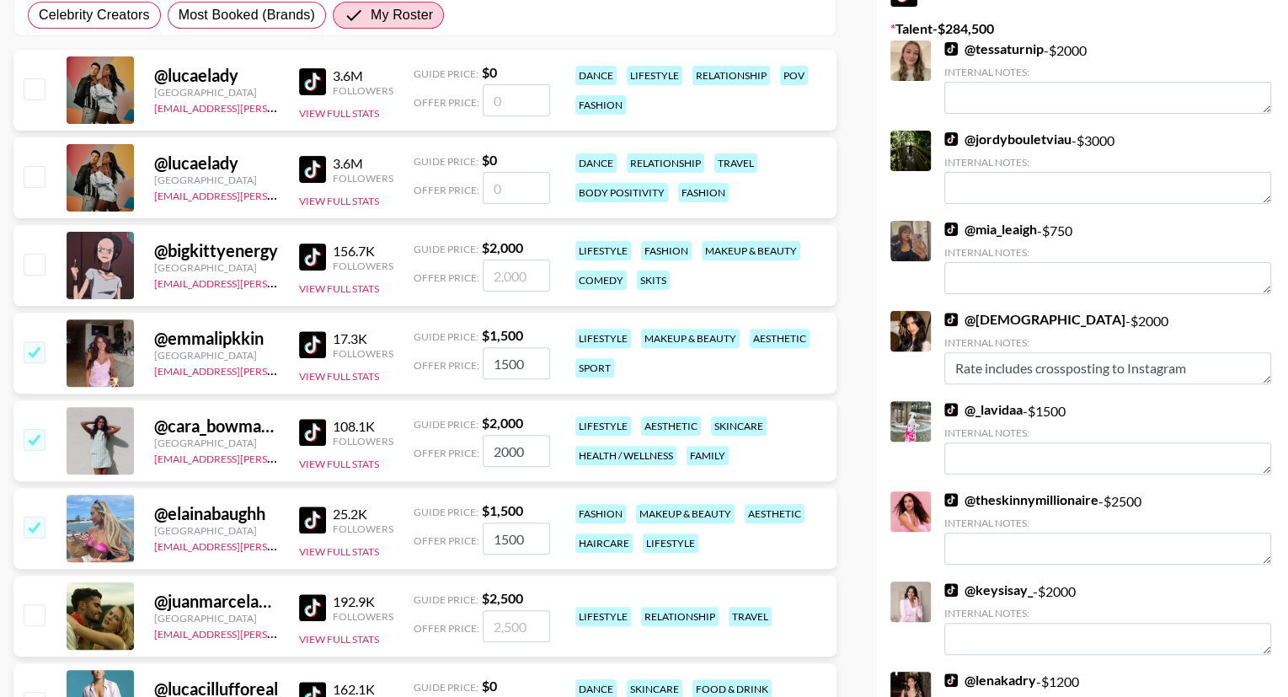
click at [27, 254] on input "checkbox" at bounding box center [34, 264] width 20 height 20
checkbox input "true"
type input "2000"
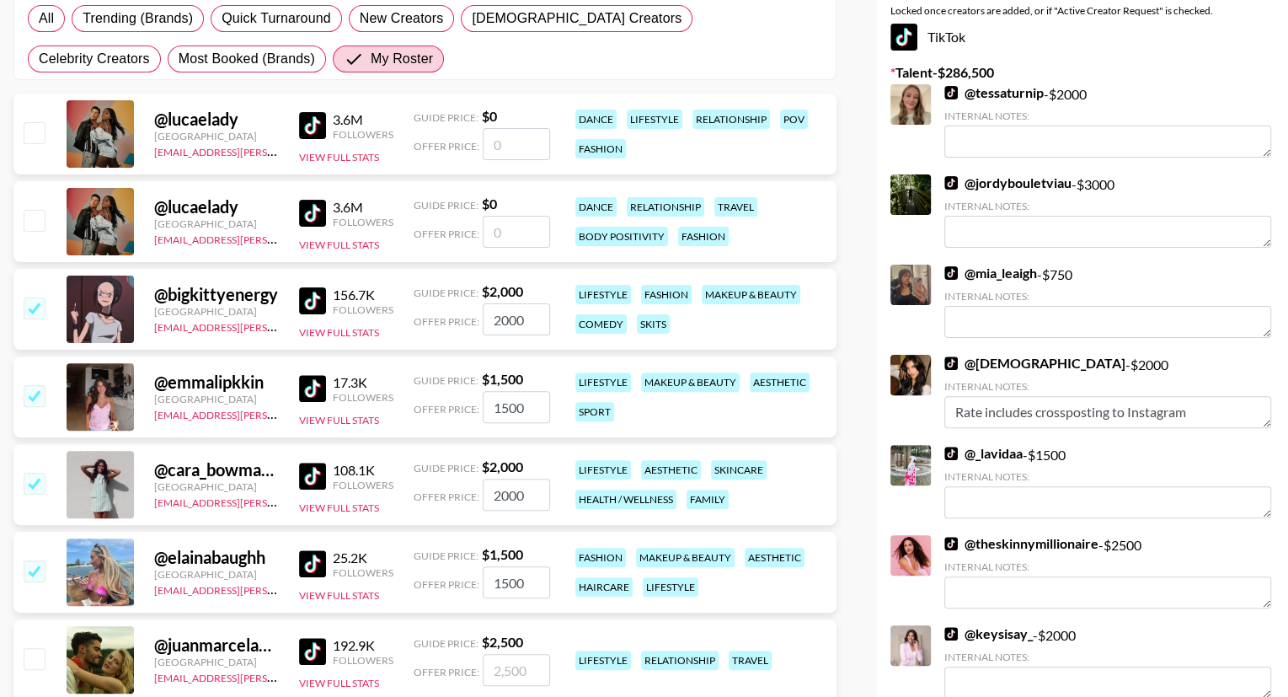
scroll to position [280, 0]
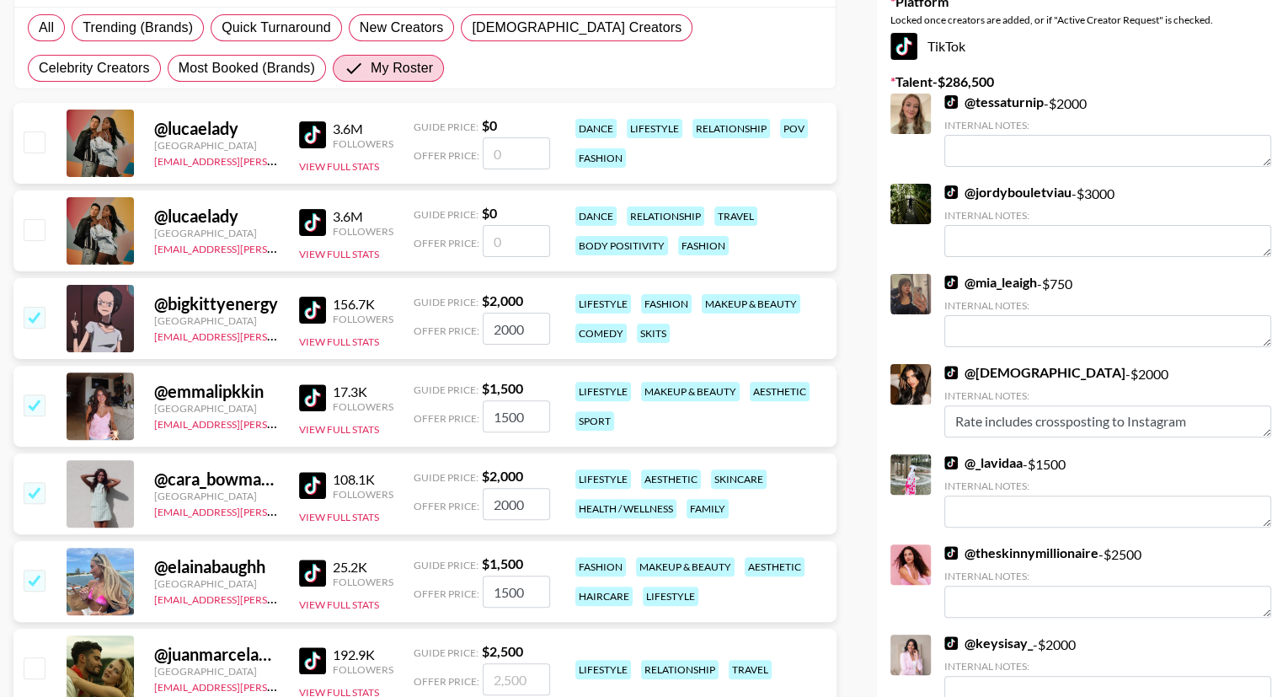
click at [41, 219] on input "checkbox" at bounding box center [34, 229] width 20 height 20
checkbox input "false"
click at [40, 131] on input "checkbox" at bounding box center [34, 141] width 20 height 20
checkbox input "false"
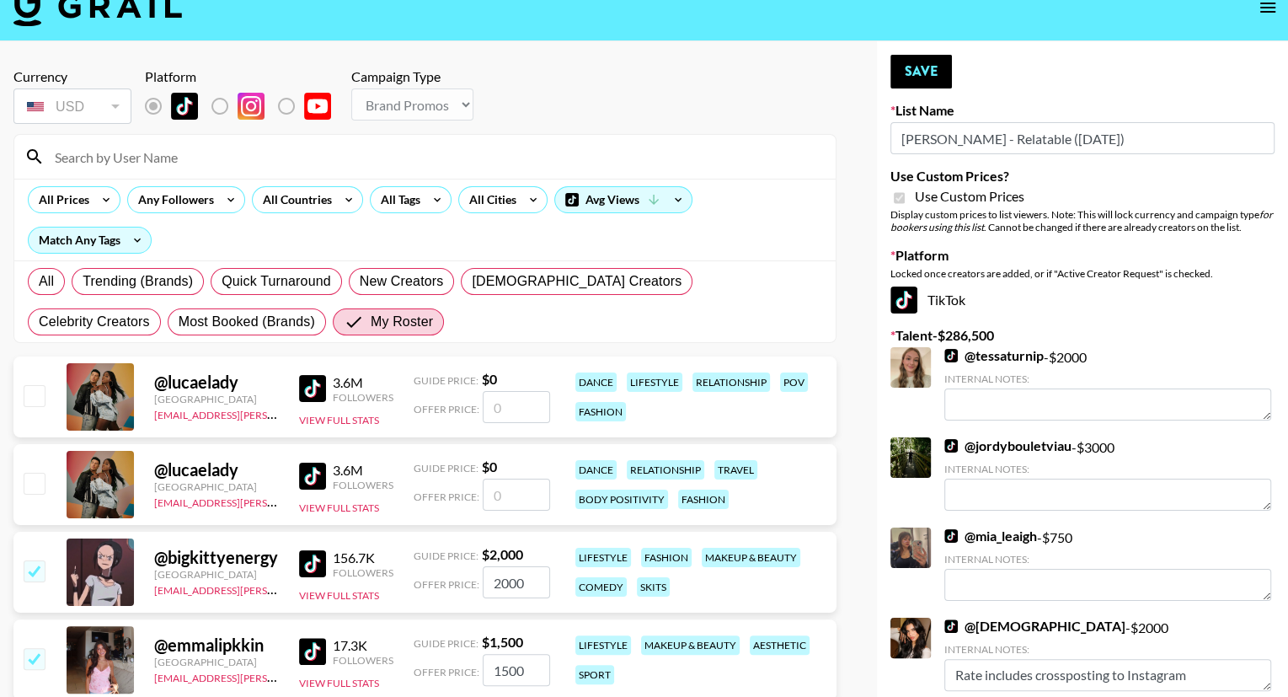
scroll to position [0, 0]
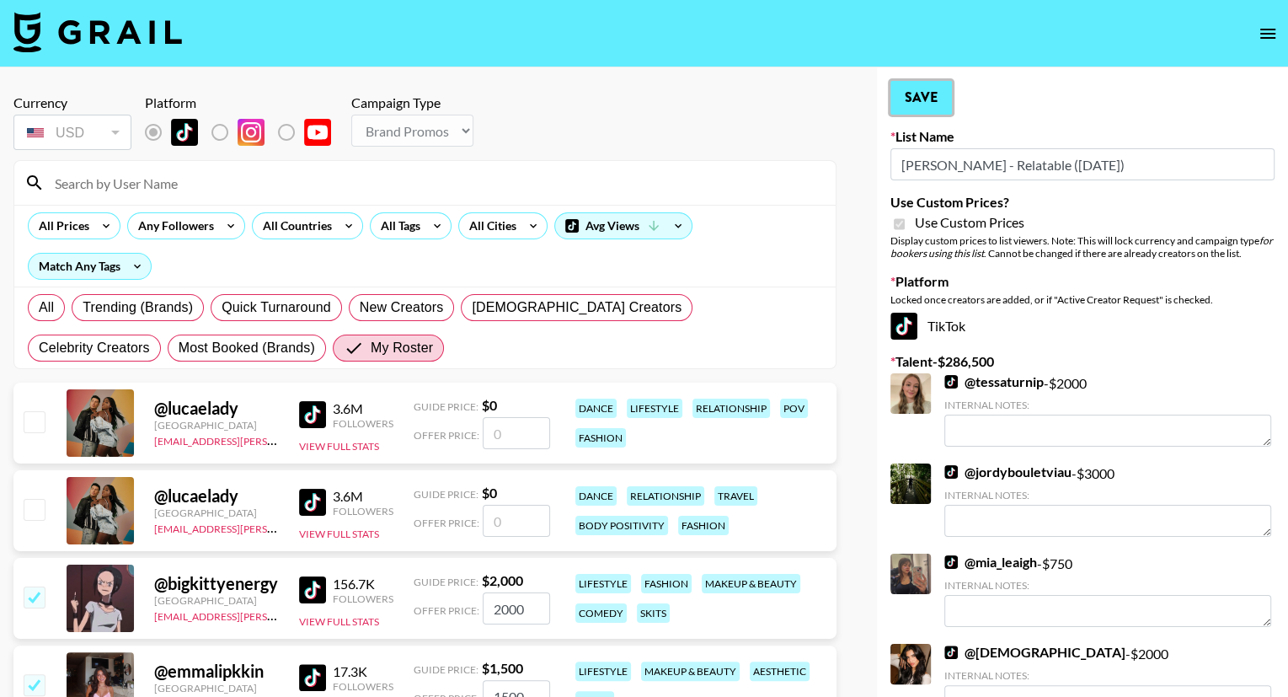
click at [927, 99] on button "Save" at bounding box center [920, 98] width 61 height 34
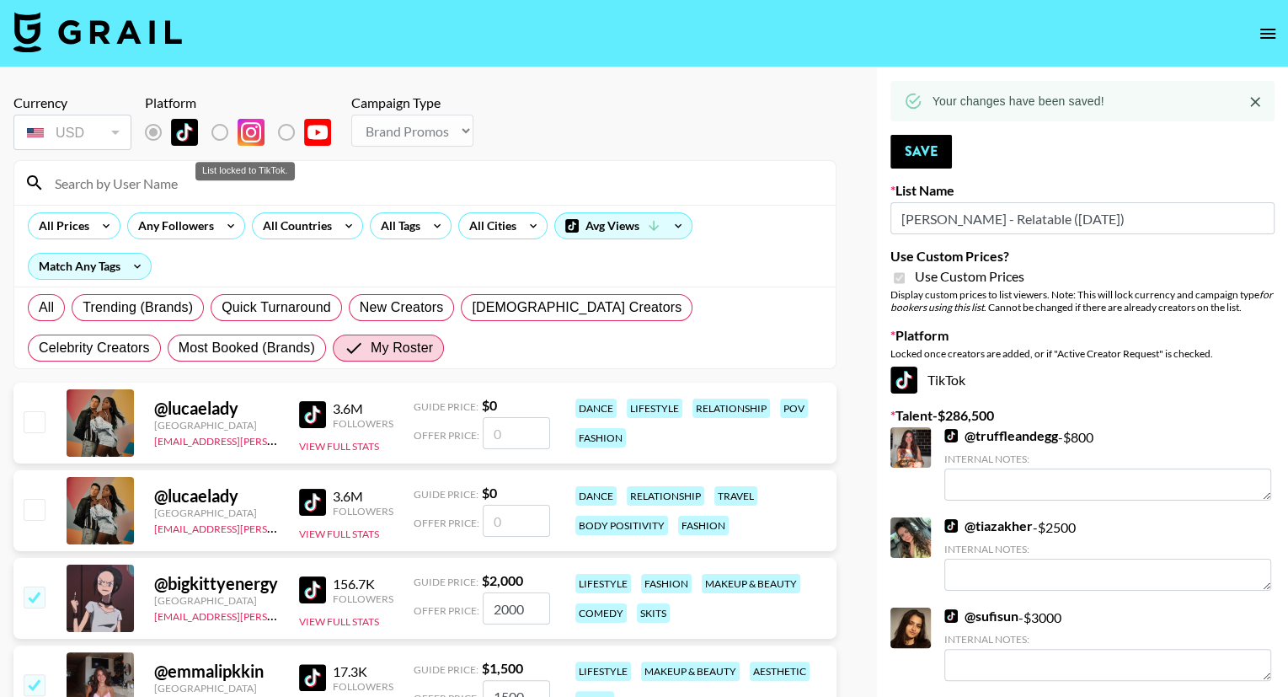
click at [221, 133] on label "List locked to TikTok." at bounding box center [233, 132] width 62 height 35
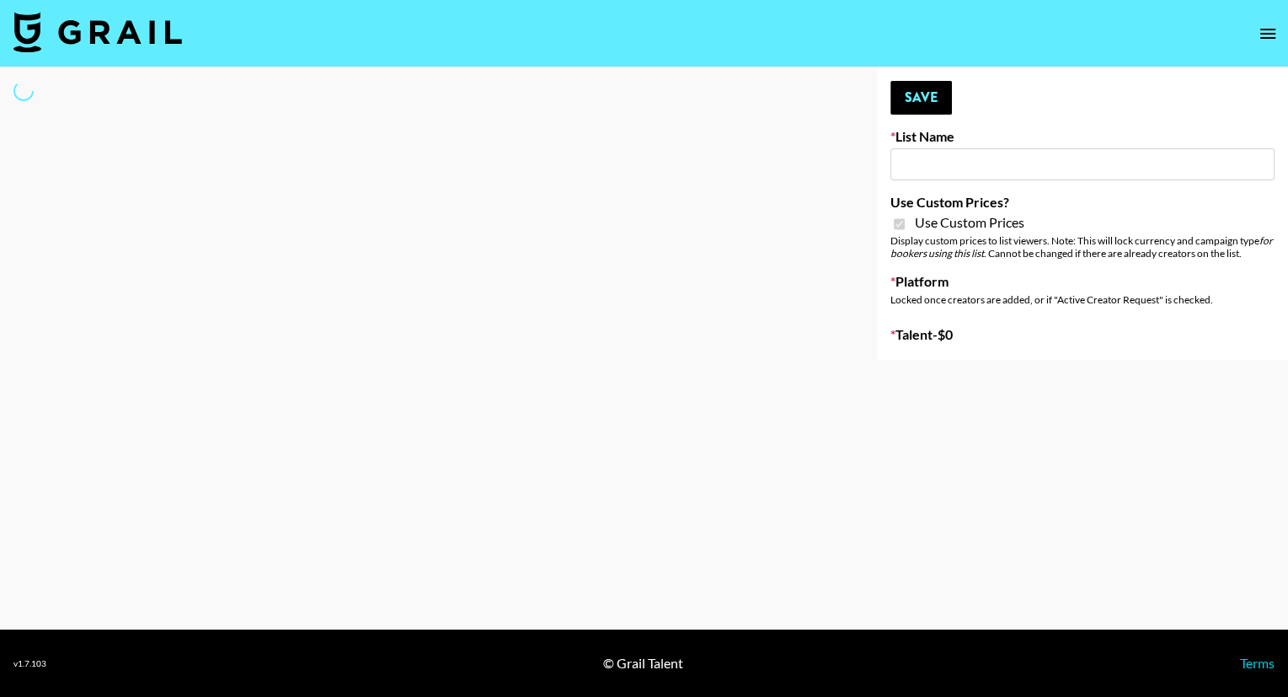
type input "[PERSON_NAME] - Fitness ([DATE])"
checkbox input "true"
select select "Brand"
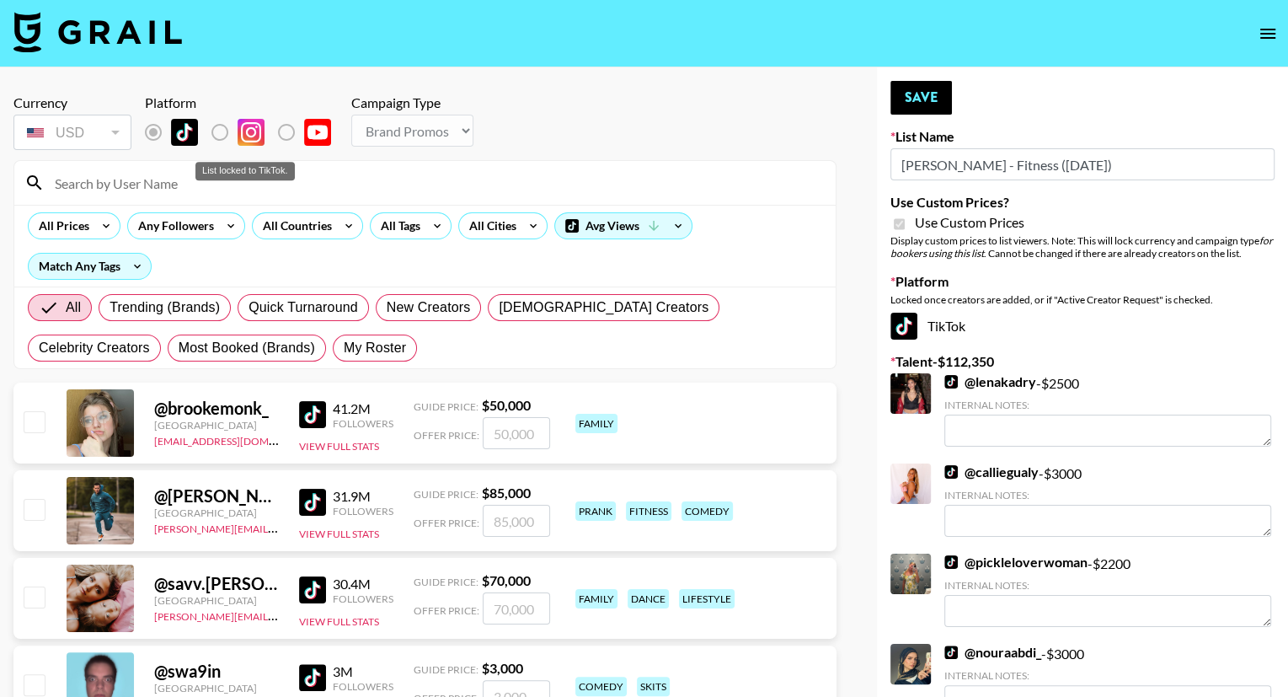
click at [227, 128] on label "List locked to TikTok." at bounding box center [233, 132] width 62 height 35
click at [220, 132] on label "List locked to TikTok." at bounding box center [233, 132] width 62 height 35
click at [344, 338] on span "My Roster" at bounding box center [375, 348] width 62 height 20
click at [344, 348] on input "My Roster" at bounding box center [344, 348] width 0 height 0
radio input "true"
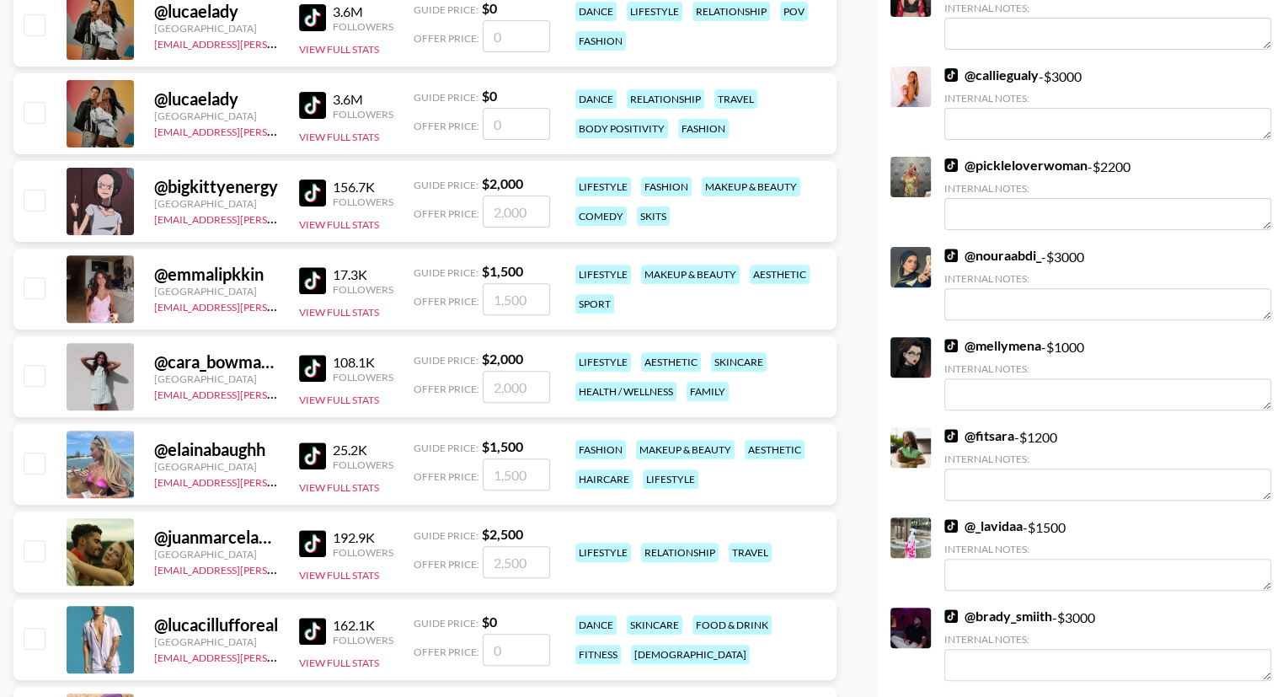
scroll to position [398, 0]
click at [35, 276] on input "checkbox" at bounding box center [34, 286] width 20 height 20
checkbox input "true"
type input "1500"
click at [30, 451] on input "checkbox" at bounding box center [34, 461] width 20 height 20
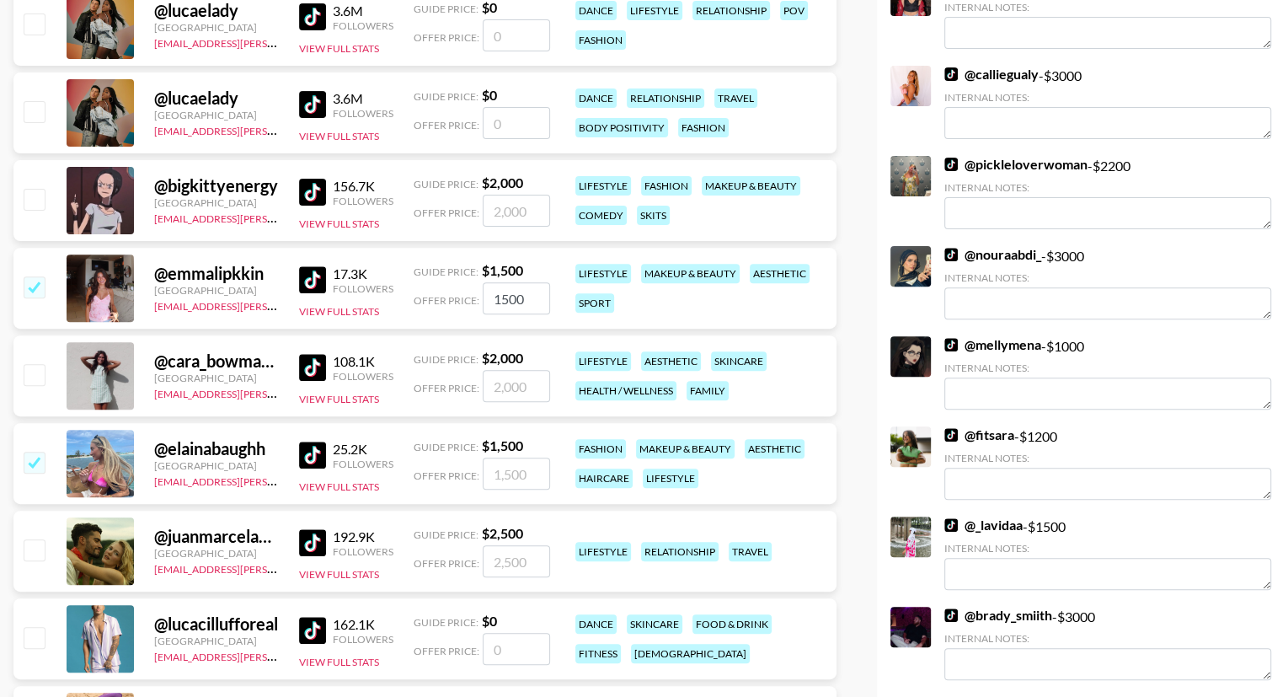
checkbox input "true"
type input "1500"
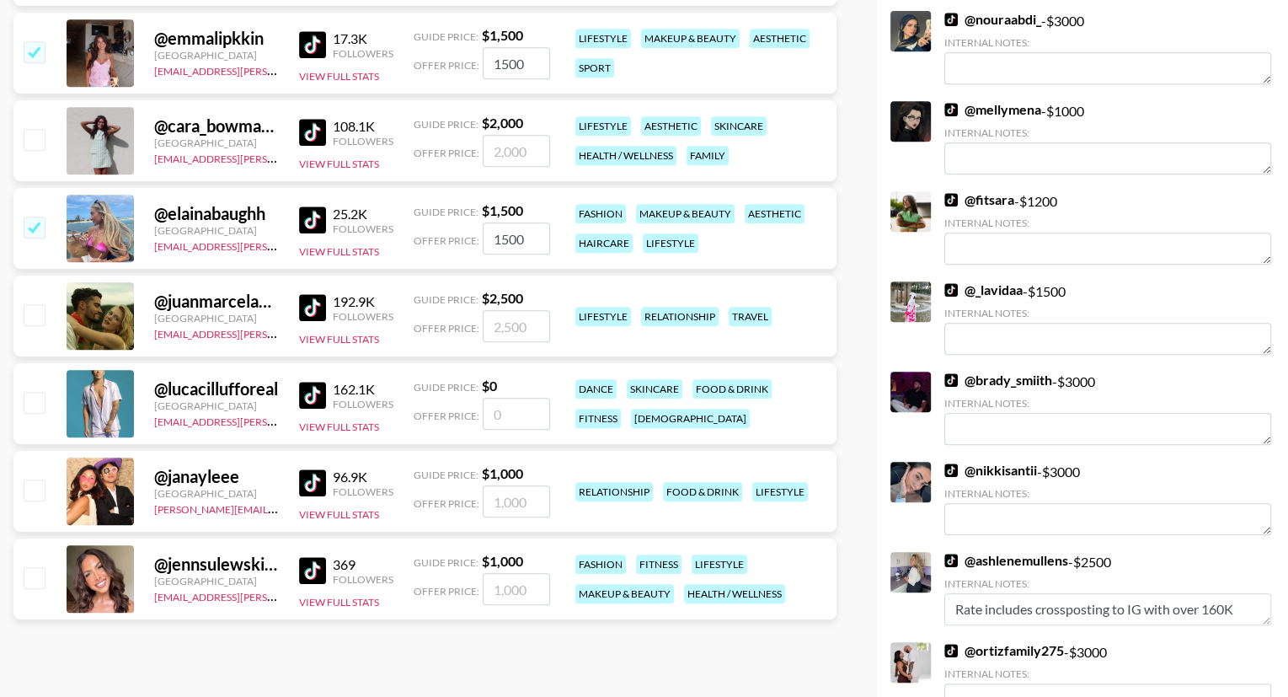
scroll to position [634, 0]
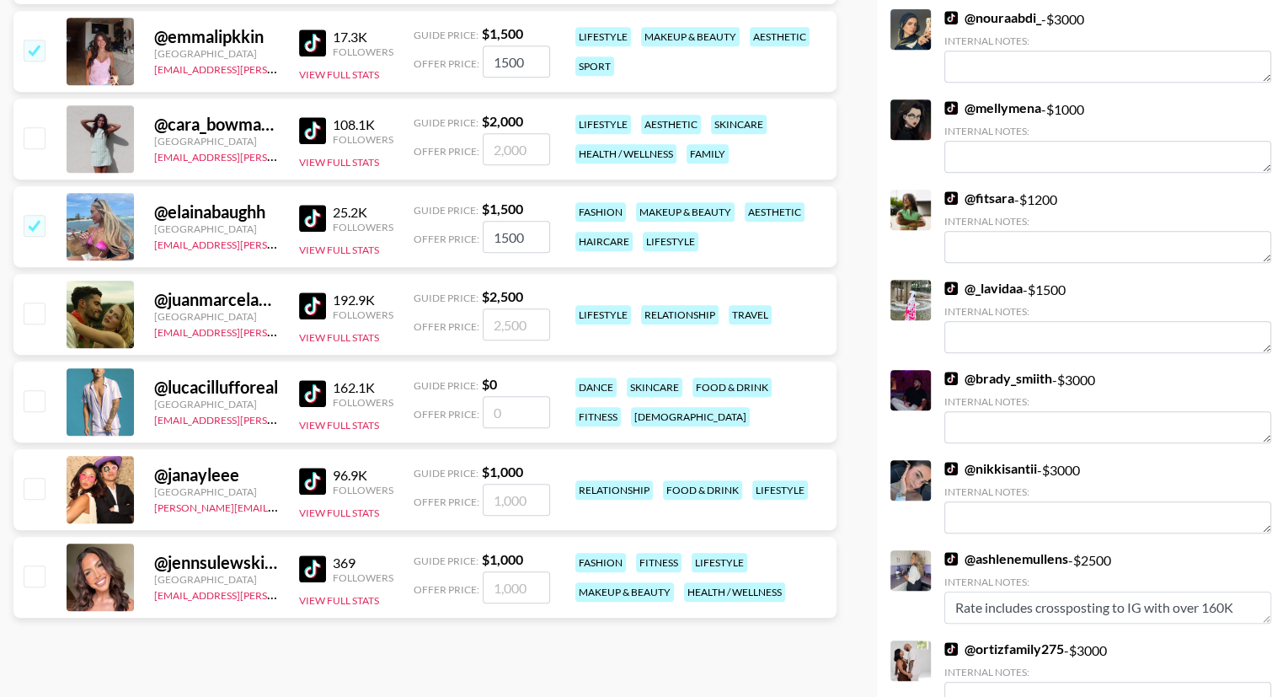
click at [37, 565] on input "checkbox" at bounding box center [34, 575] width 20 height 20
checkbox input "true"
type input "1000"
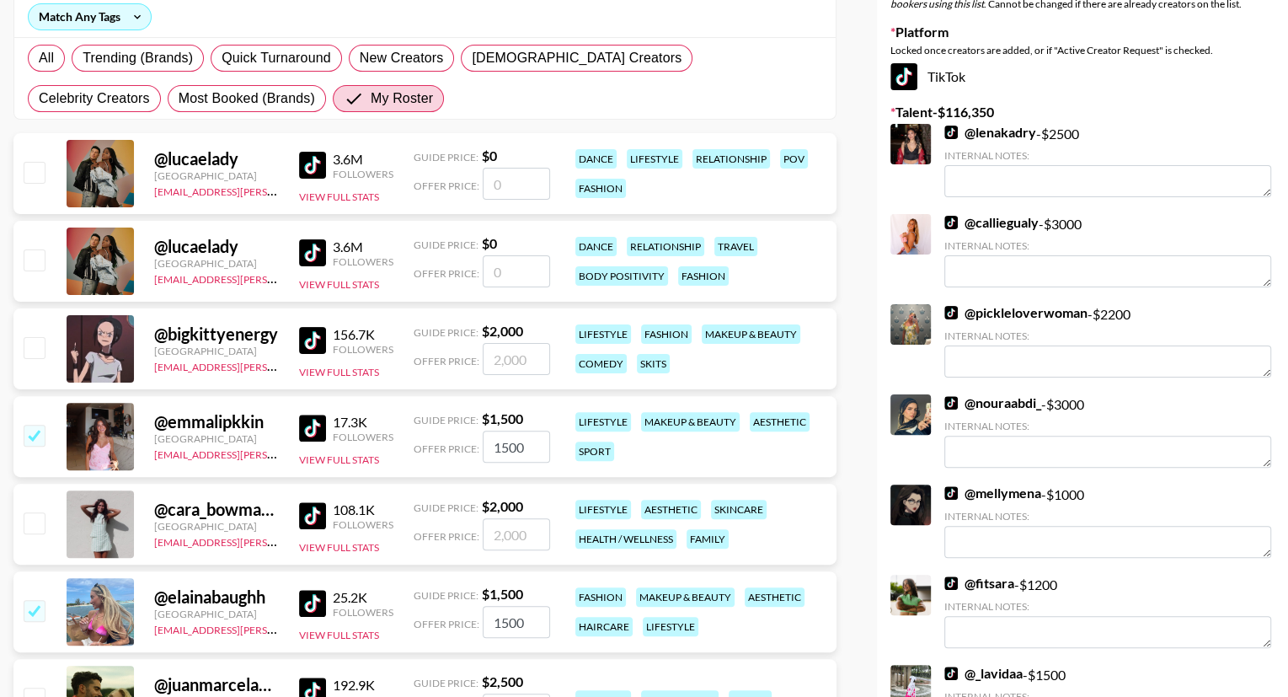
scroll to position [0, 0]
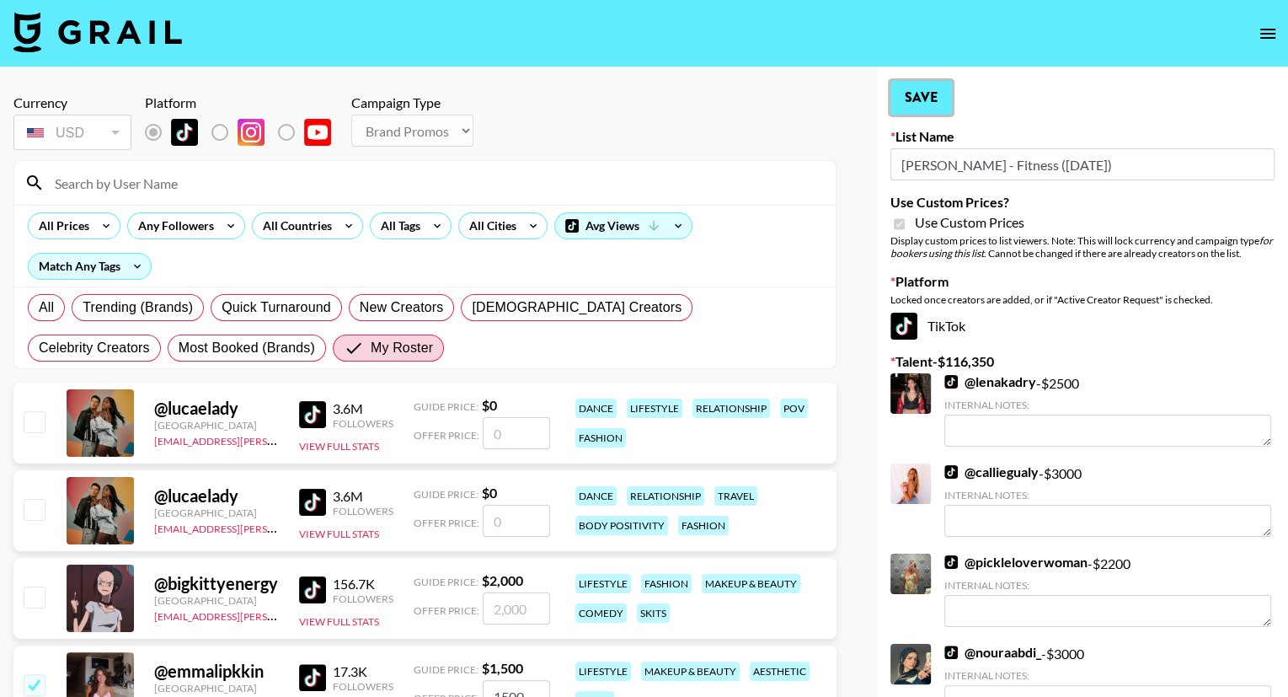
click at [918, 98] on button "Save" at bounding box center [920, 98] width 61 height 34
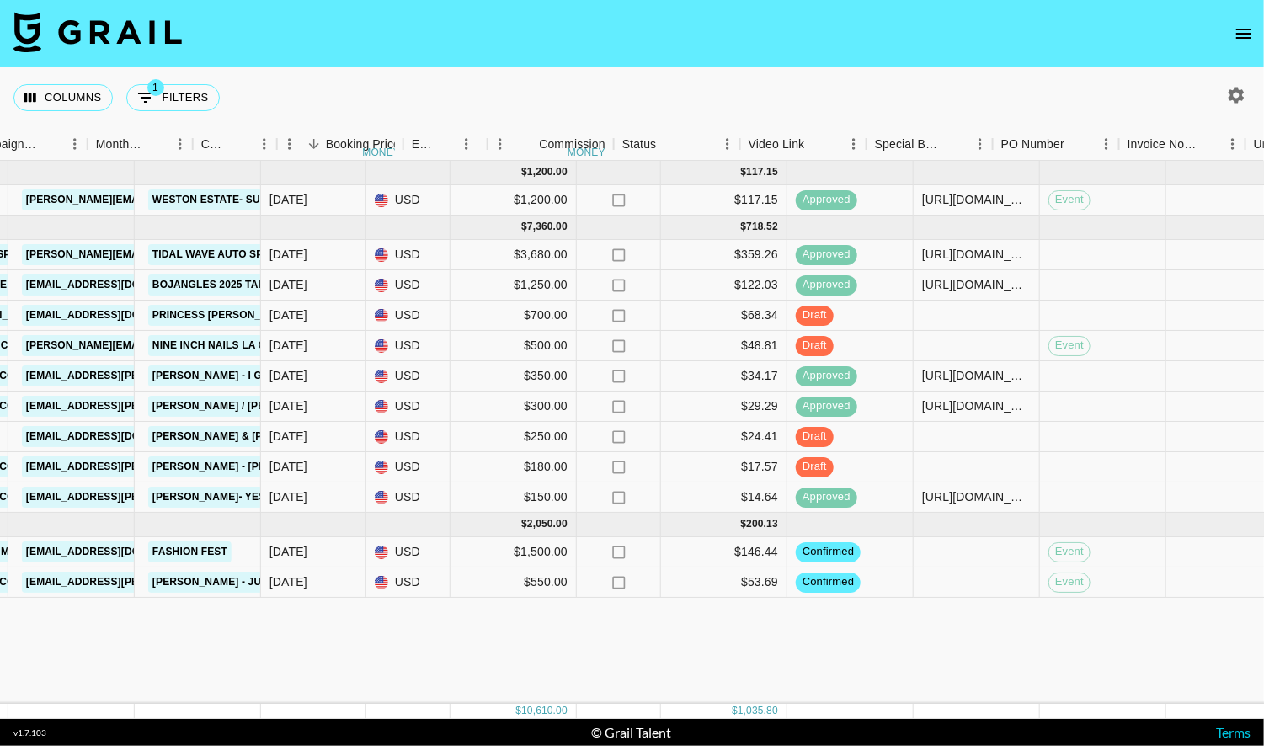
scroll to position [0, 510]
